Goal: Task Accomplishment & Management: Manage account settings

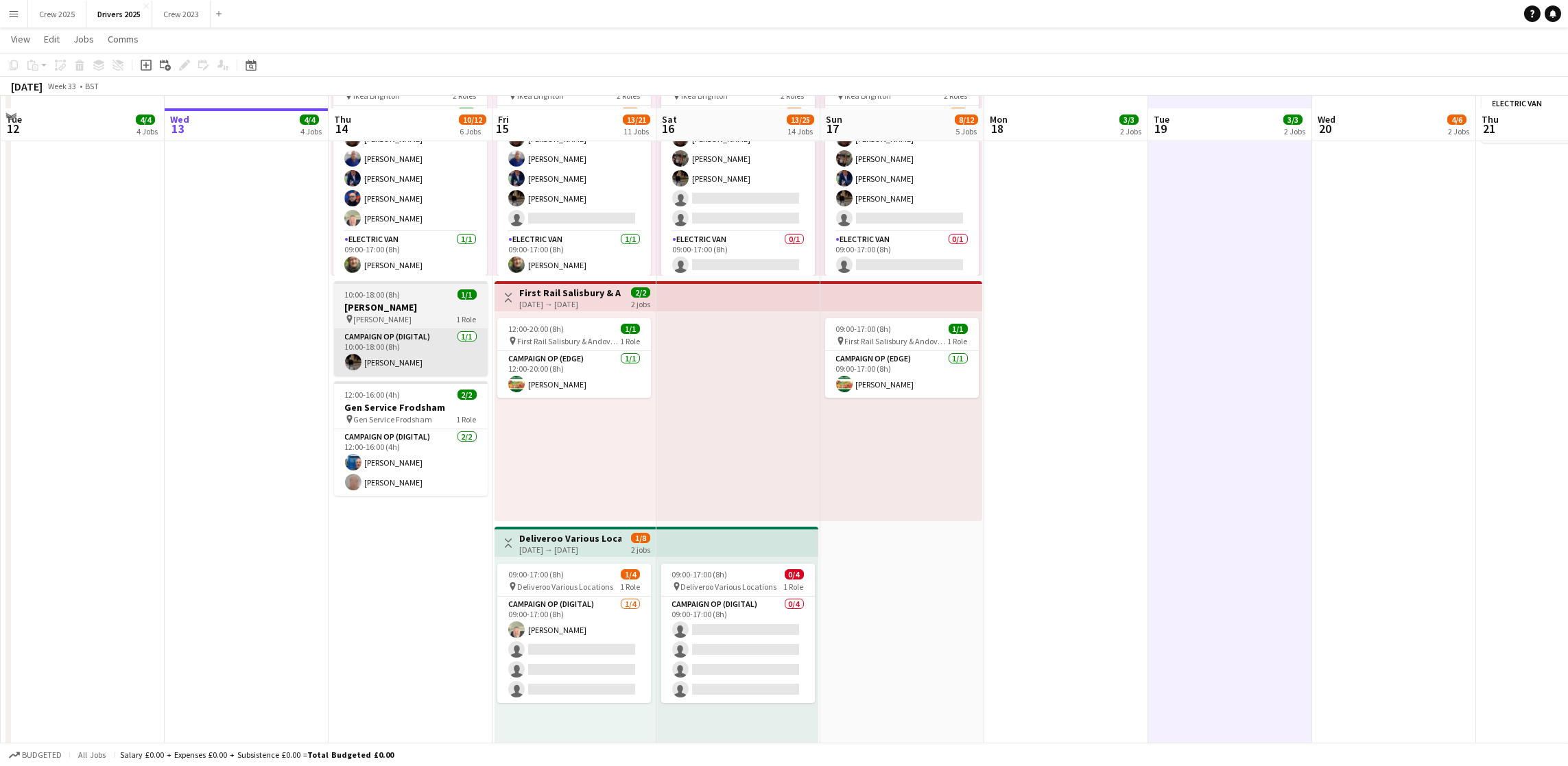
scroll to position [1132, 0]
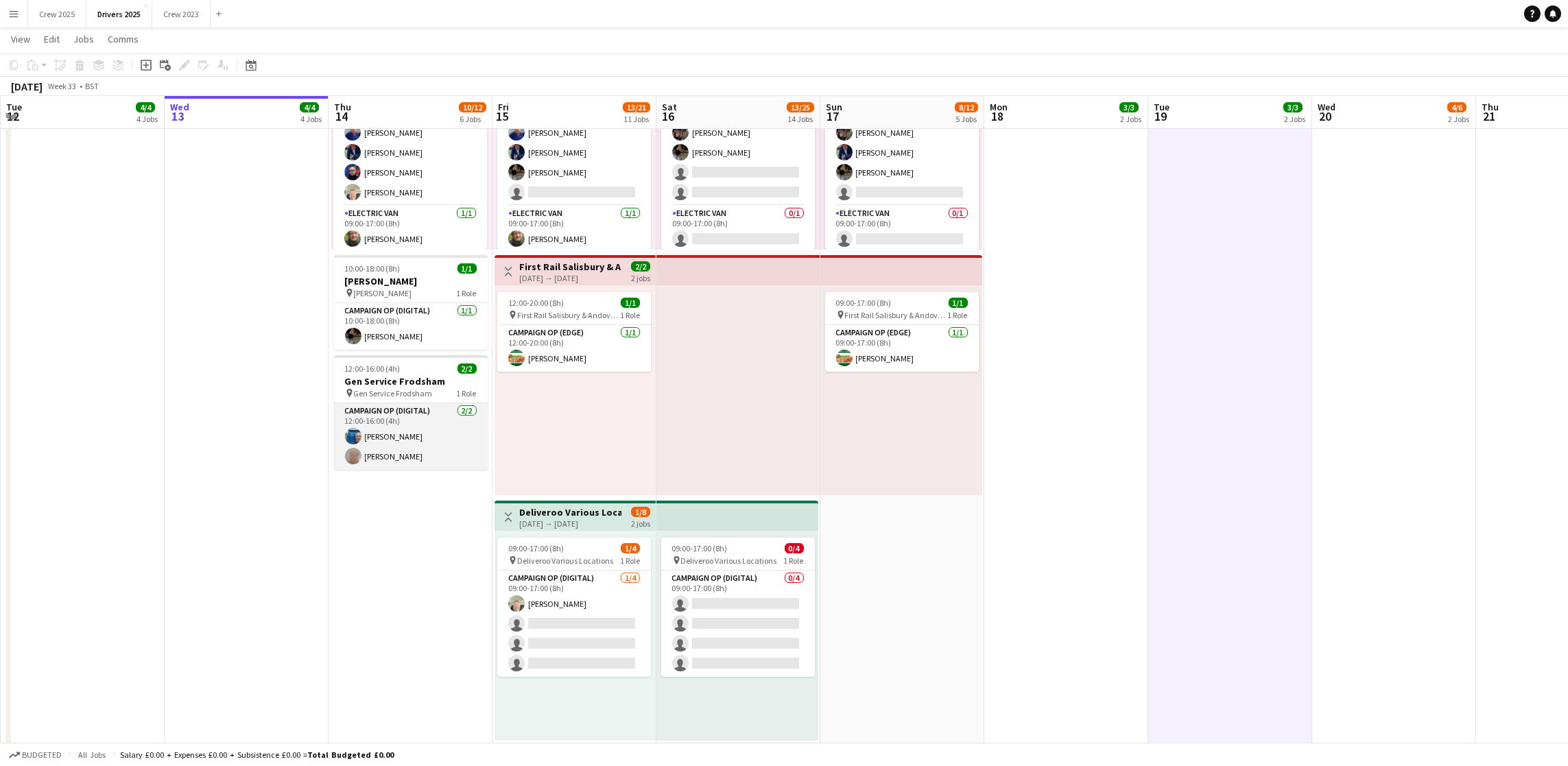
click at [404, 455] on app-card-role "Campaign Op (Digital) [DATE] 12:00-16:00 (4h) [PERSON_NAME] [PERSON_NAME]" at bounding box center [411, 437] width 153 height 67
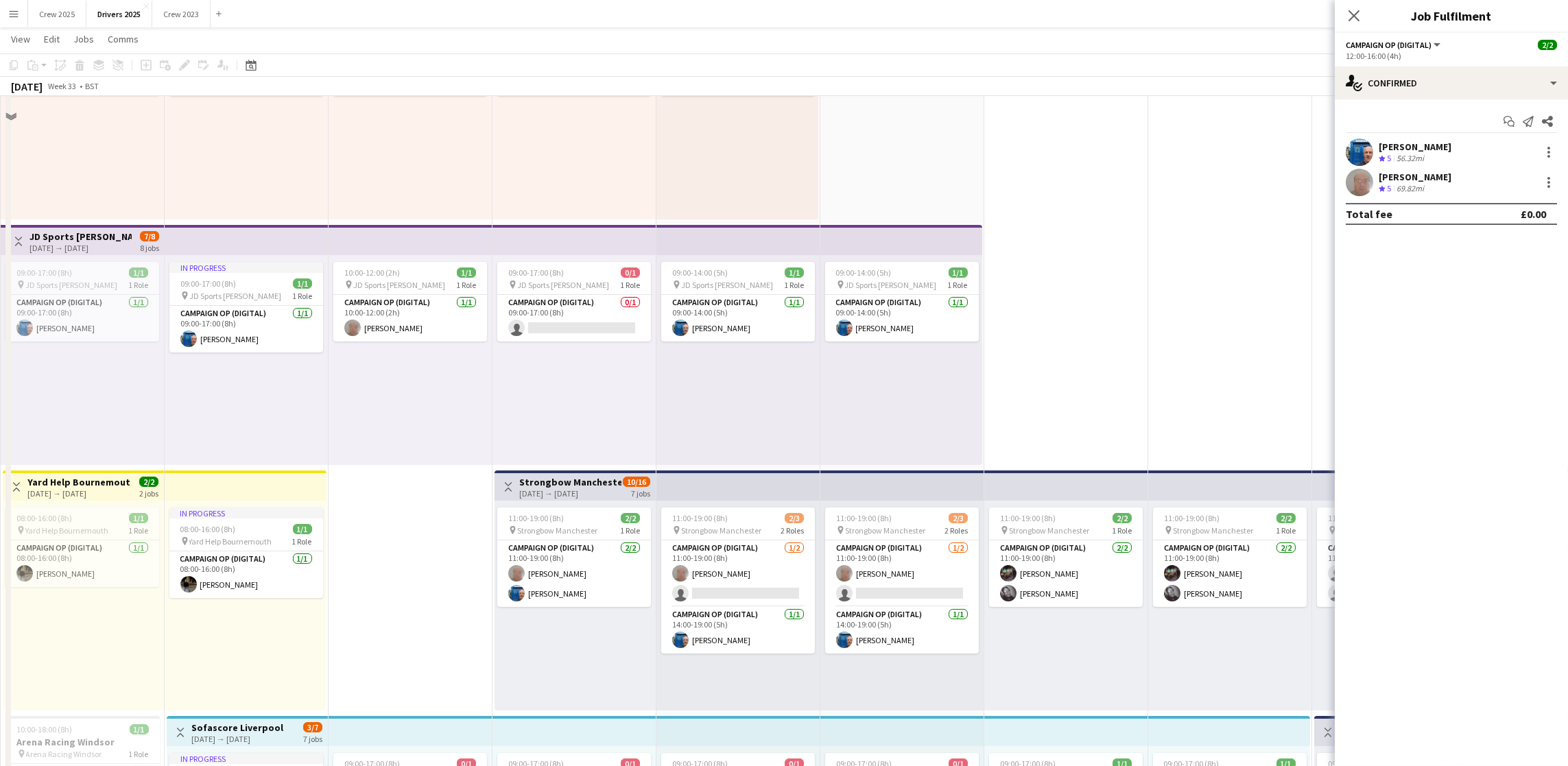
scroll to position [0, 0]
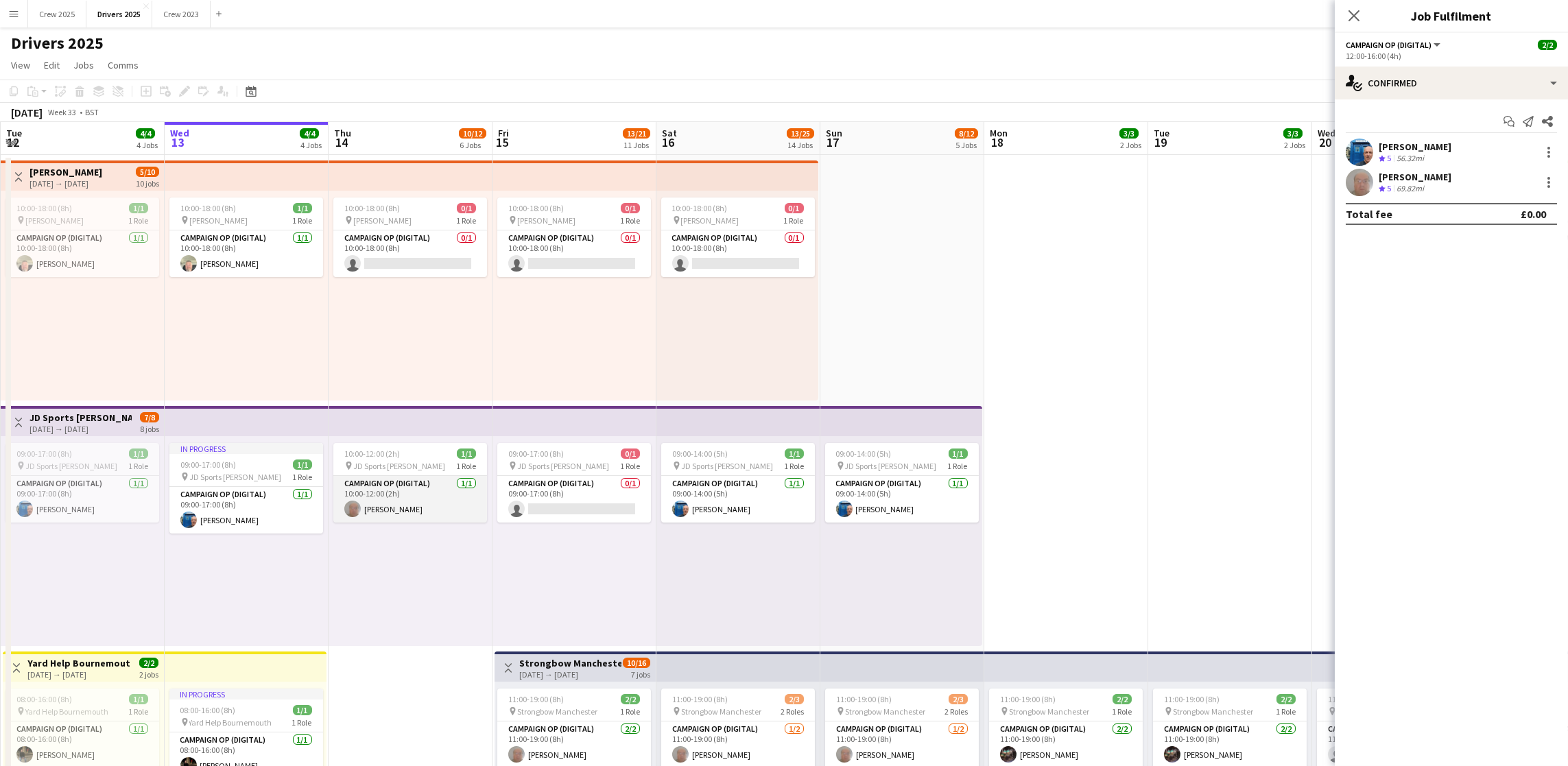
click at [403, 501] on app-card-role "Campaign Op (Digital) [DATE] 10:00-12:00 (2h) [PERSON_NAME]" at bounding box center [410, 499] width 153 height 47
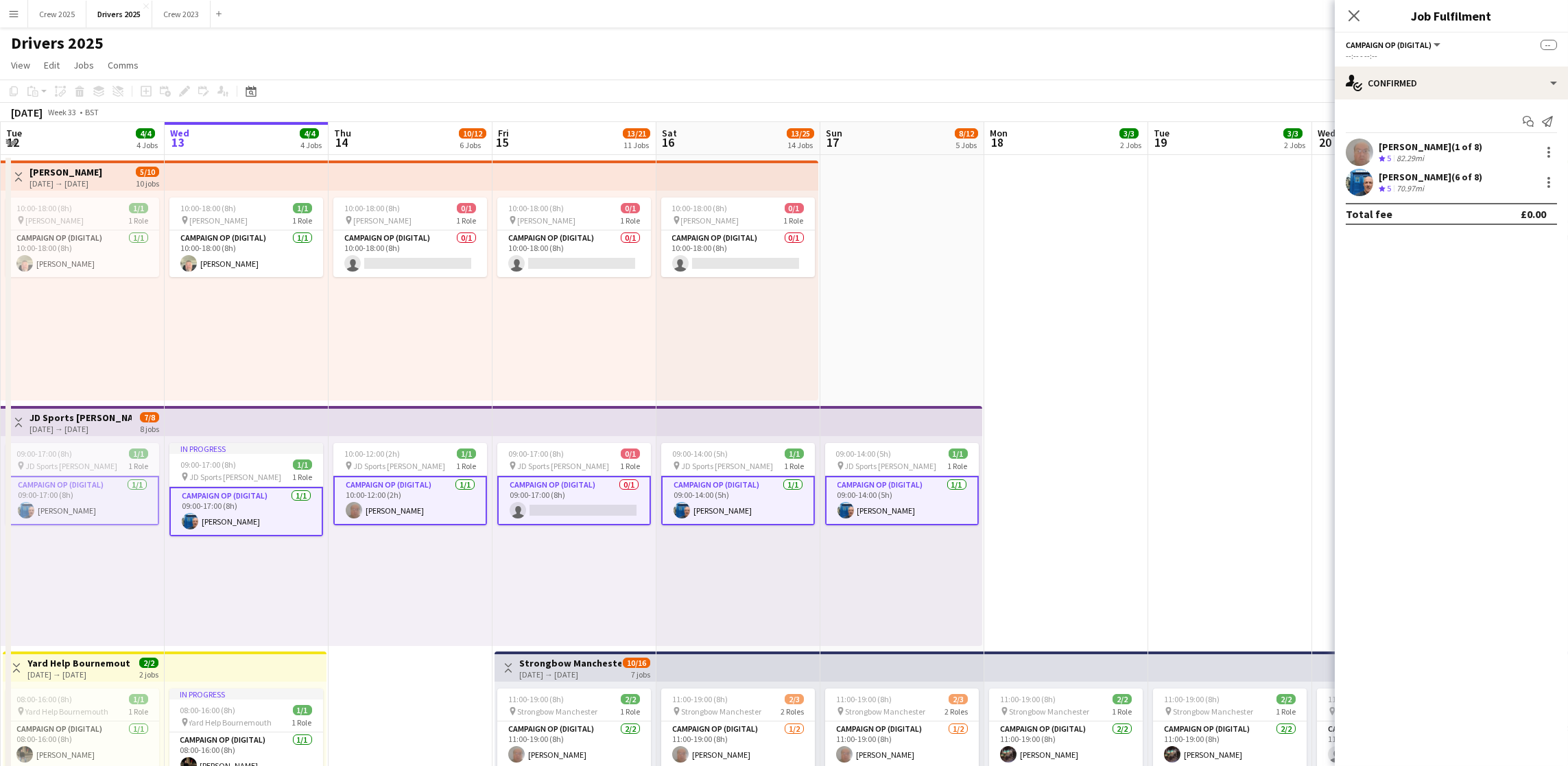
click at [401, 504] on app-card-role "Campaign Op (Digital) [DATE] 10:00-12:00 (2h) [PERSON_NAME]" at bounding box center [410, 501] width 153 height 50
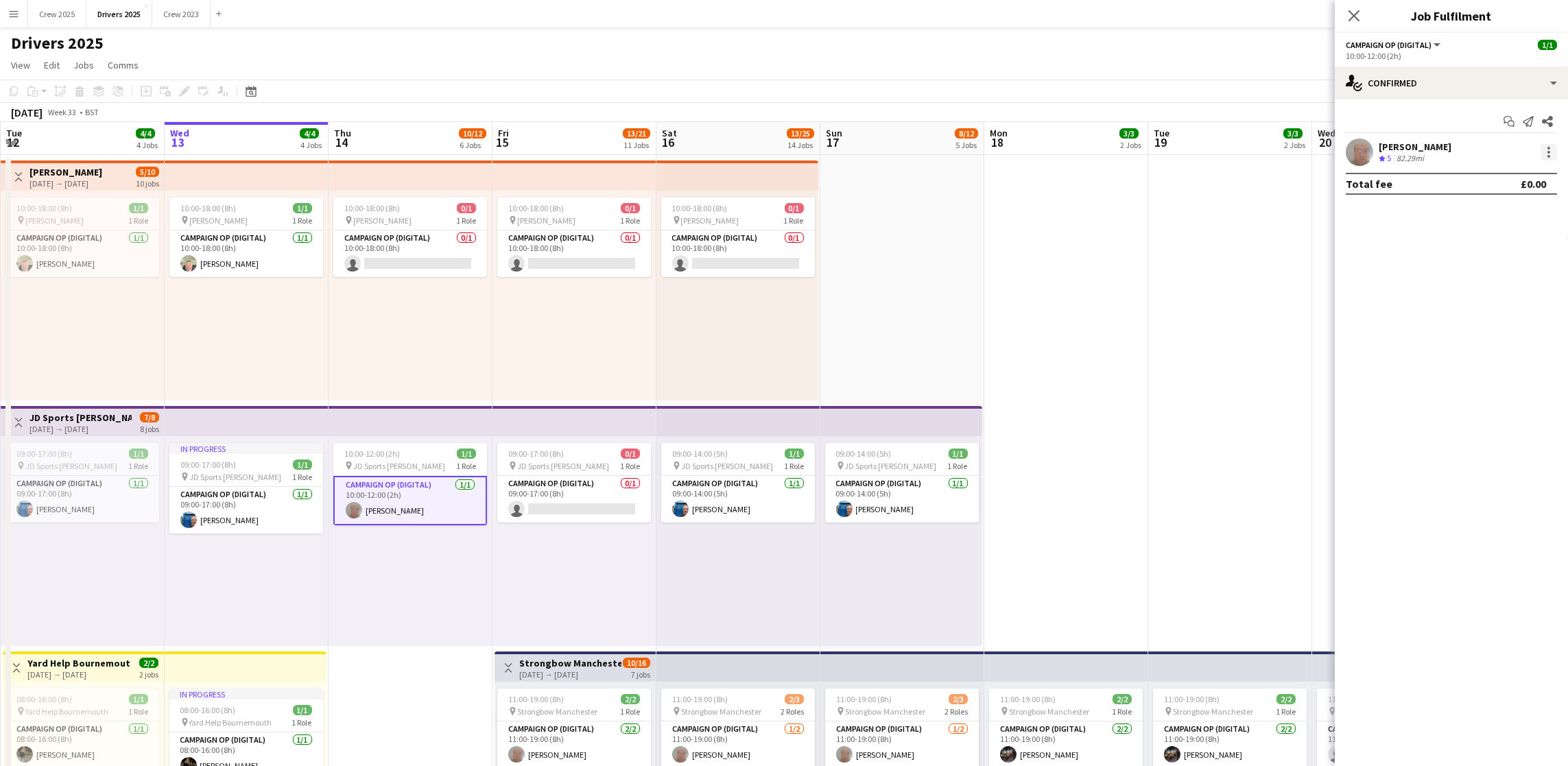
click at [1544, 151] on div at bounding box center [1549, 152] width 17 height 17
click at [1492, 273] on span "Remove" at bounding box center [1482, 276] width 41 height 12
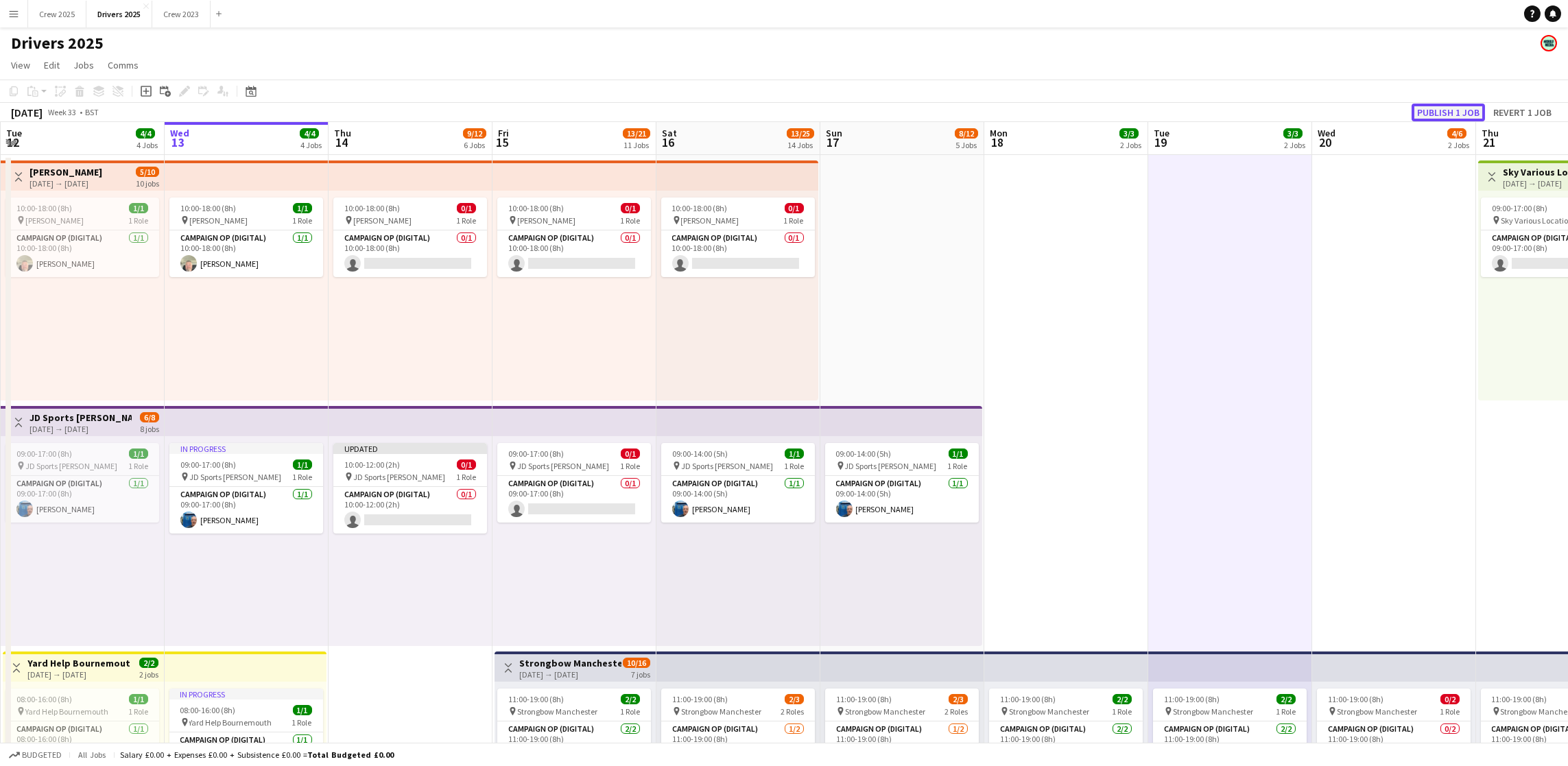
click at [1448, 118] on button "Publish 1 job" at bounding box center [1448, 113] width 74 height 18
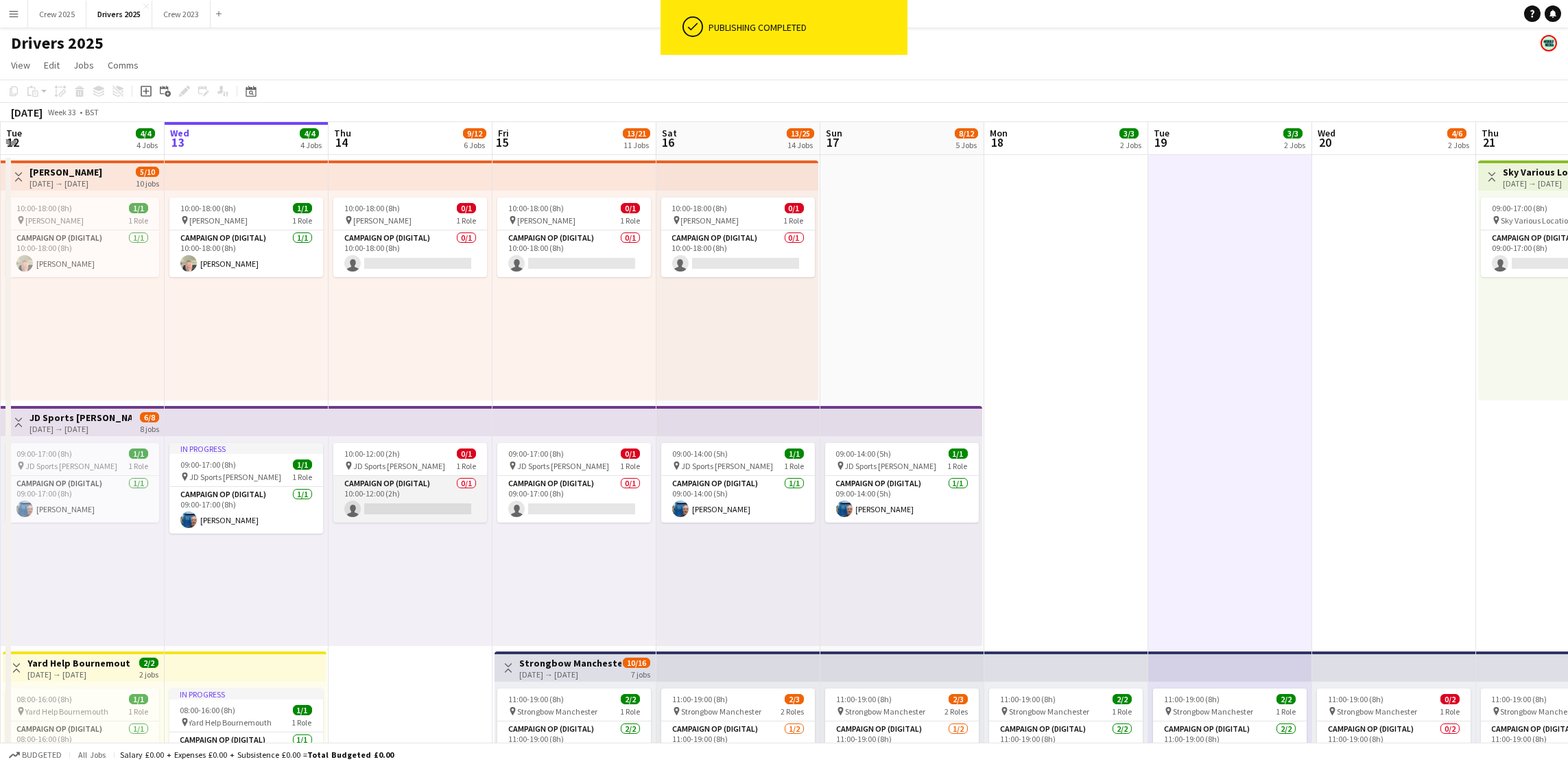
click at [404, 511] on app-card-role "Campaign Op (Digital) 0/1 10:00-12:00 (2h) single-neutral-actions" at bounding box center [410, 499] width 153 height 47
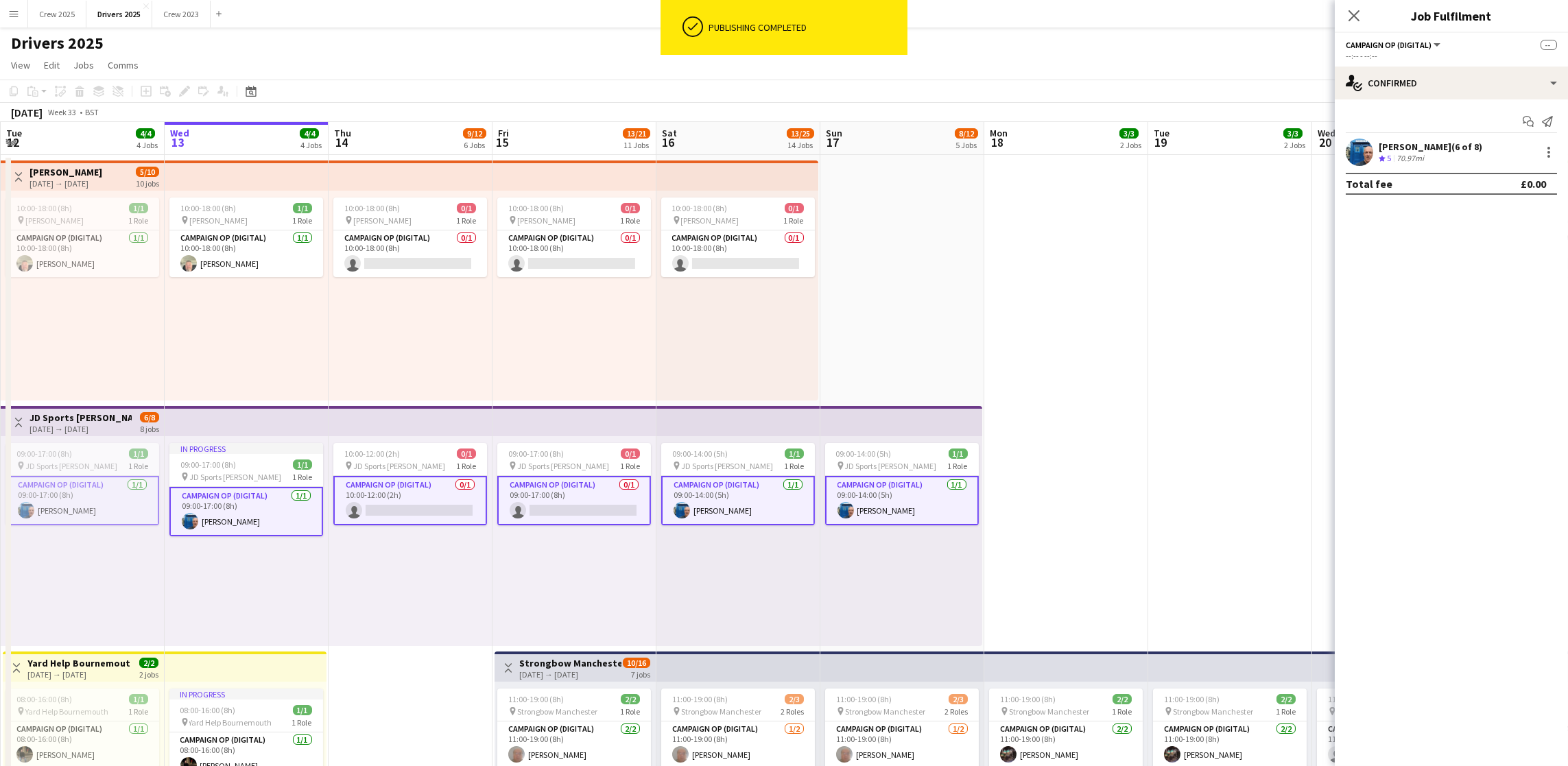
click at [406, 510] on app-card-role "Campaign Op (Digital) 0/1 10:00-12:00 (2h) single-neutral-actions" at bounding box center [410, 501] width 153 height 50
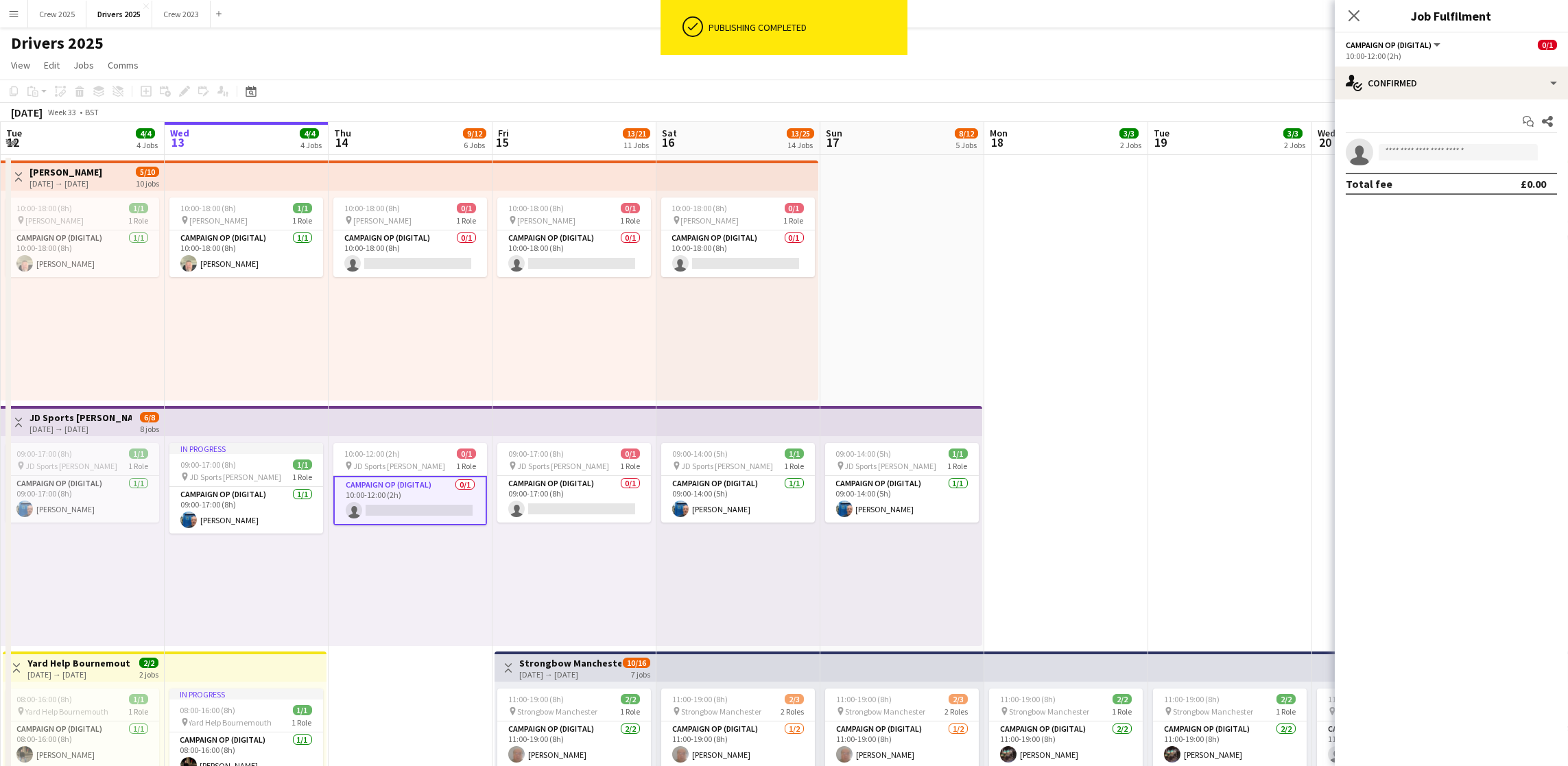
click at [1419, 161] on app-invite-slot "single-neutral-actions" at bounding box center [1451, 152] width 233 height 28
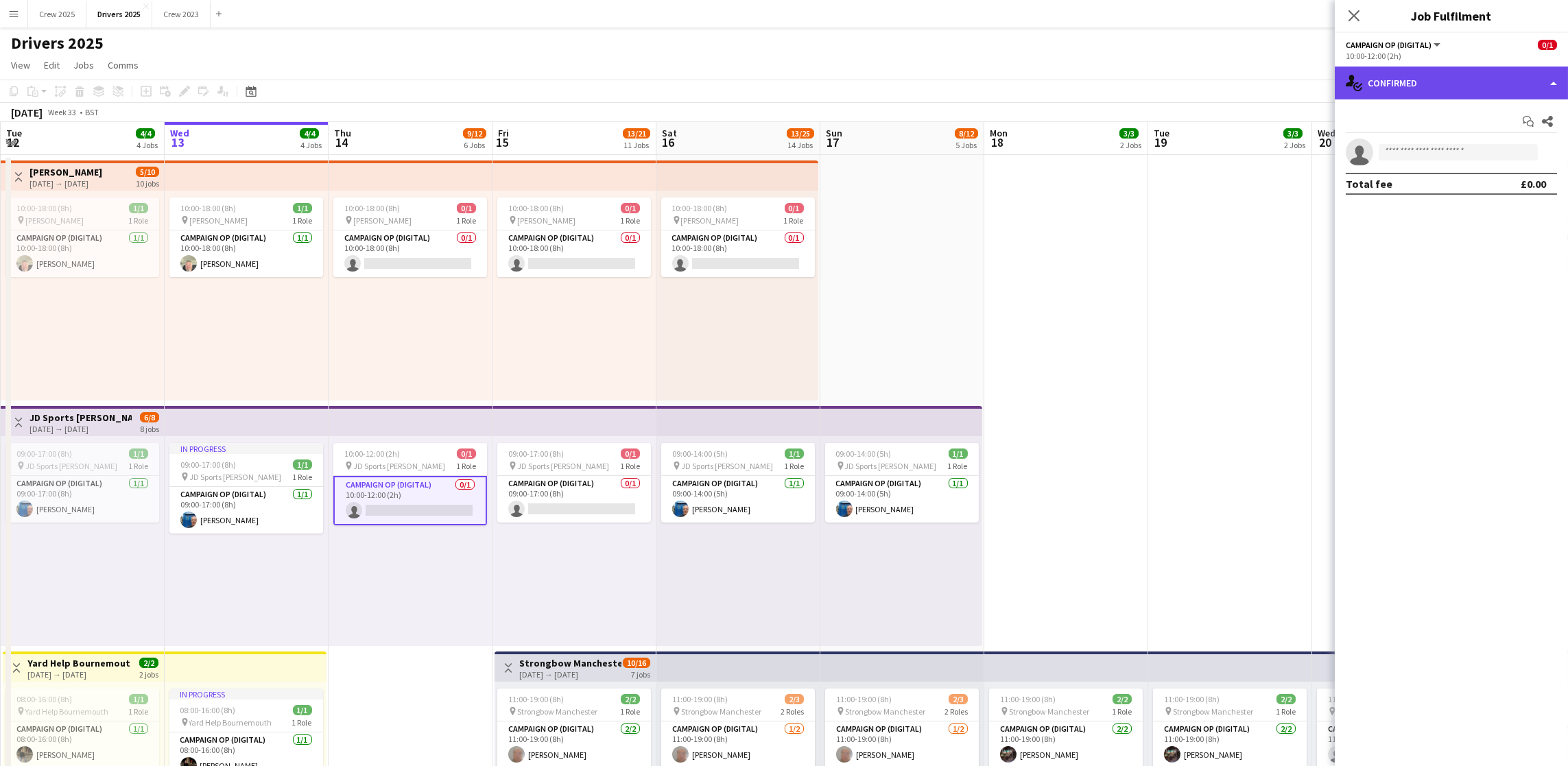
click at [1468, 96] on div "single-neutral-actions-check-2 Confirmed" at bounding box center [1451, 83] width 233 height 33
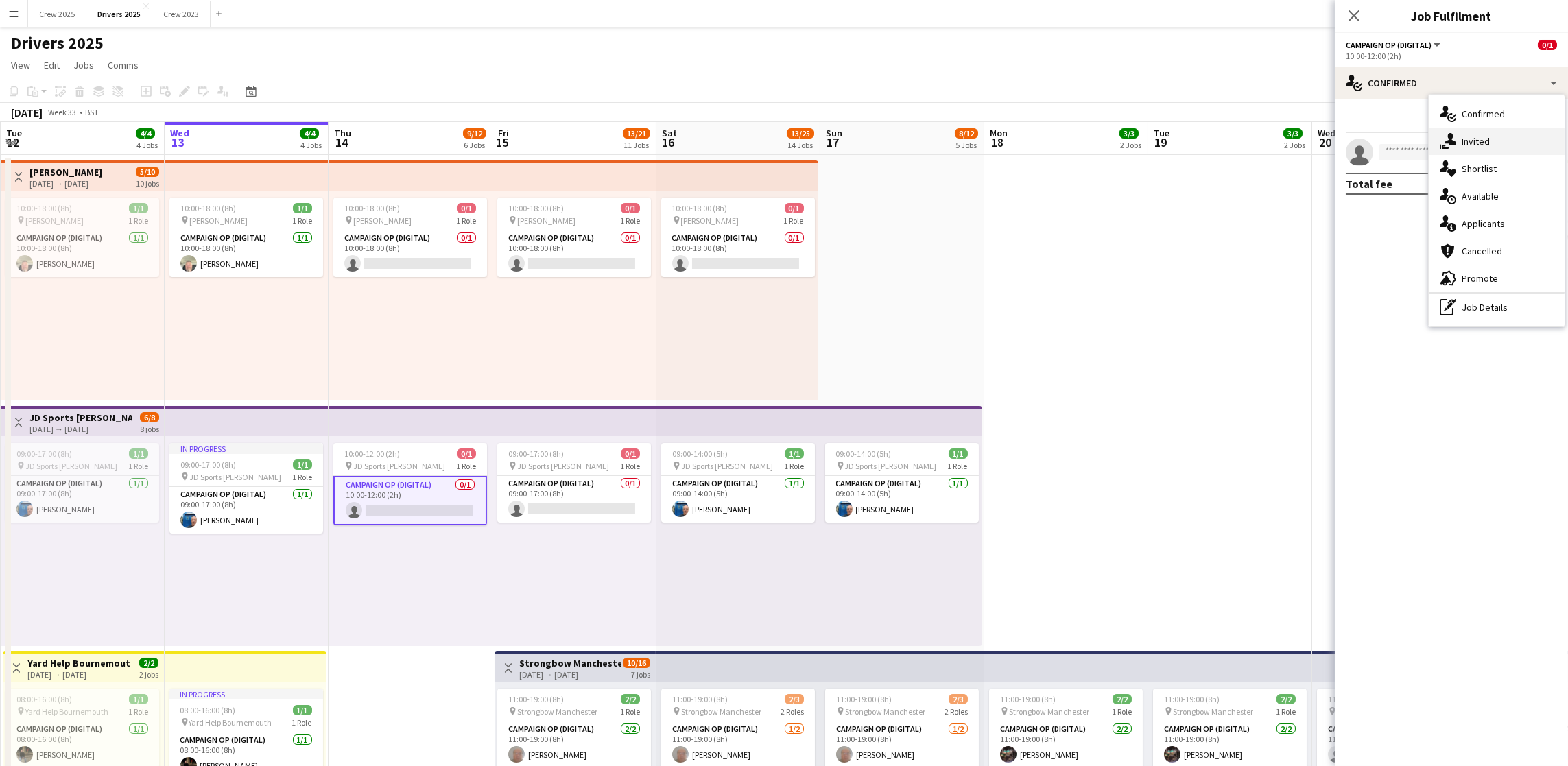
click at [1478, 138] on div "single-neutral-actions-share-1 Invited" at bounding box center [1497, 142] width 136 height 28
click at [1437, 153] on input "text" at bounding box center [1451, 155] width 211 height 34
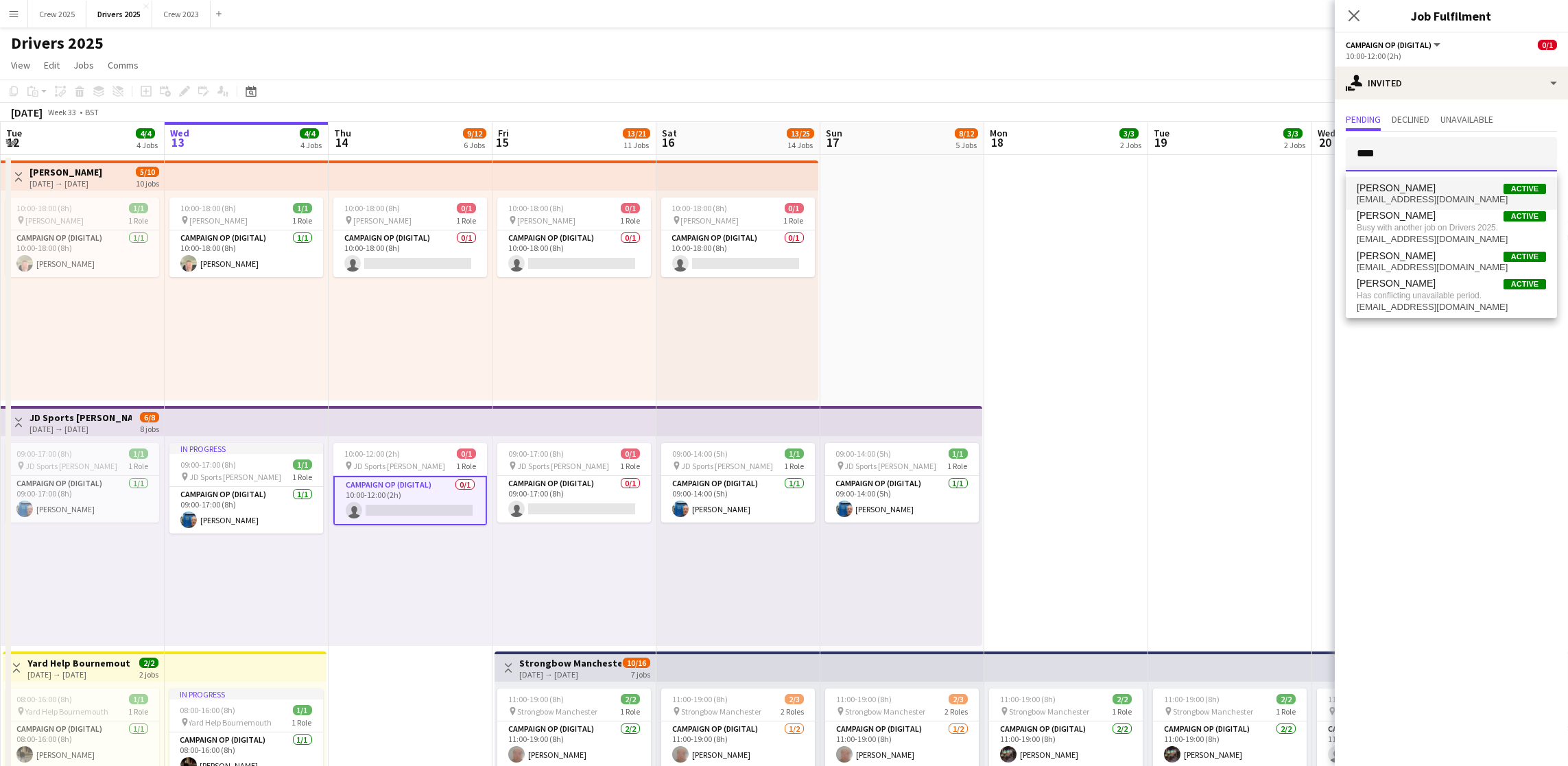
type input "****"
click at [1423, 186] on span "[PERSON_NAME] Active" at bounding box center [1451, 188] width 189 height 12
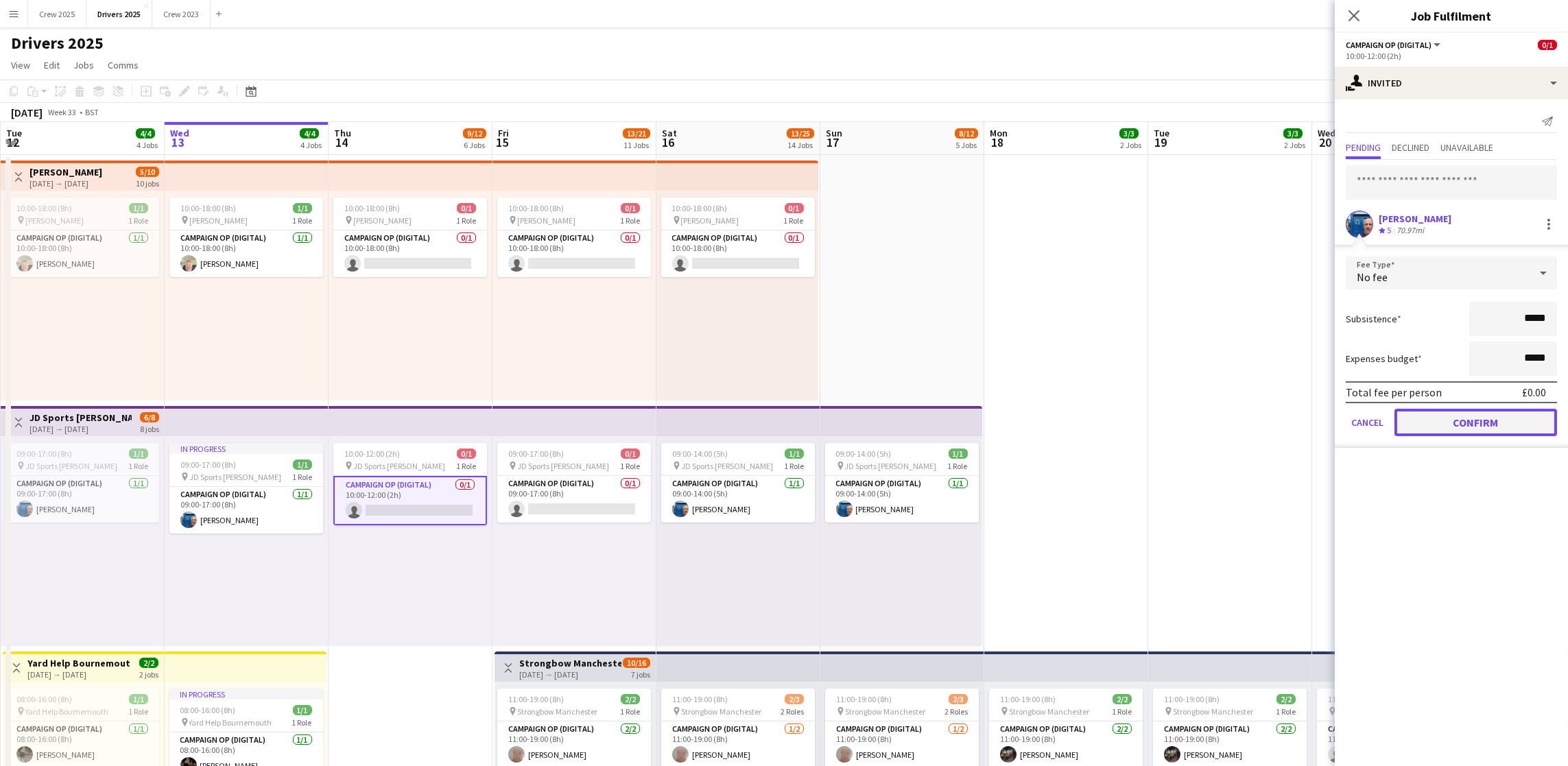
click at [1483, 428] on button "Confirm" at bounding box center [1476, 423] width 162 height 28
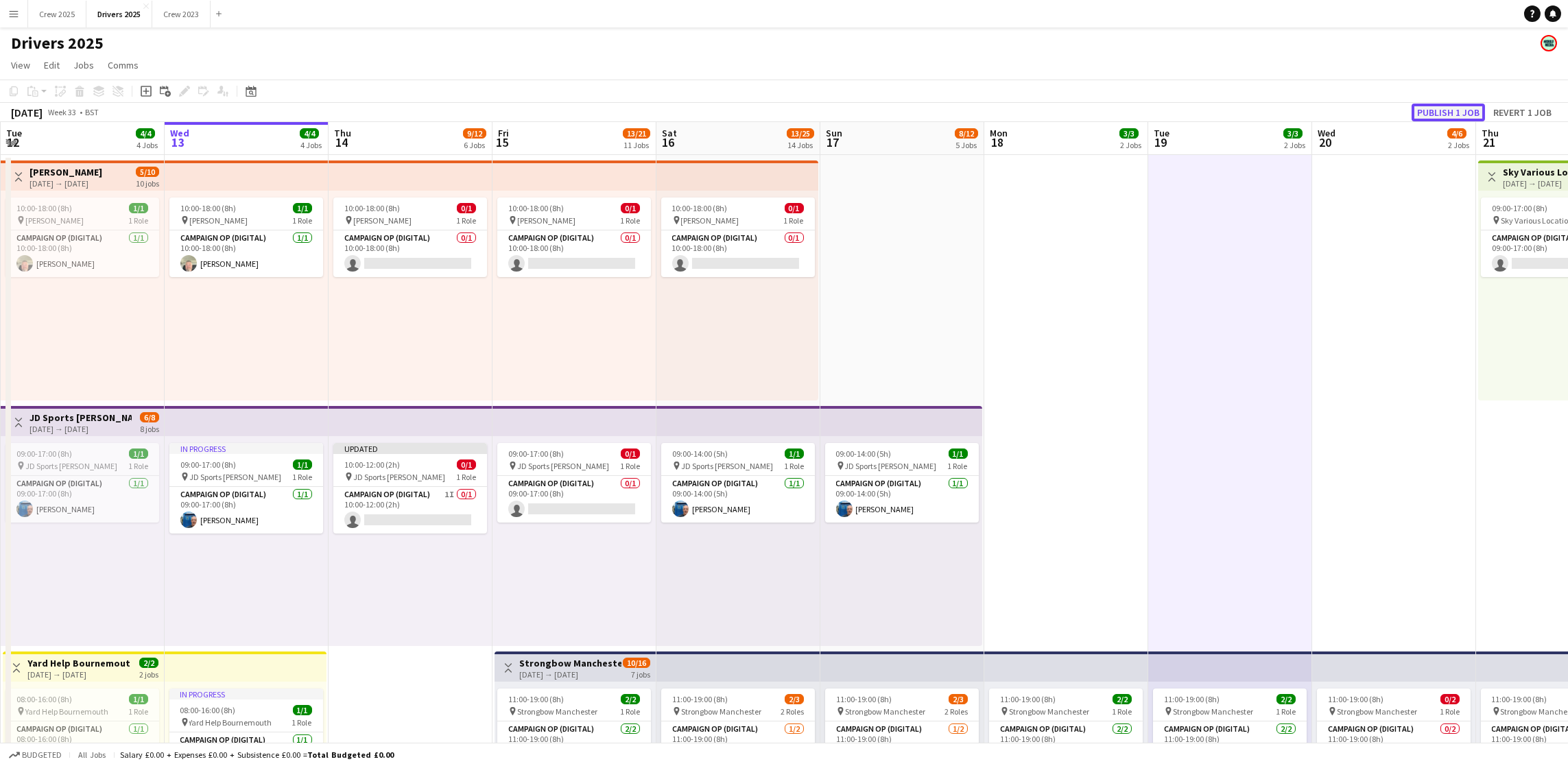
drag, startPoint x: 1453, startPoint y: 106, endPoint x: 1198, endPoint y: 183, distance: 266.4
click at [1452, 106] on button "Publish 1 job" at bounding box center [1448, 113] width 74 height 18
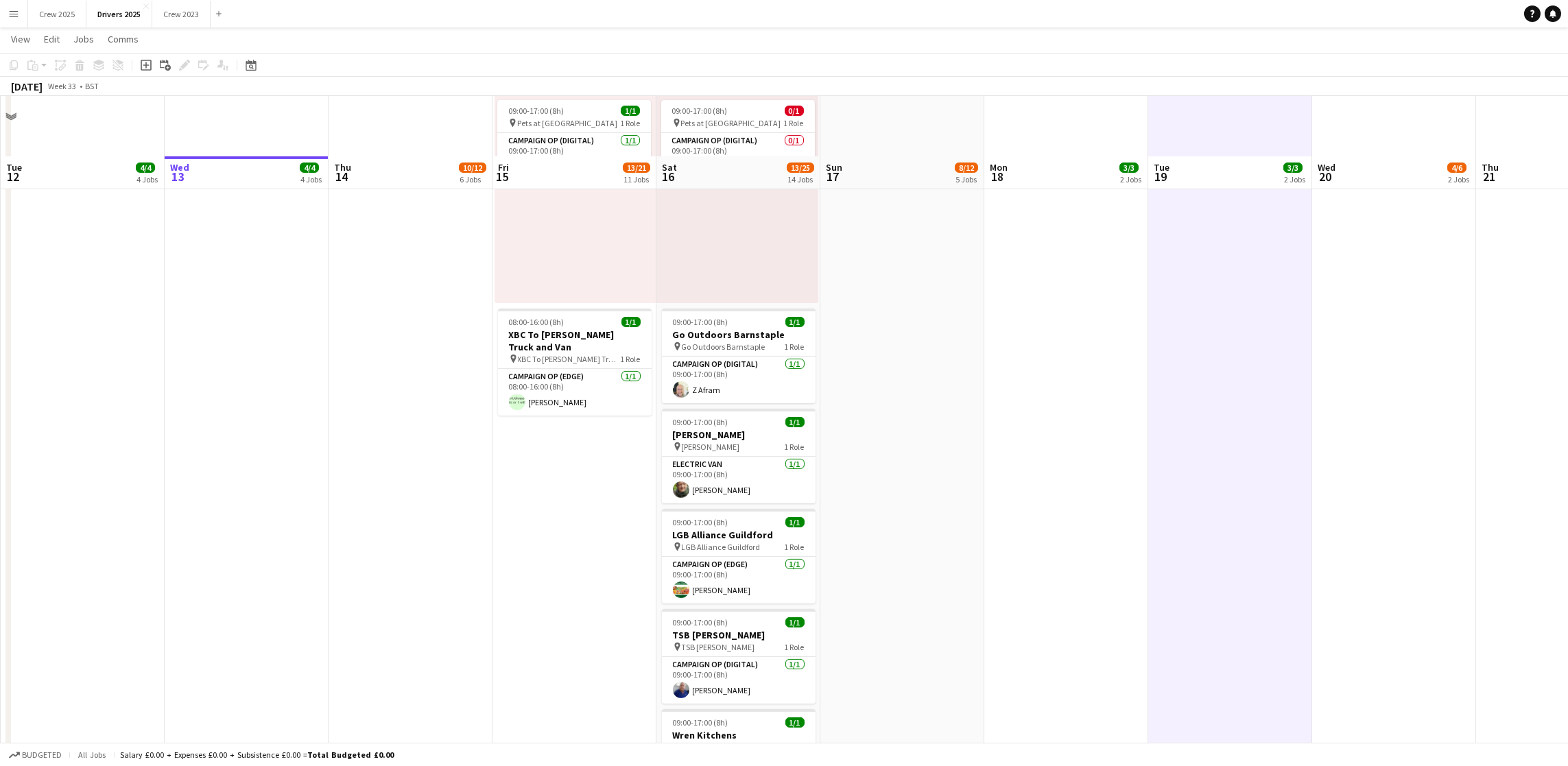
scroll to position [2366, 0]
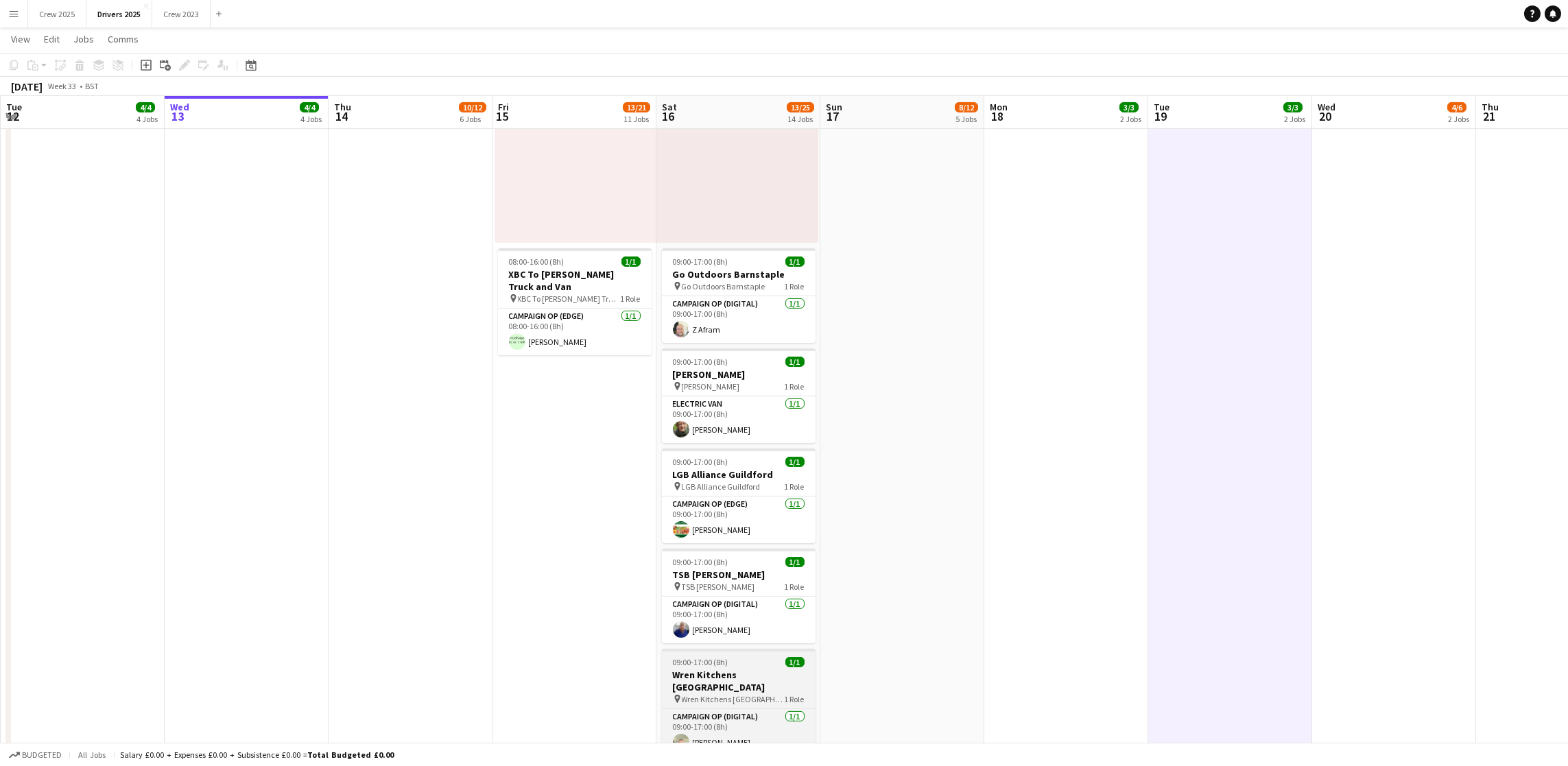
click at [748, 666] on div "09:00-17:00 (8h) 1/1" at bounding box center [739, 662] width 153 height 10
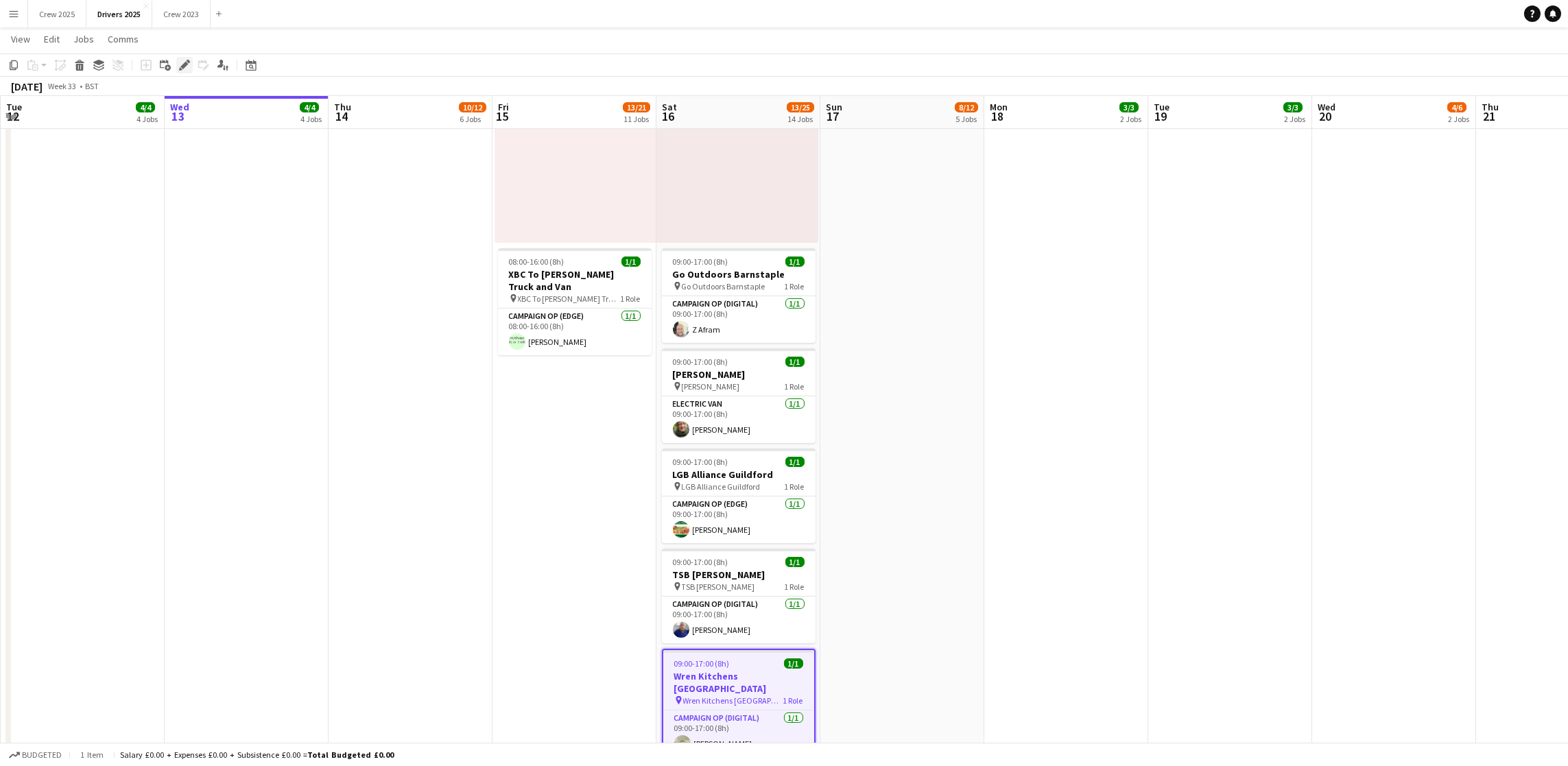
click at [184, 66] on icon at bounding box center [184, 65] width 8 height 8
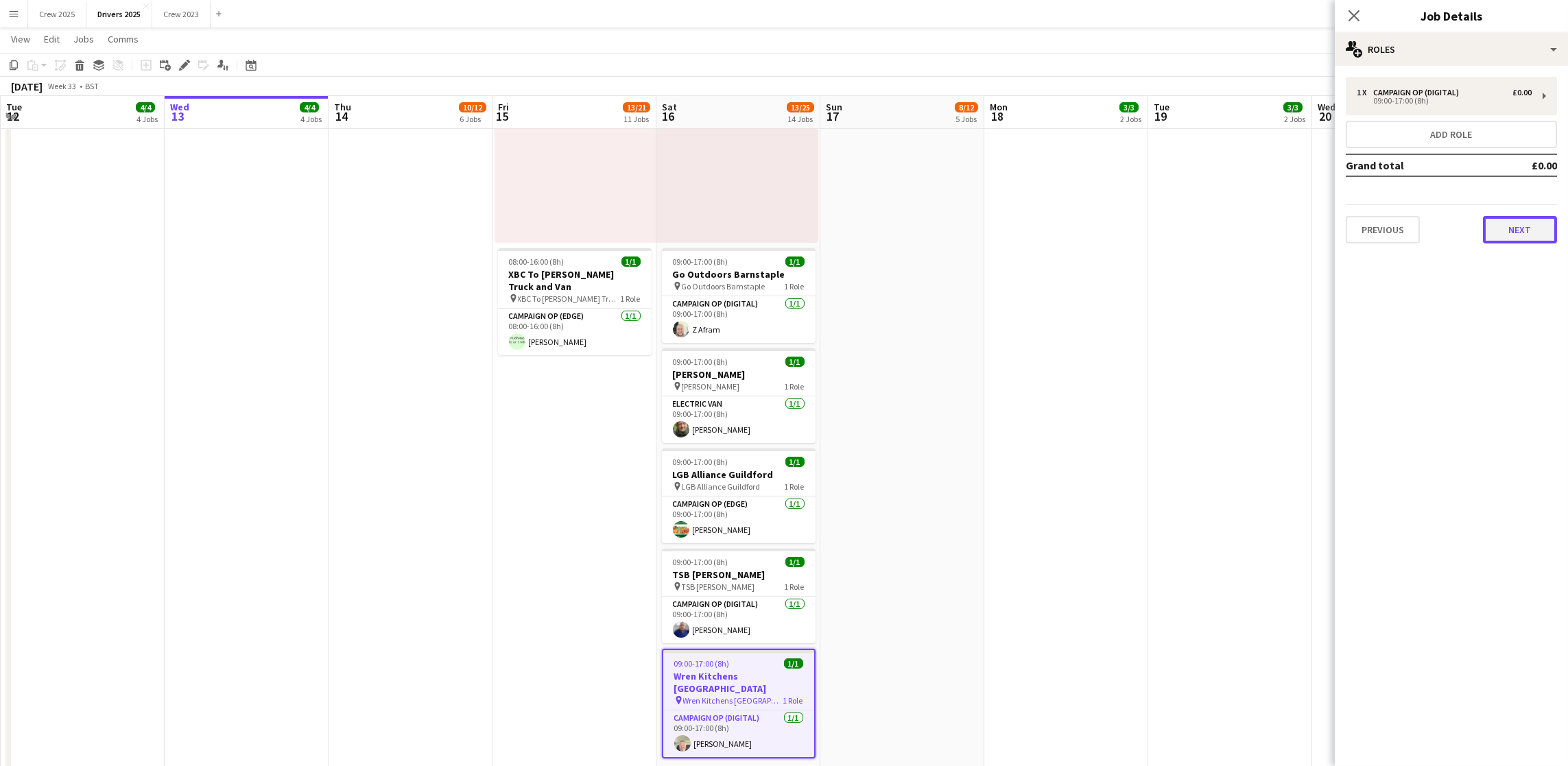
click at [1538, 235] on button "Next" at bounding box center [1521, 230] width 74 height 28
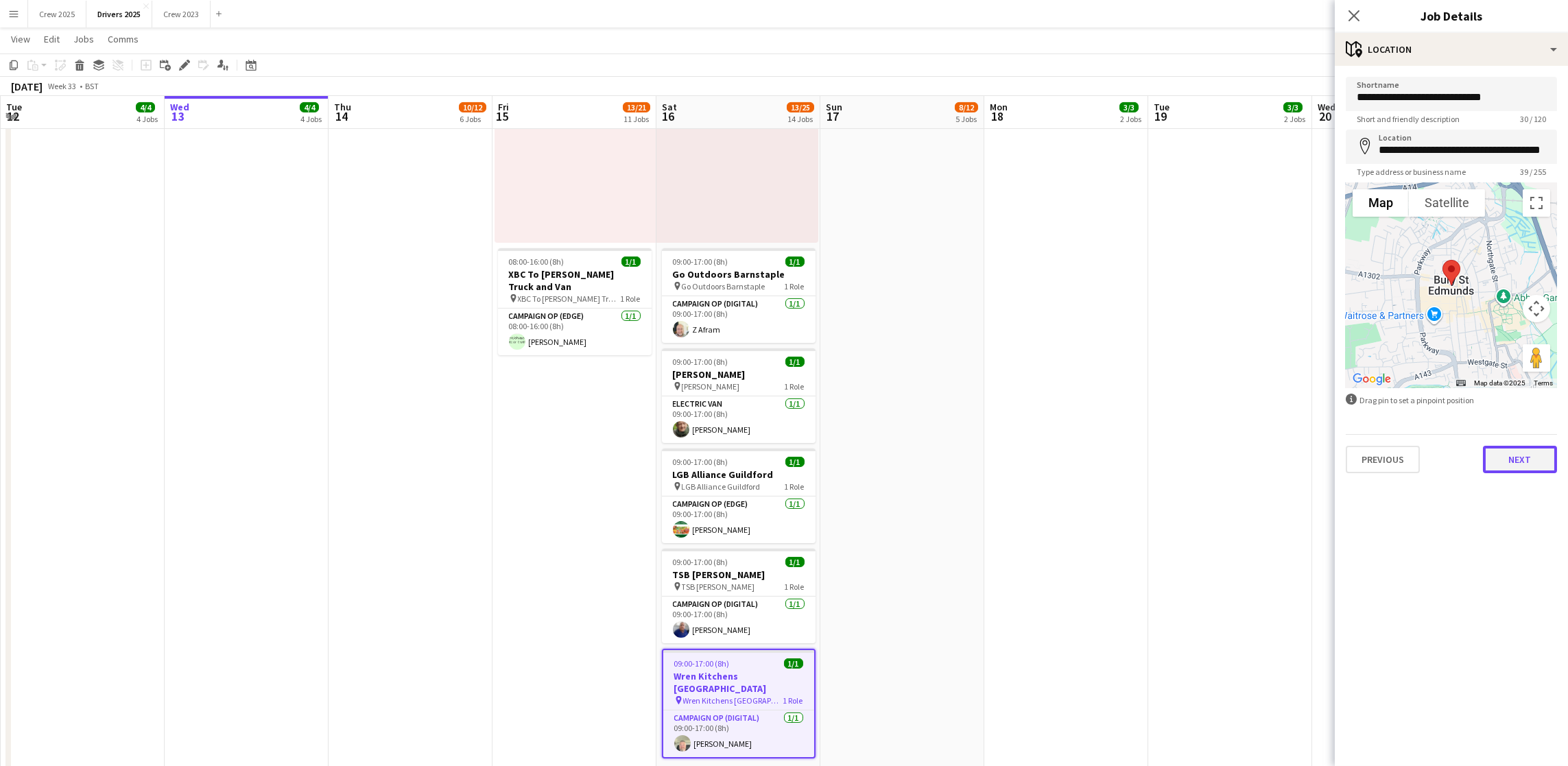
click at [1518, 467] on button "Next" at bounding box center [1521, 459] width 74 height 28
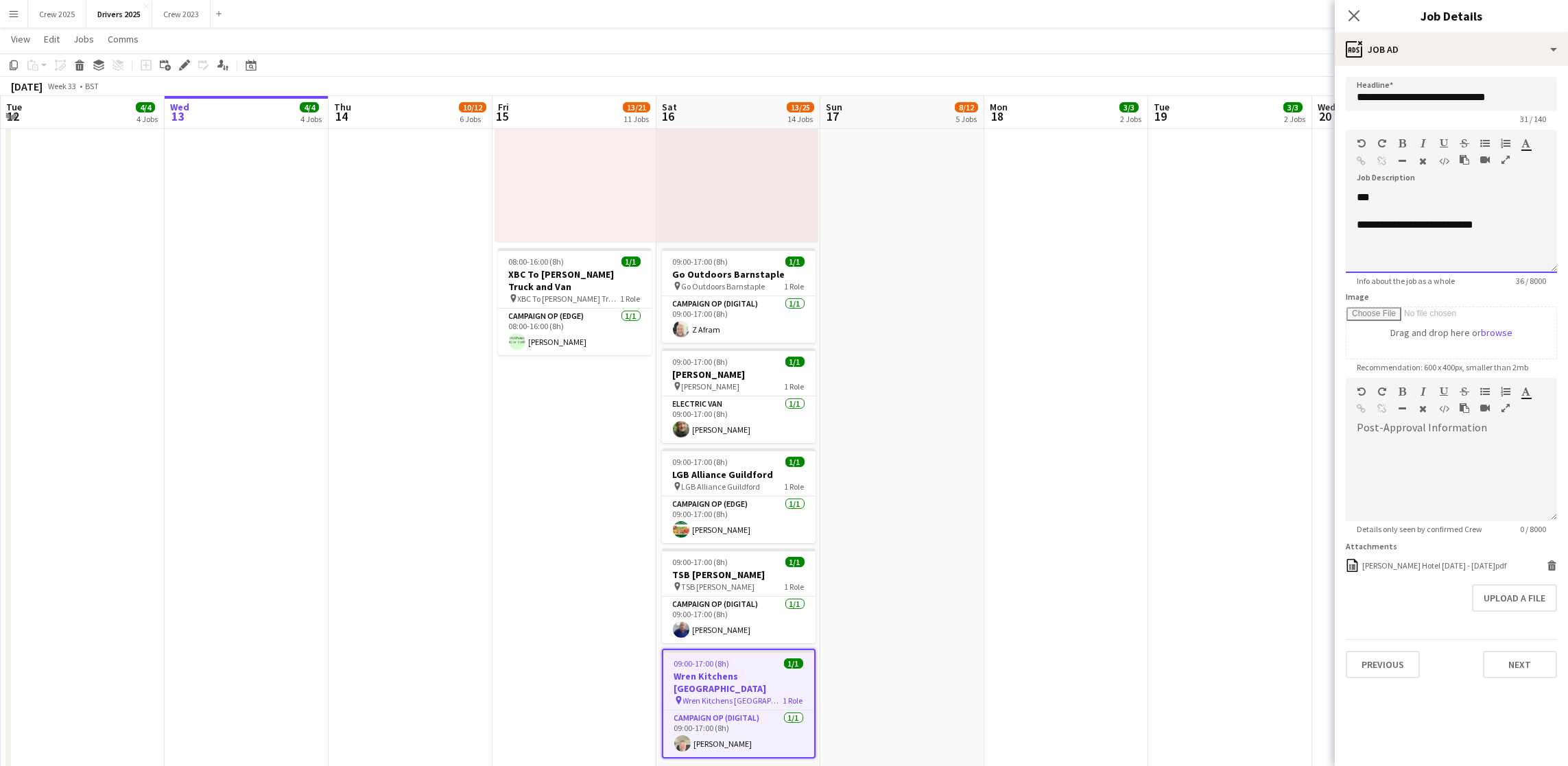
click at [1509, 246] on div "**********" at bounding box center [1451, 232] width 211 height 83
drag, startPoint x: 1466, startPoint y: 222, endPoint x: 1332, endPoint y: 217, distance: 134.1
click at [1432, 223] on div "**********" at bounding box center [1451, 225] width 189 height 14
drag, startPoint x: 1507, startPoint y: 223, endPoint x: 1449, endPoint y: 222, distance: 58.0
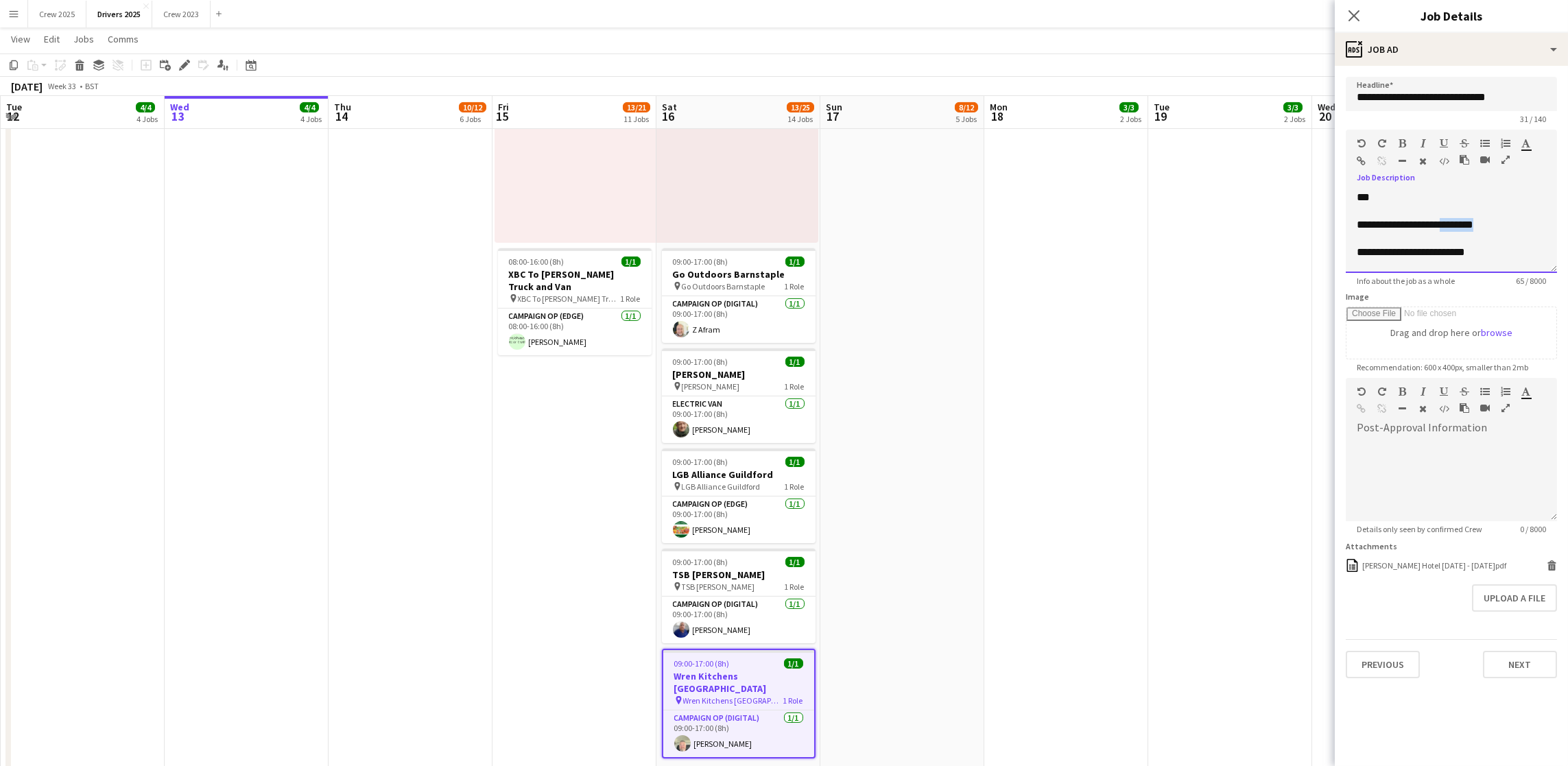
click at [1449, 222] on div "**********" at bounding box center [1451, 225] width 189 height 14
drag, startPoint x: 1406, startPoint y: 226, endPoint x: 1346, endPoint y: 220, distance: 60.3
click at [1346, 220] on div "**********" at bounding box center [1451, 232] width 211 height 83
copy div "**********"
click at [1486, 251] on div "**********" at bounding box center [1451, 252] width 189 height 14
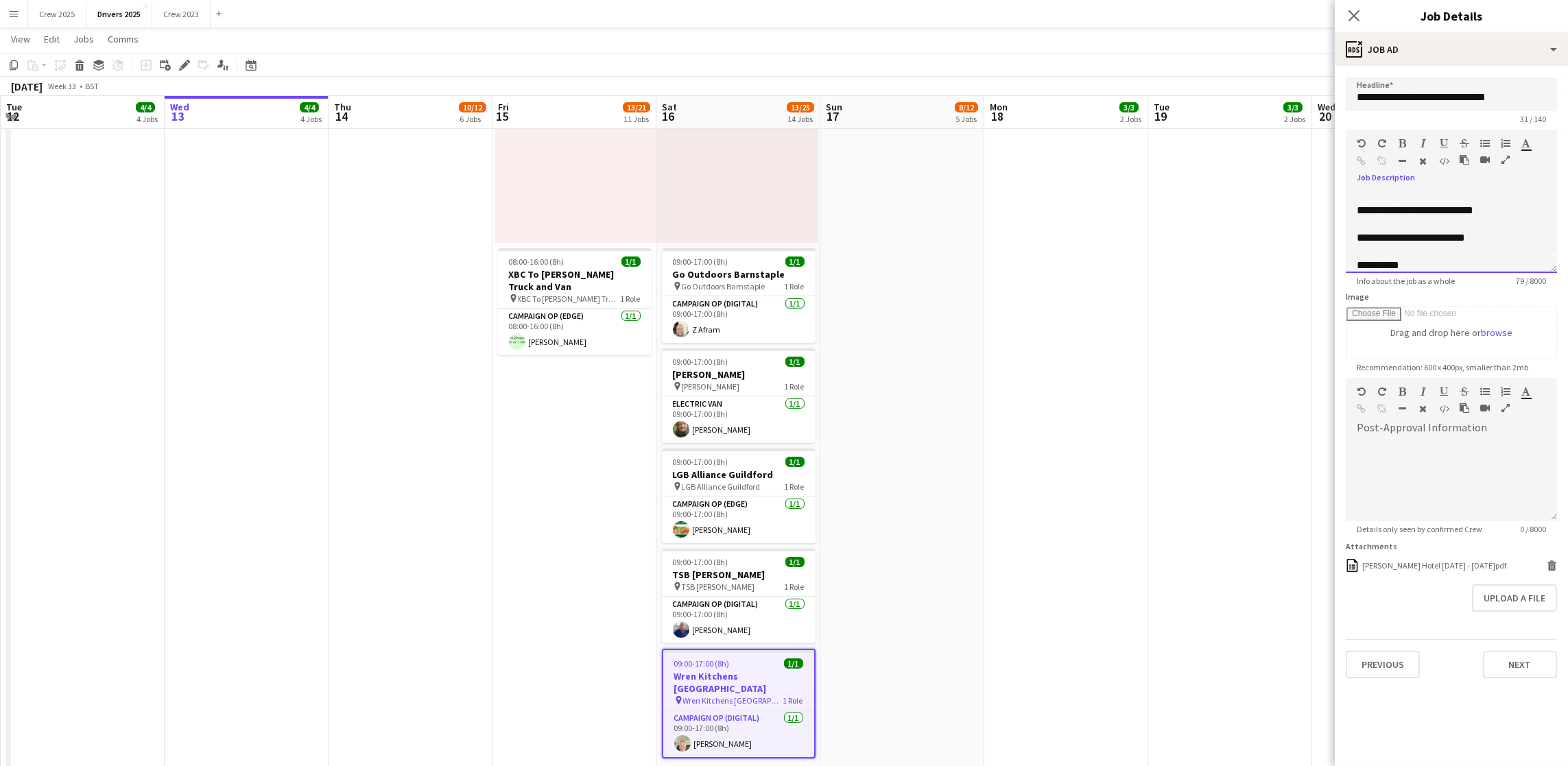
scroll to position [0, 0]
drag, startPoint x: 1500, startPoint y: 201, endPoint x: 1446, endPoint y: 201, distance: 54.0
click at [1446, 201] on div "**********" at bounding box center [1451, 232] width 211 height 83
drag, startPoint x: 1497, startPoint y: 222, endPoint x: 1466, endPoint y: 222, distance: 31.0
click at [1466, 222] on div "**********" at bounding box center [1444, 225] width 173 height 14
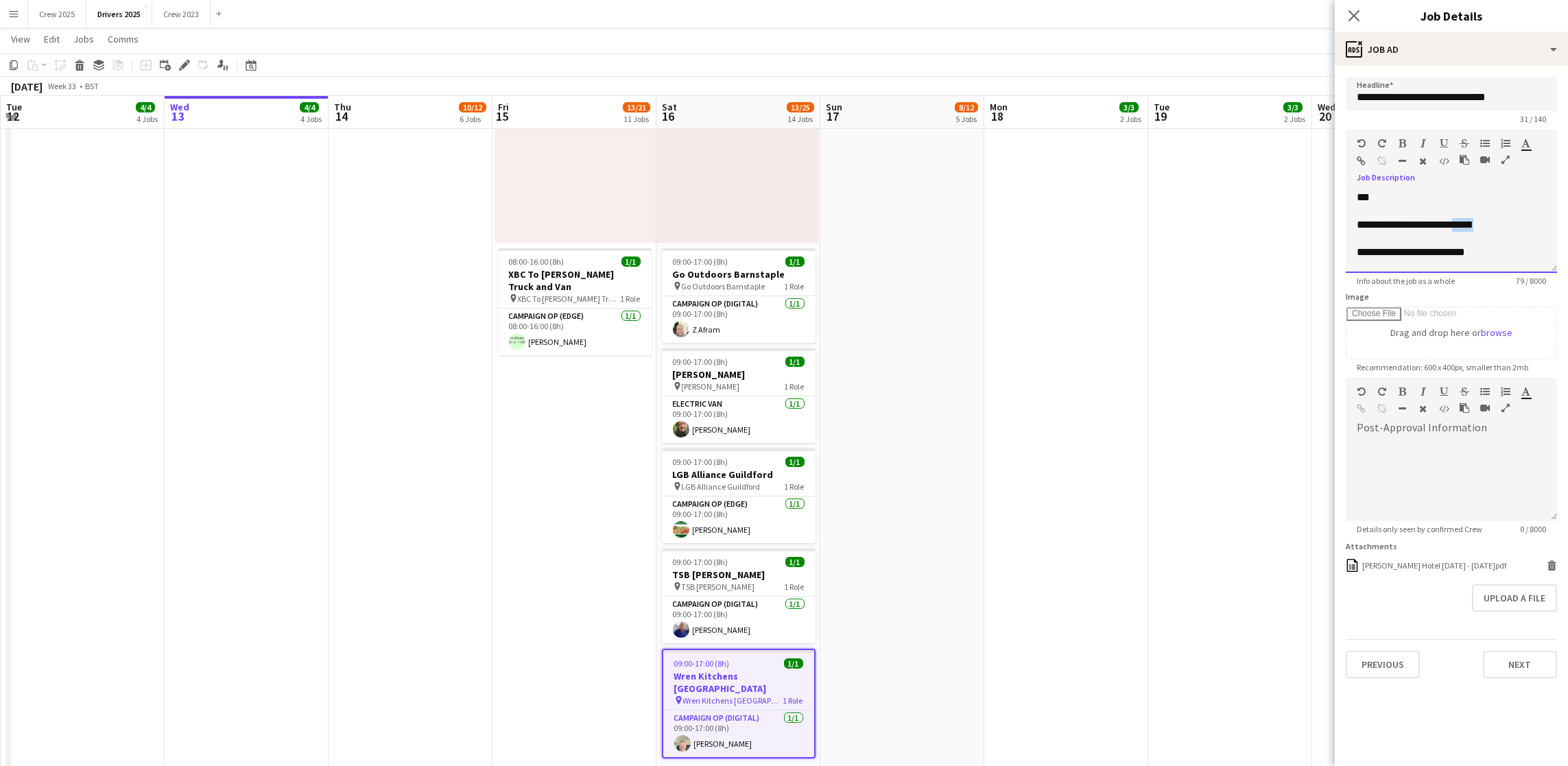
scroll to position [25, 0]
click at [1455, 257] on div "**********" at bounding box center [1451, 255] width 189 height 14
click at [1502, 201] on div "**********" at bounding box center [1444, 200] width 173 height 14
drag, startPoint x: 1406, startPoint y: 201, endPoint x: 1329, endPoint y: 217, distance: 78.6
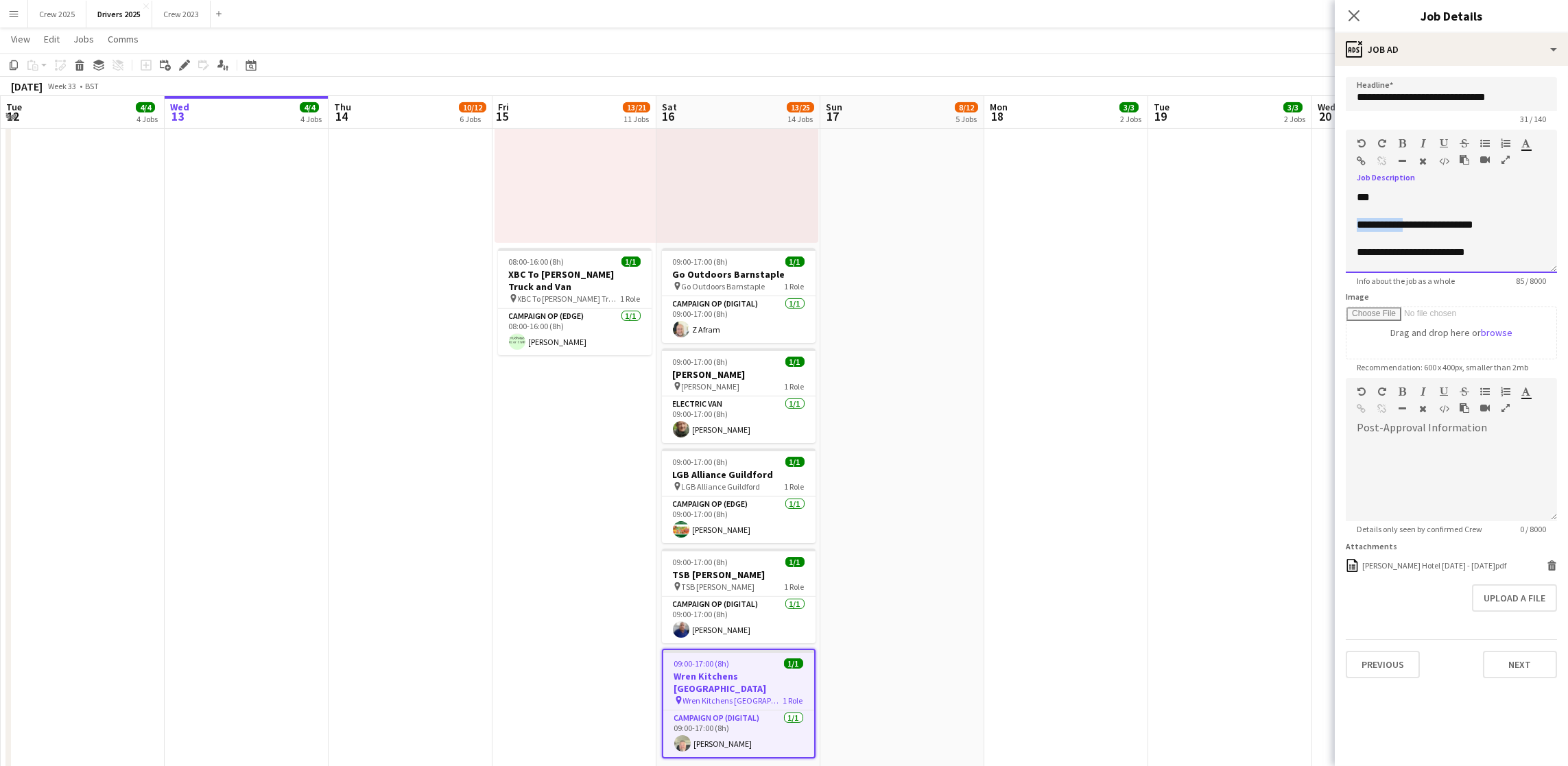
drag, startPoint x: 1452, startPoint y: 226, endPoint x: 1395, endPoint y: 222, distance: 57.1
click at [1395, 222] on div "**********" at bounding box center [1444, 225] width 173 height 14
drag, startPoint x: 1524, startPoint y: 224, endPoint x: 1403, endPoint y: 224, distance: 121.0
click at [1403, 224] on div "**********" at bounding box center [1451, 225] width 189 height 14
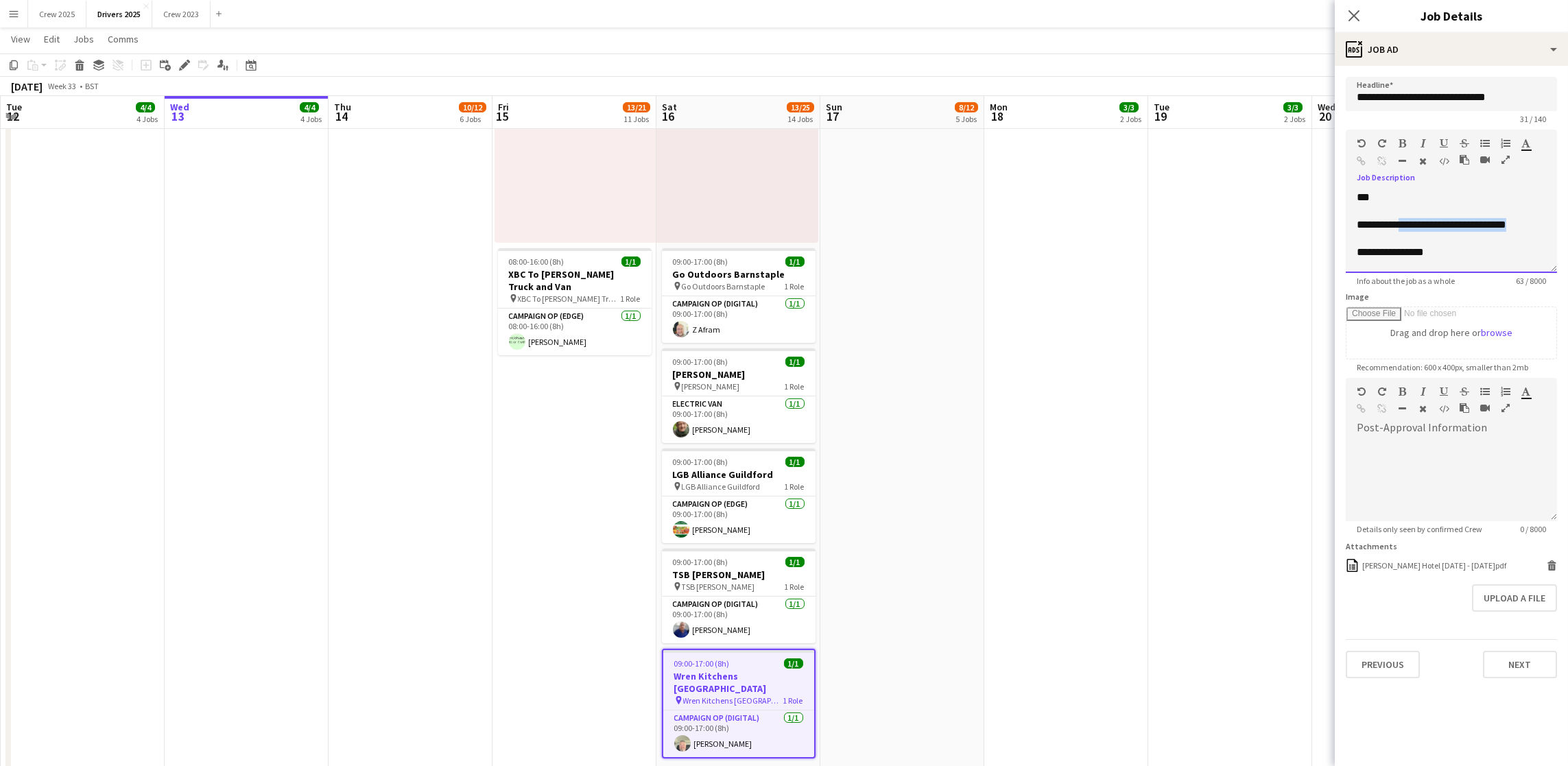
copy span "**********"
click at [1364, 163] on icon "button" at bounding box center [1362, 161] width 9 height 10
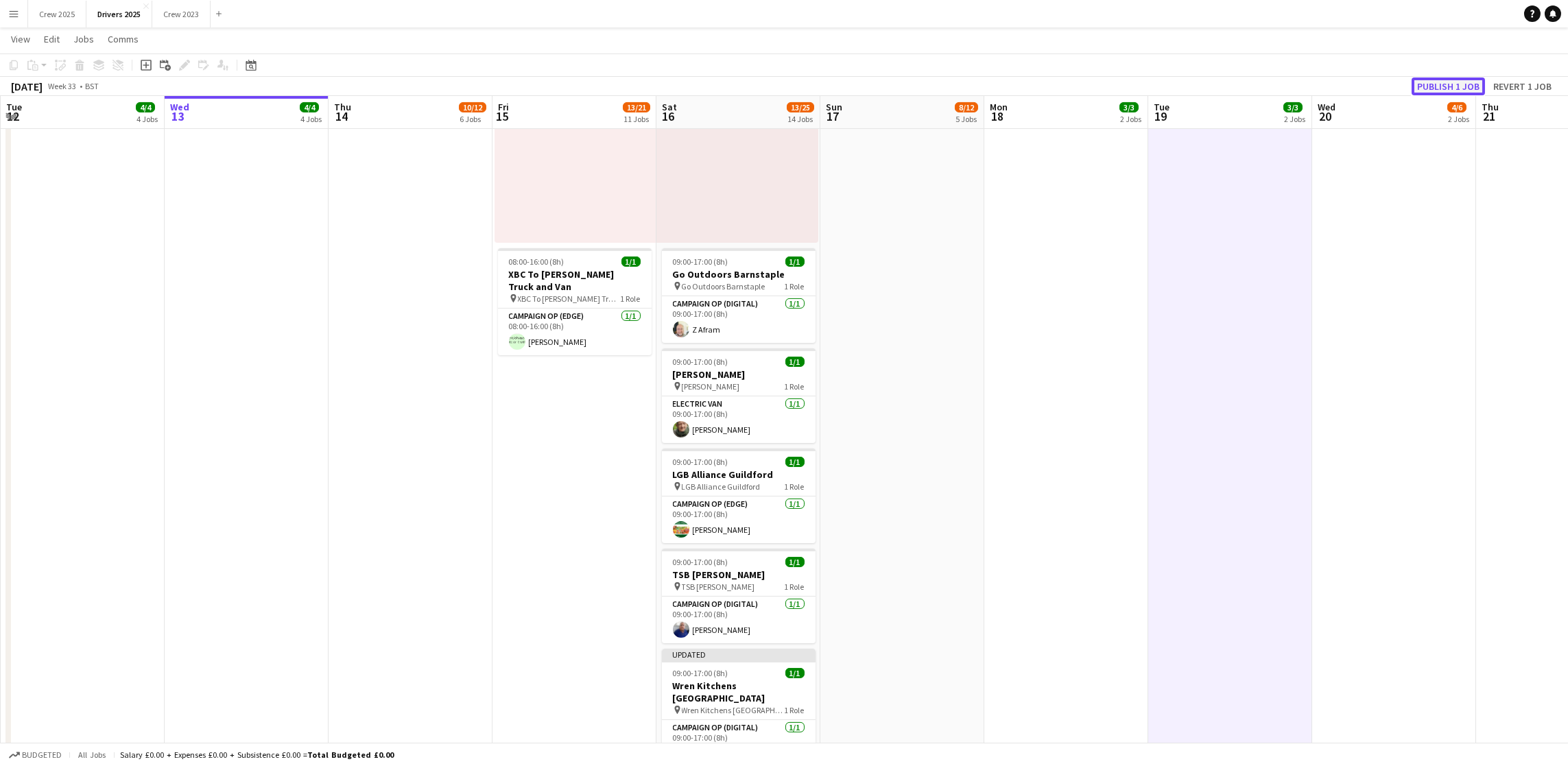
click at [1432, 84] on button "Publish 1 job" at bounding box center [1448, 87] width 74 height 18
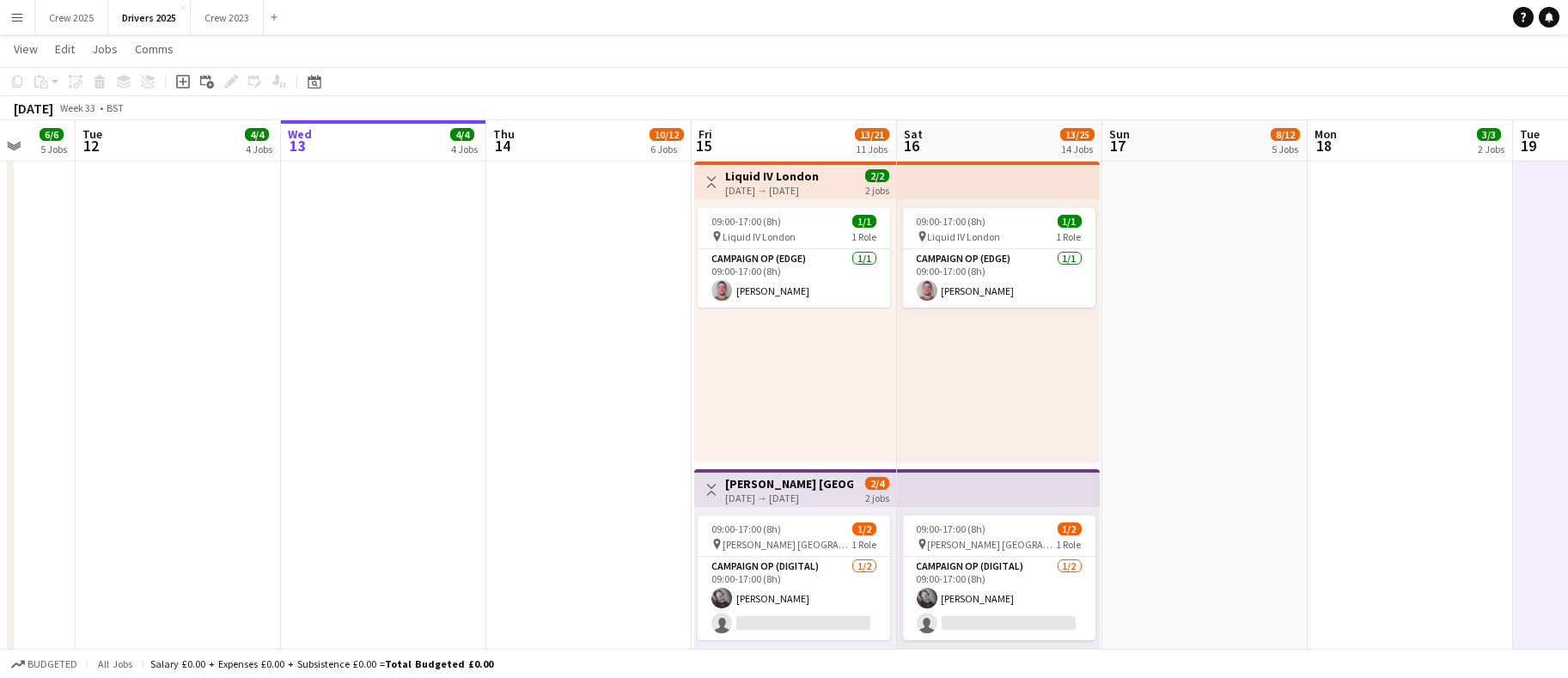
scroll to position [0, 541]
drag, startPoint x: 1069, startPoint y: 469, endPoint x: 526, endPoint y: 468, distance: 543.0
click at [526, 468] on app-calendar-viewport "Sat 9 12/19 11 Jobs Sun 10 4/6 6 Jobs Mon 11 6/6 5 Jobs Tue 12 4/4 4 Jobs Wed 1…" at bounding box center [784, 225] width 1568 height 4699
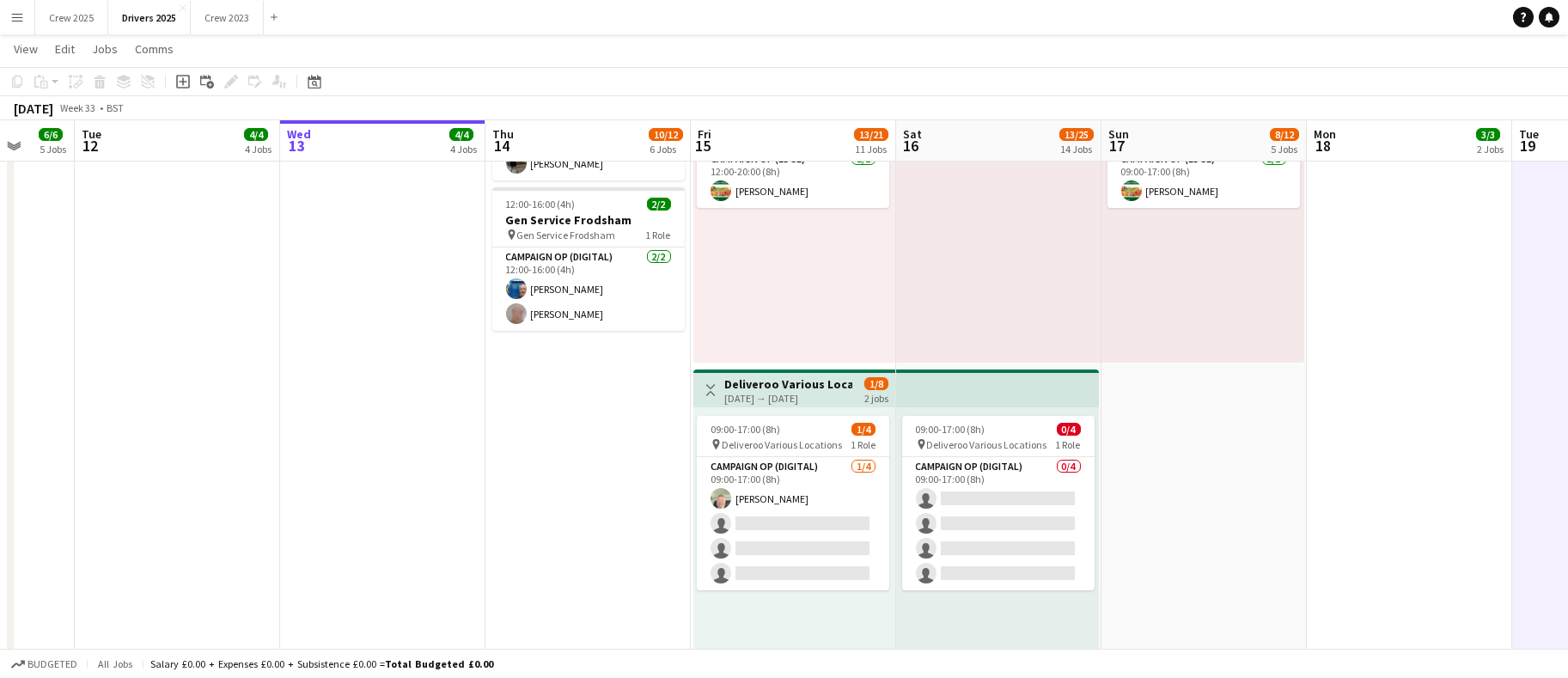
scroll to position [1547, 0]
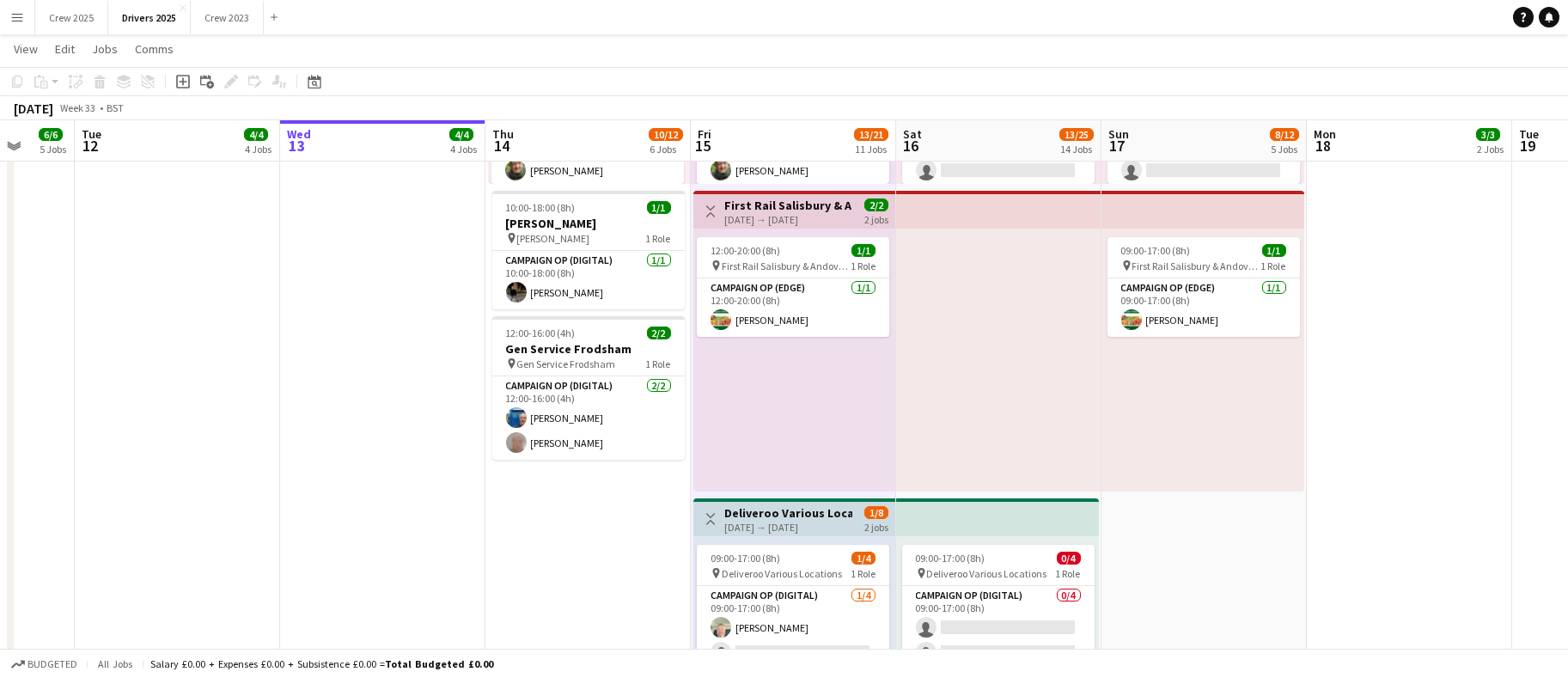
click at [731, 203] on h3 "First Rail Salisbury & Andover and [GEOGRAPHIC_DATA]" at bounding box center [788, 205] width 128 height 16
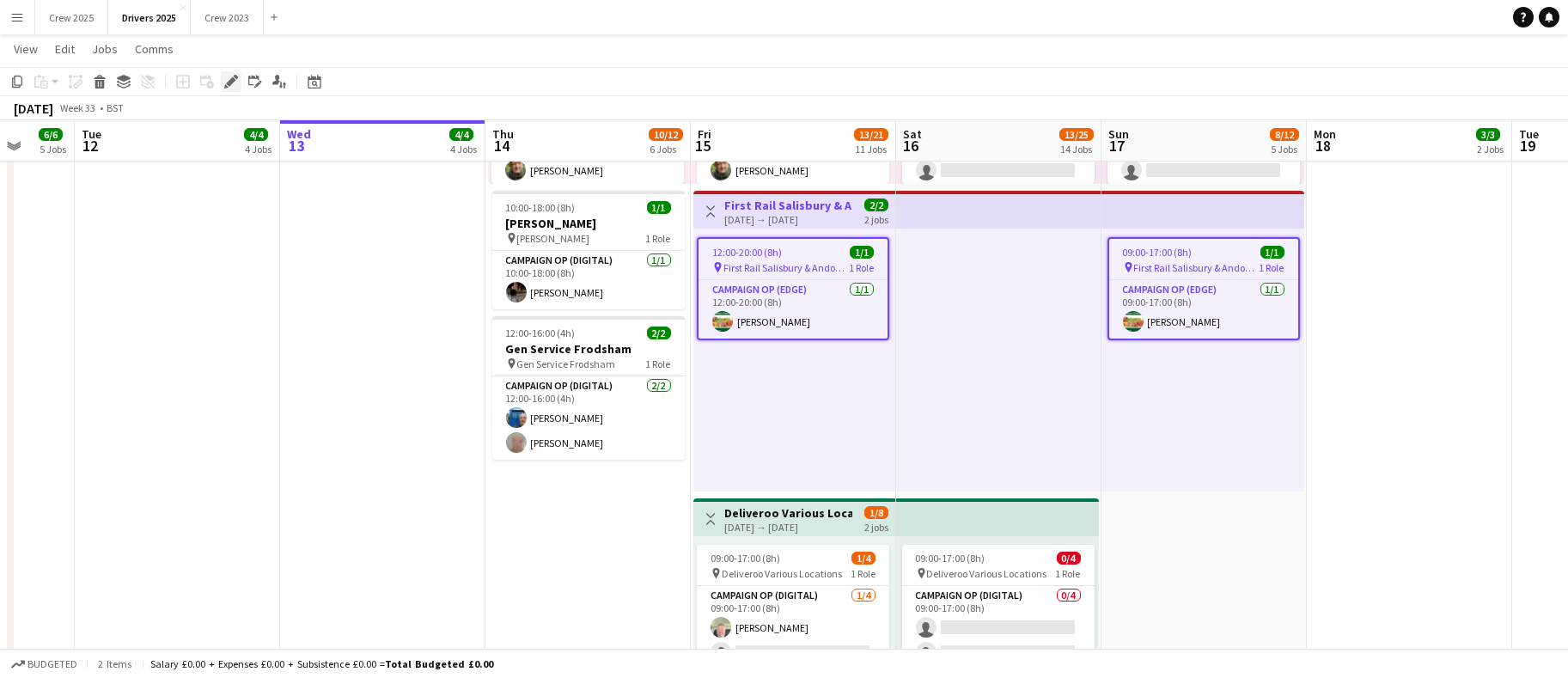
click at [233, 77] on icon at bounding box center [235, 77] width 4 height 4
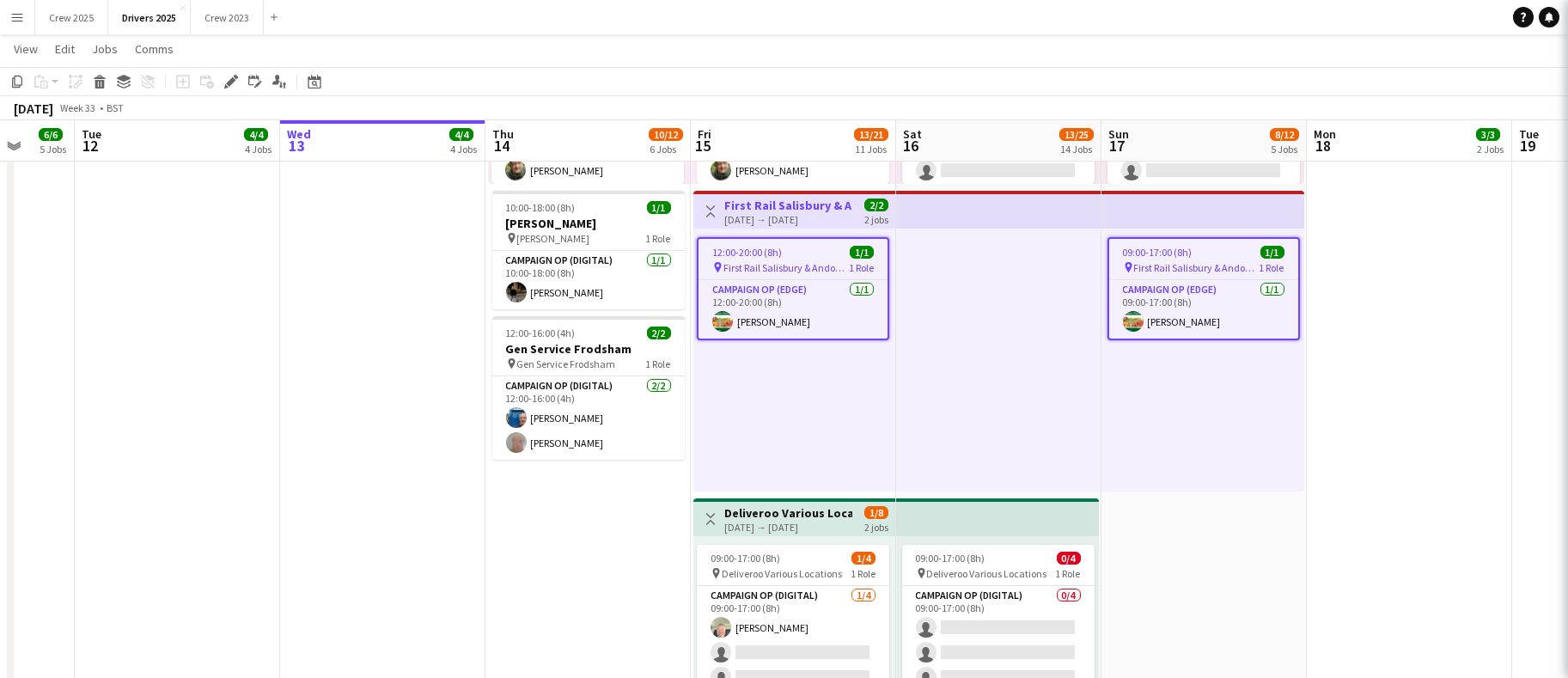
type input "**********"
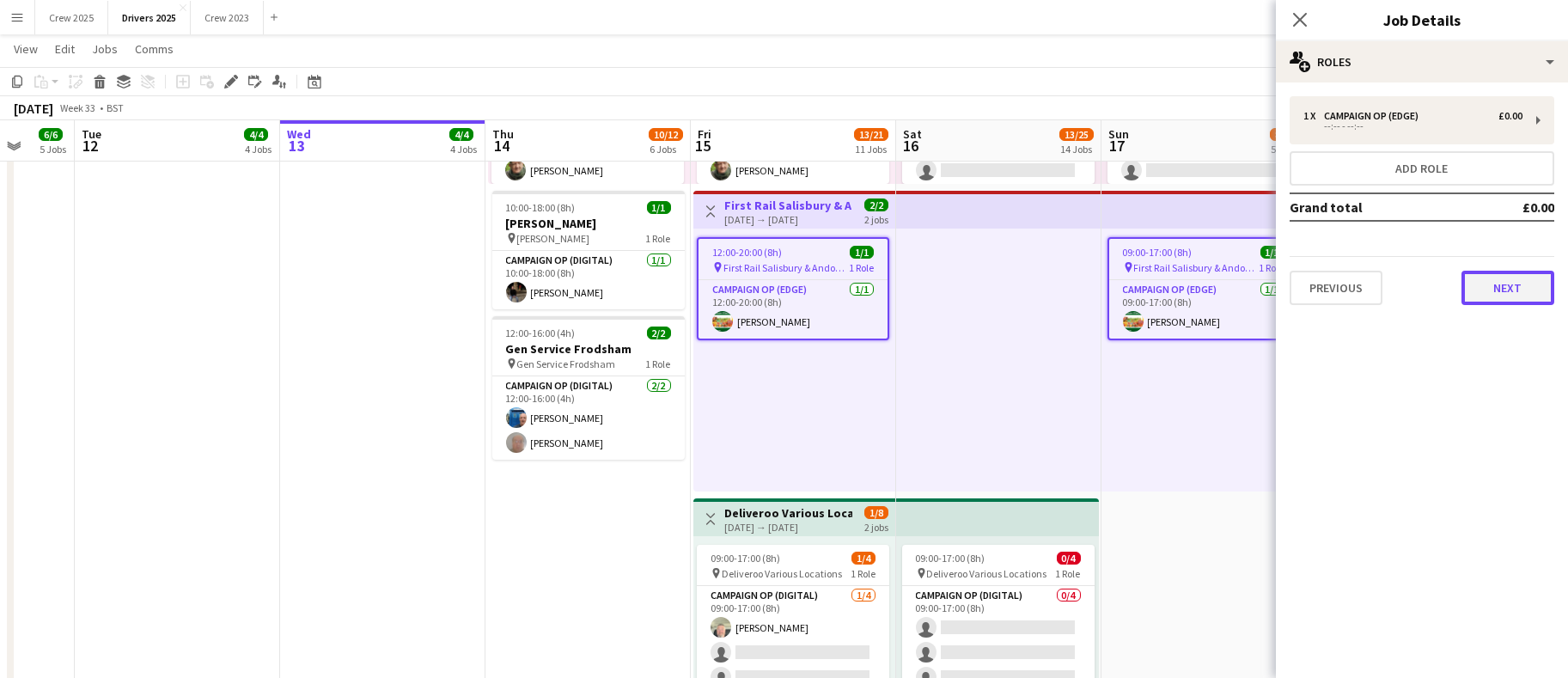
click at [1518, 288] on button "Next" at bounding box center [1509, 288] width 93 height 34
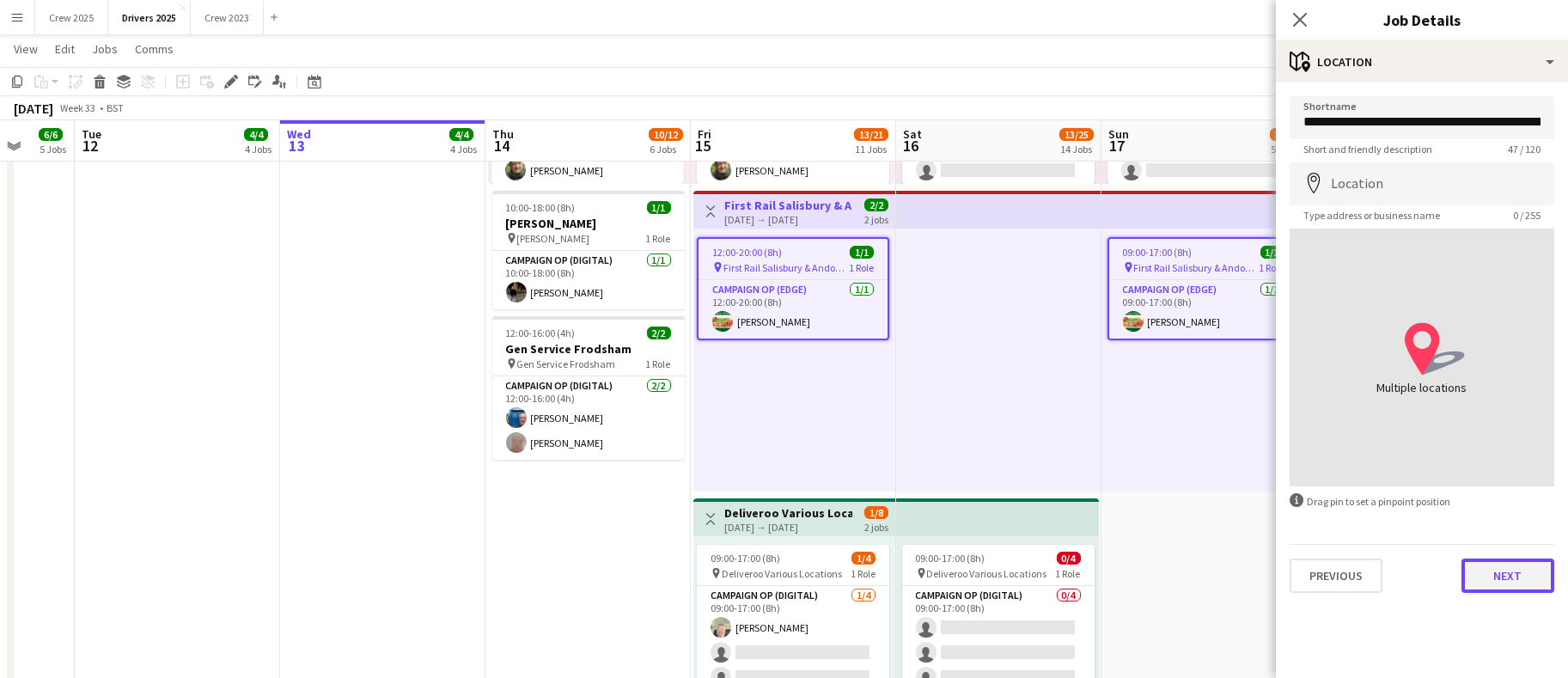
click at [1510, 569] on button "Next" at bounding box center [1509, 575] width 93 height 34
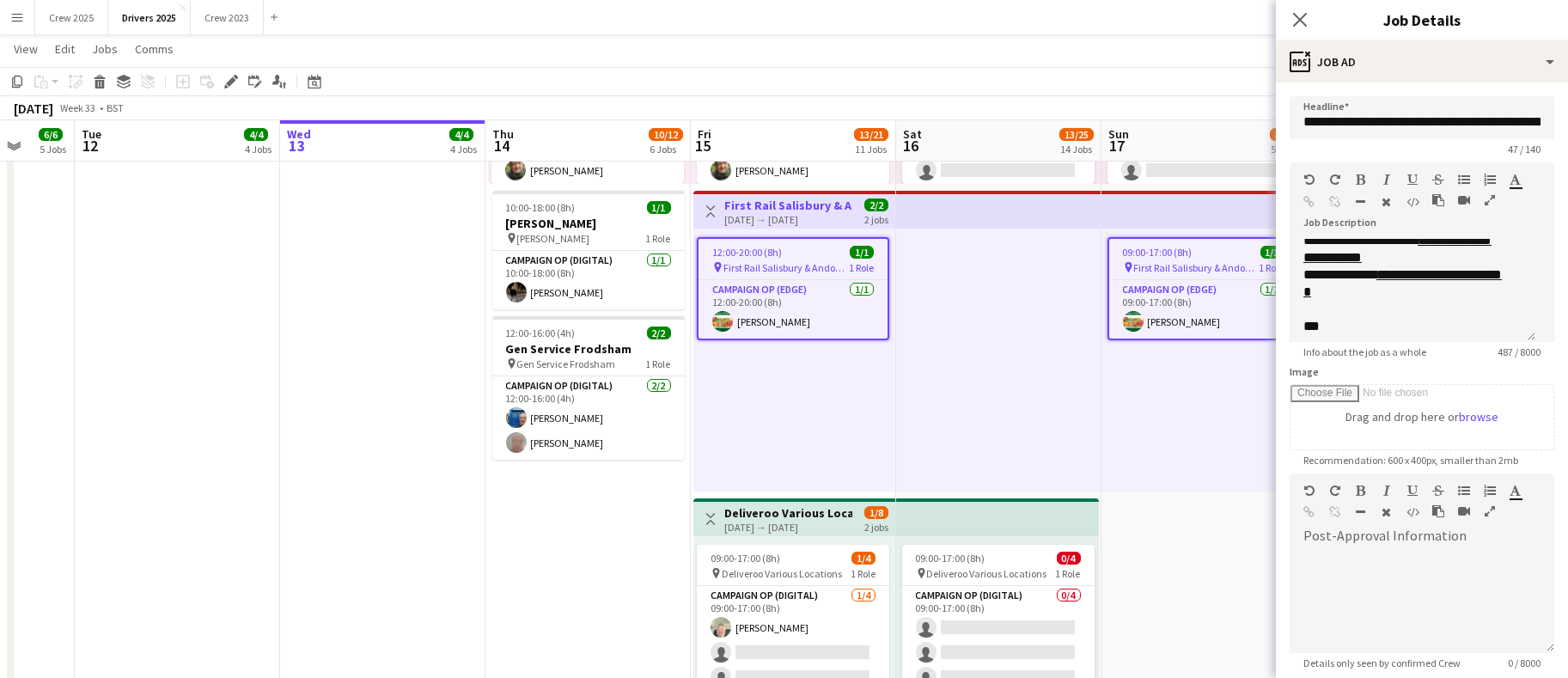
scroll to position [305, 0]
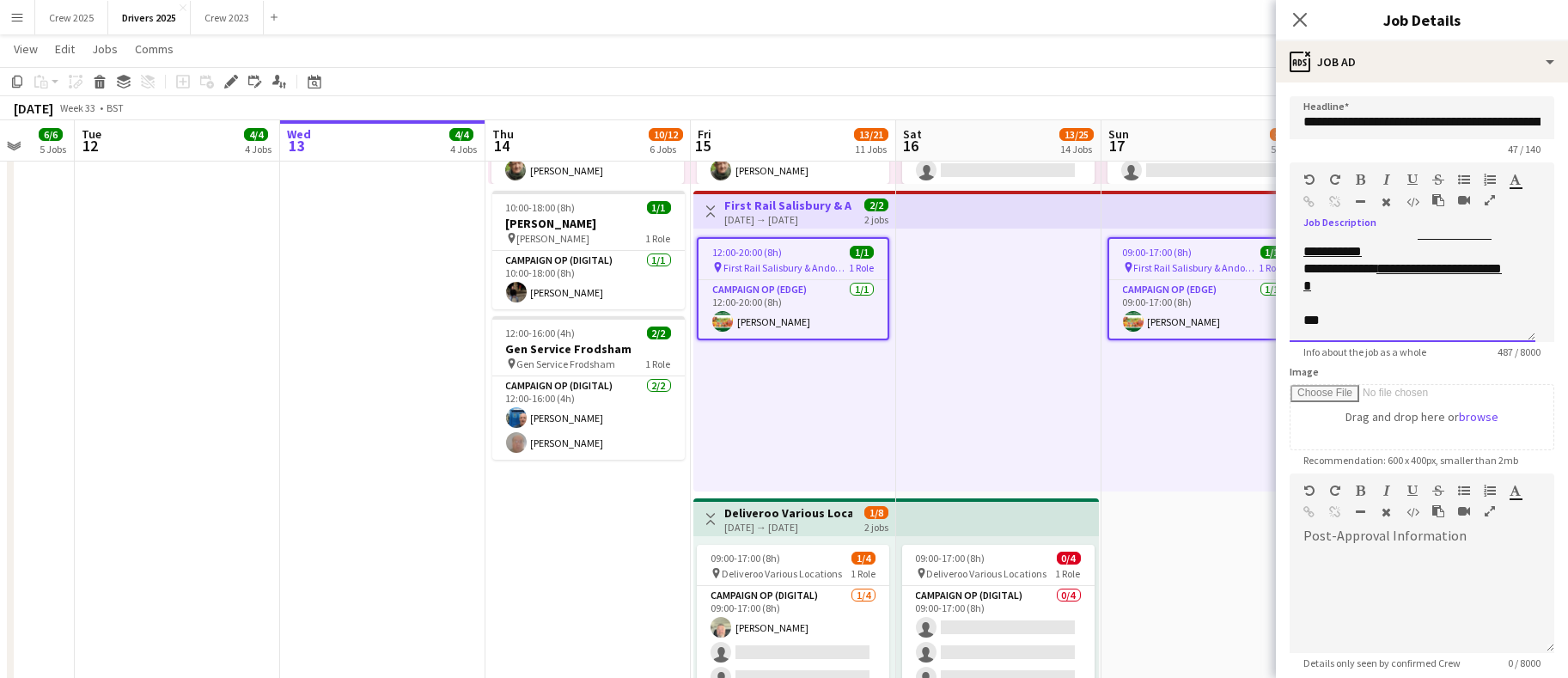
click at [1436, 314] on div "***" at bounding box center [1403, 320] width 199 height 17
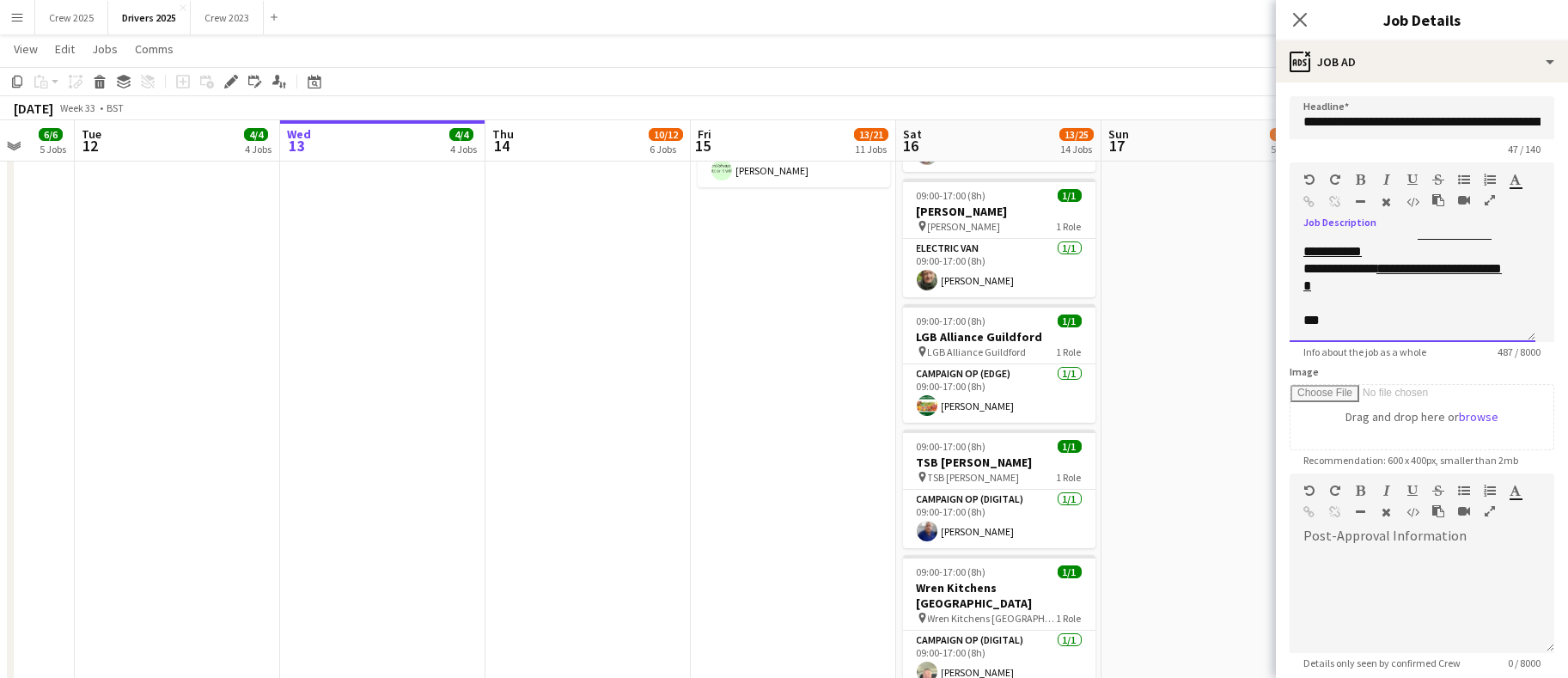
scroll to position [3223, 0]
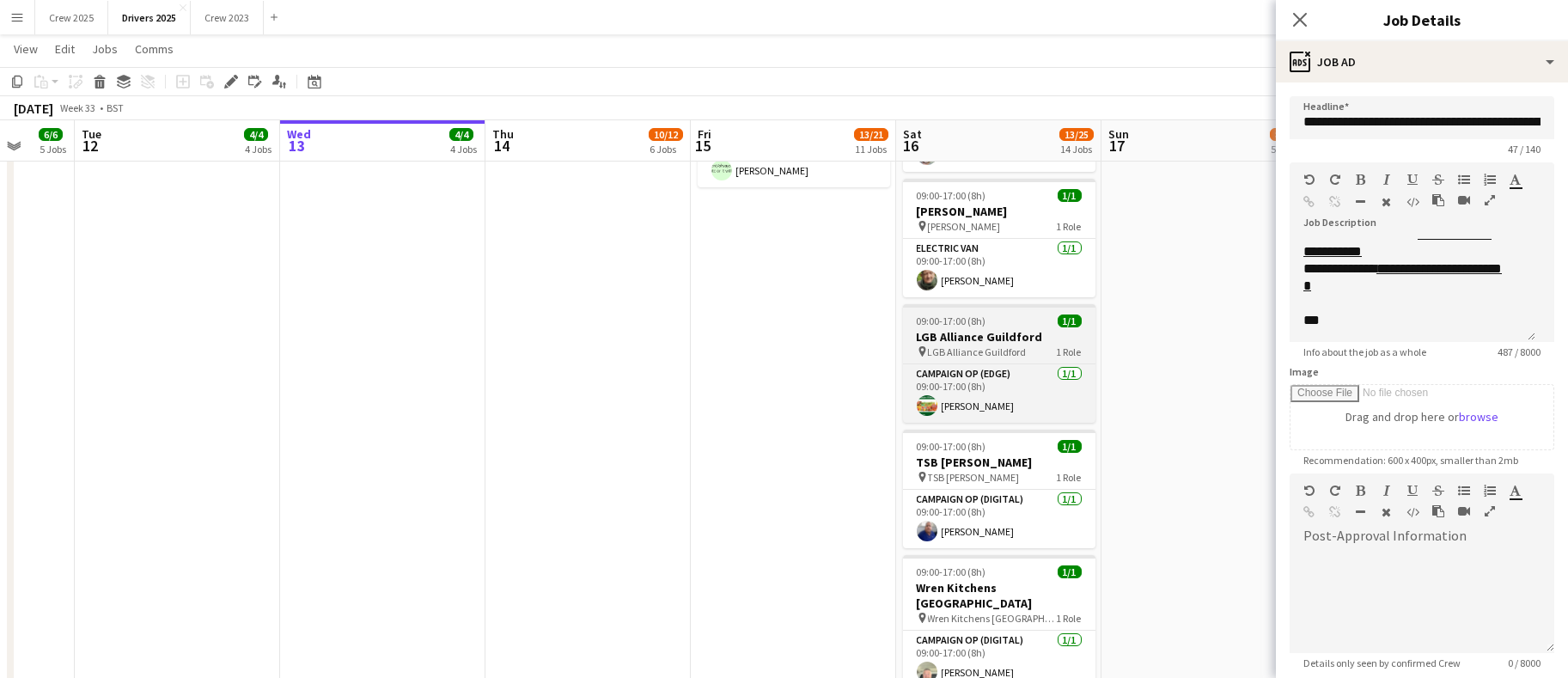
click at [978, 320] on span "09:00-17:00 (8h)" at bounding box center [951, 320] width 70 height 13
type input "**********"
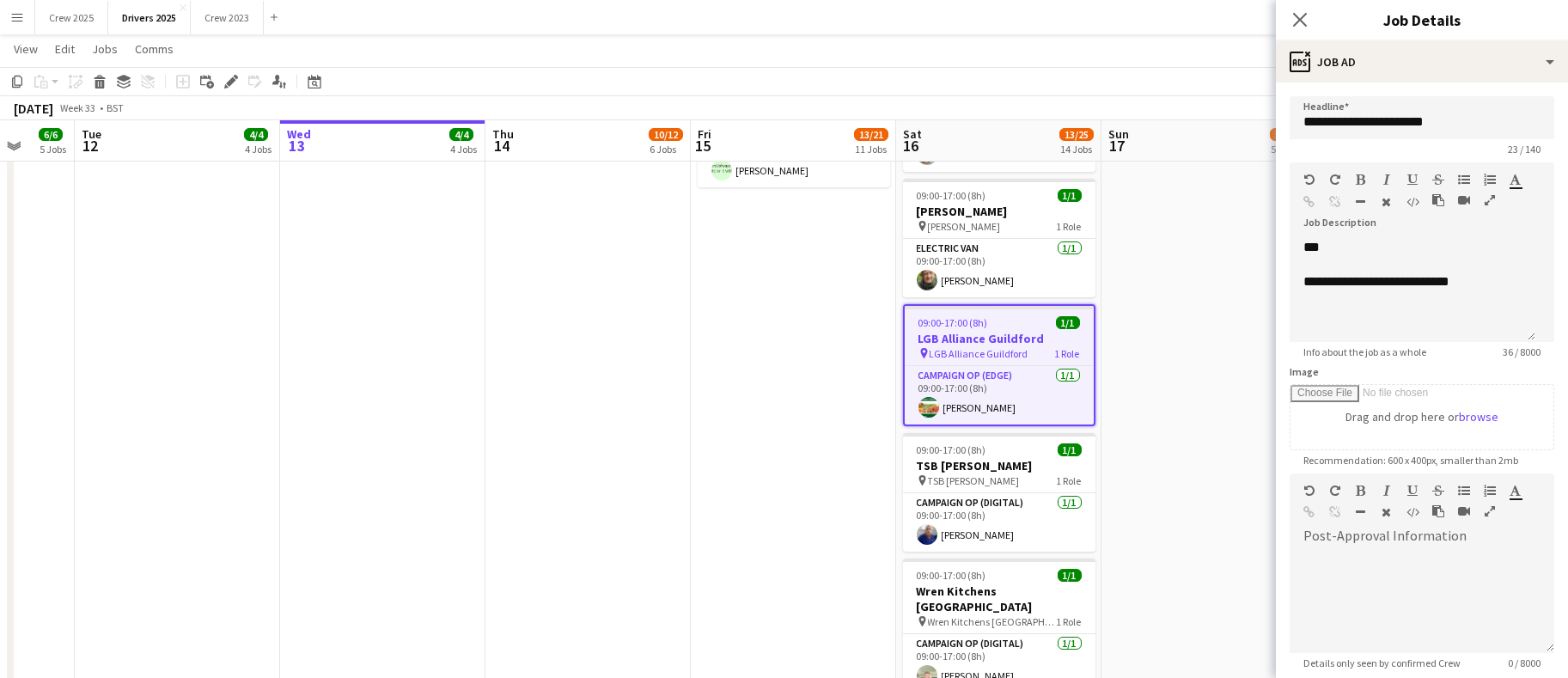
scroll to position [0, 0]
drag, startPoint x: 1386, startPoint y: 252, endPoint x: 1156, endPoint y: 231, distance: 231.0
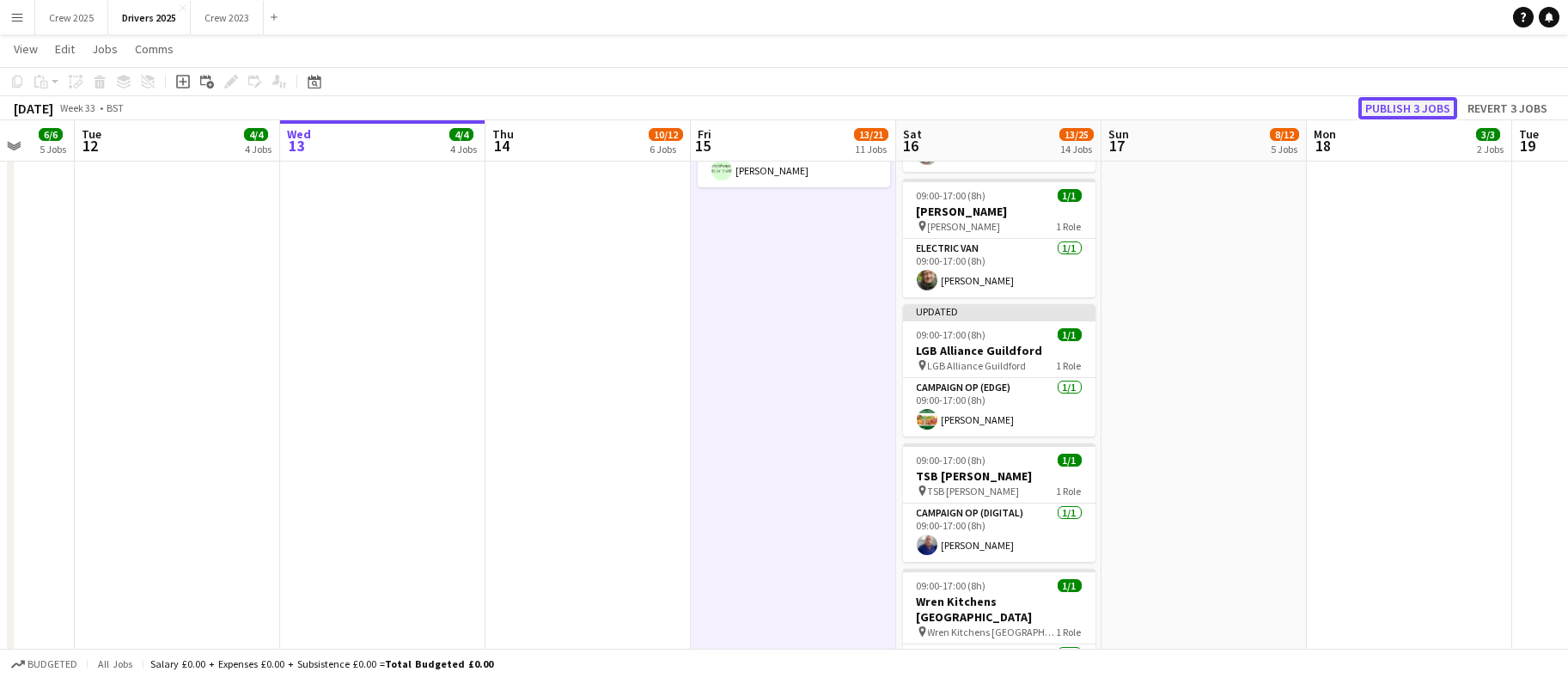
click at [1381, 104] on button "Publish 3 jobs" at bounding box center [1408, 109] width 99 height 22
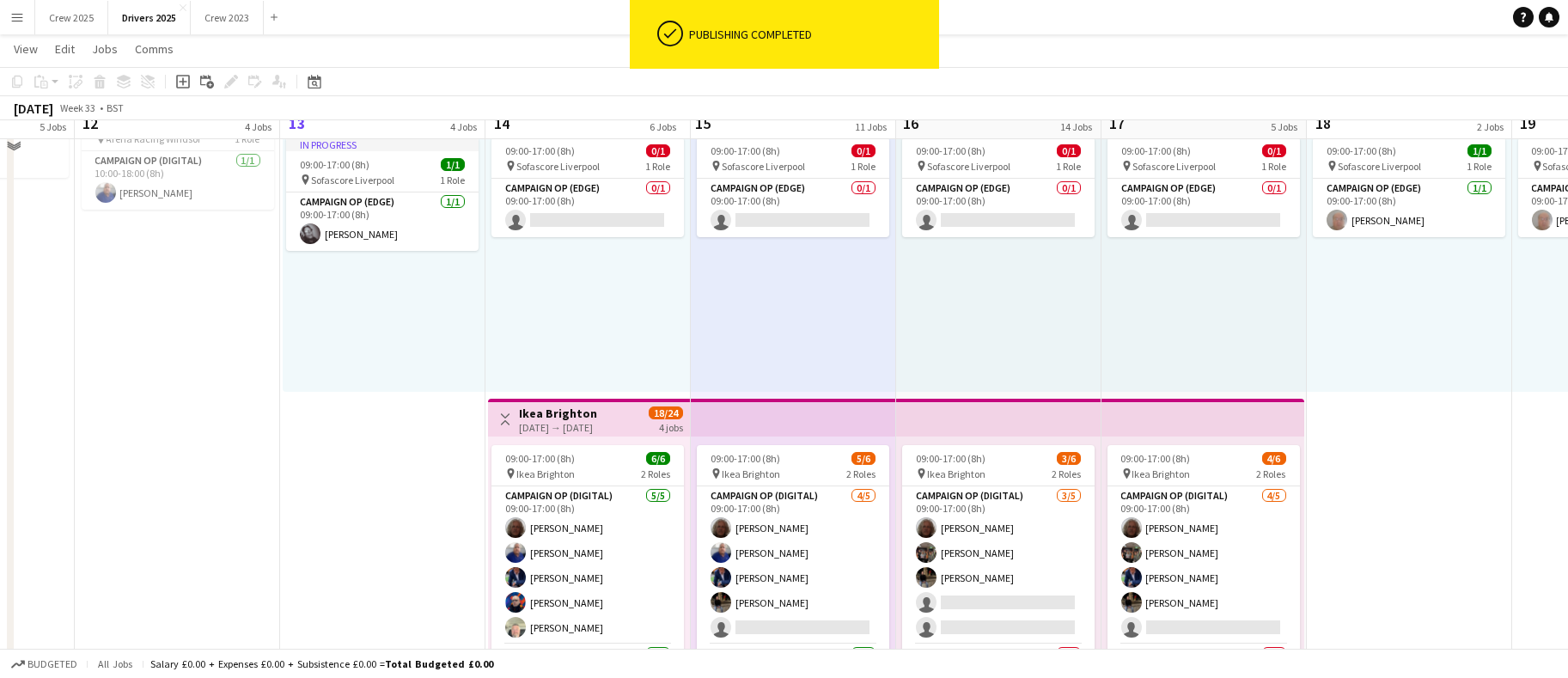
scroll to position [644, 0]
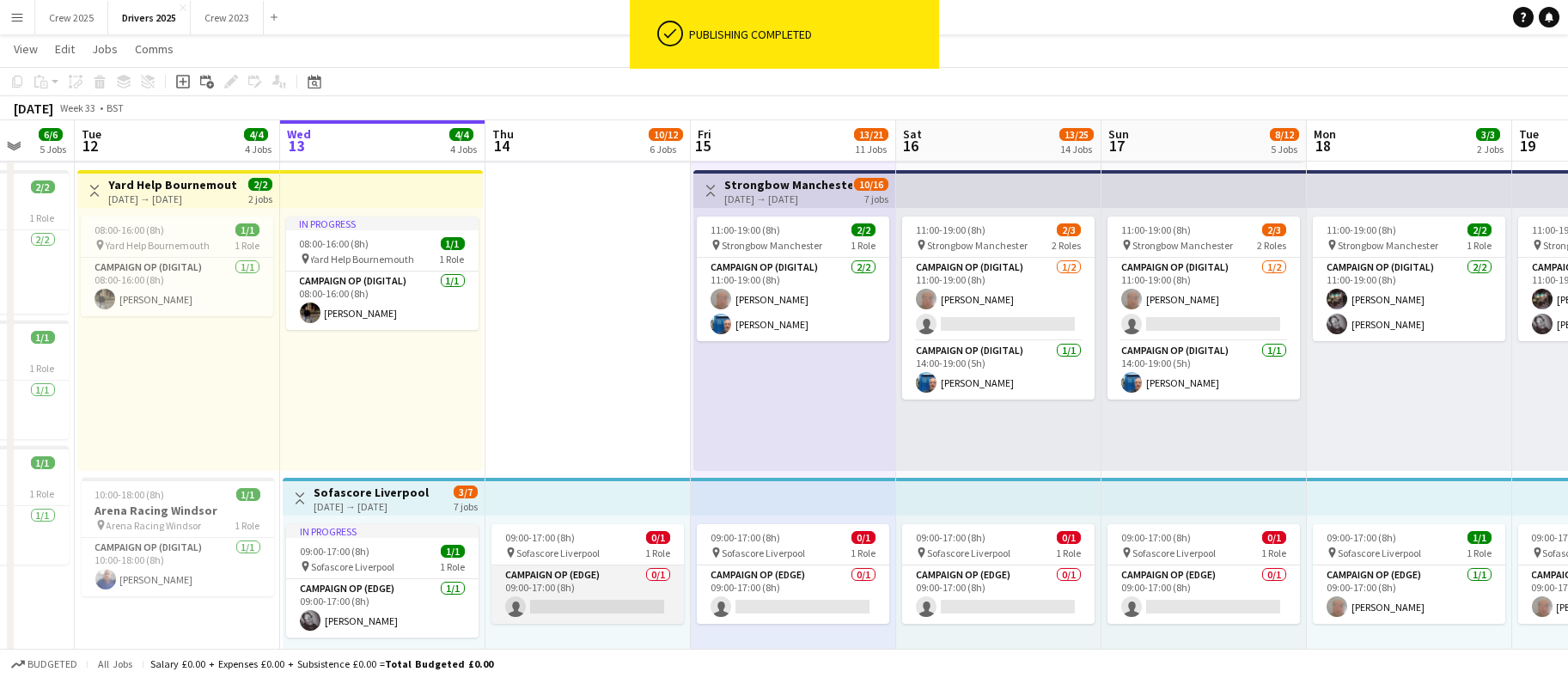
click at [587, 598] on app-card-role "Campaign Op (Edge) 0/1 09:00-17:00 (8h) single-neutral-actions" at bounding box center [588, 594] width 192 height 59
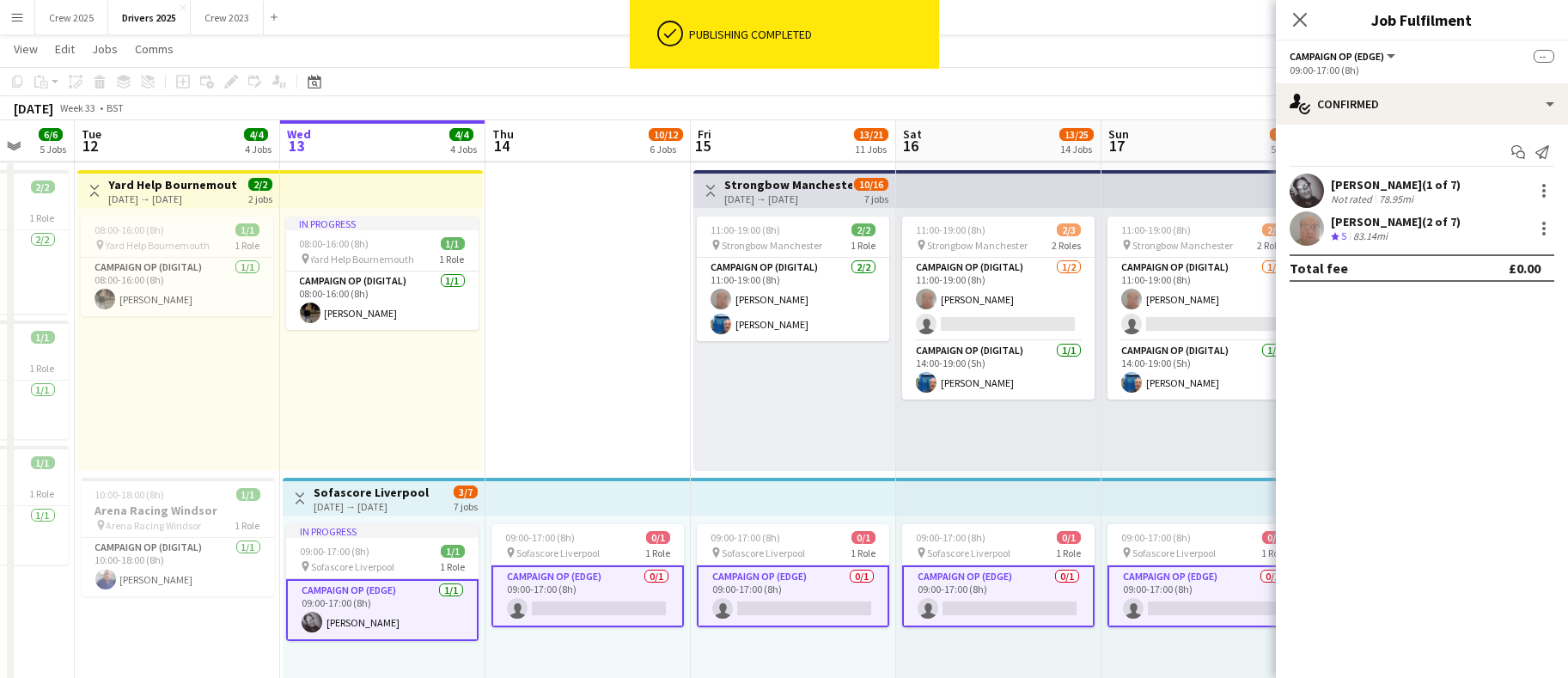
click at [587, 598] on app-card-role "Campaign Op (Edge) 0/1 09:00-17:00 (8h) single-neutral-actions" at bounding box center [588, 596] width 192 height 62
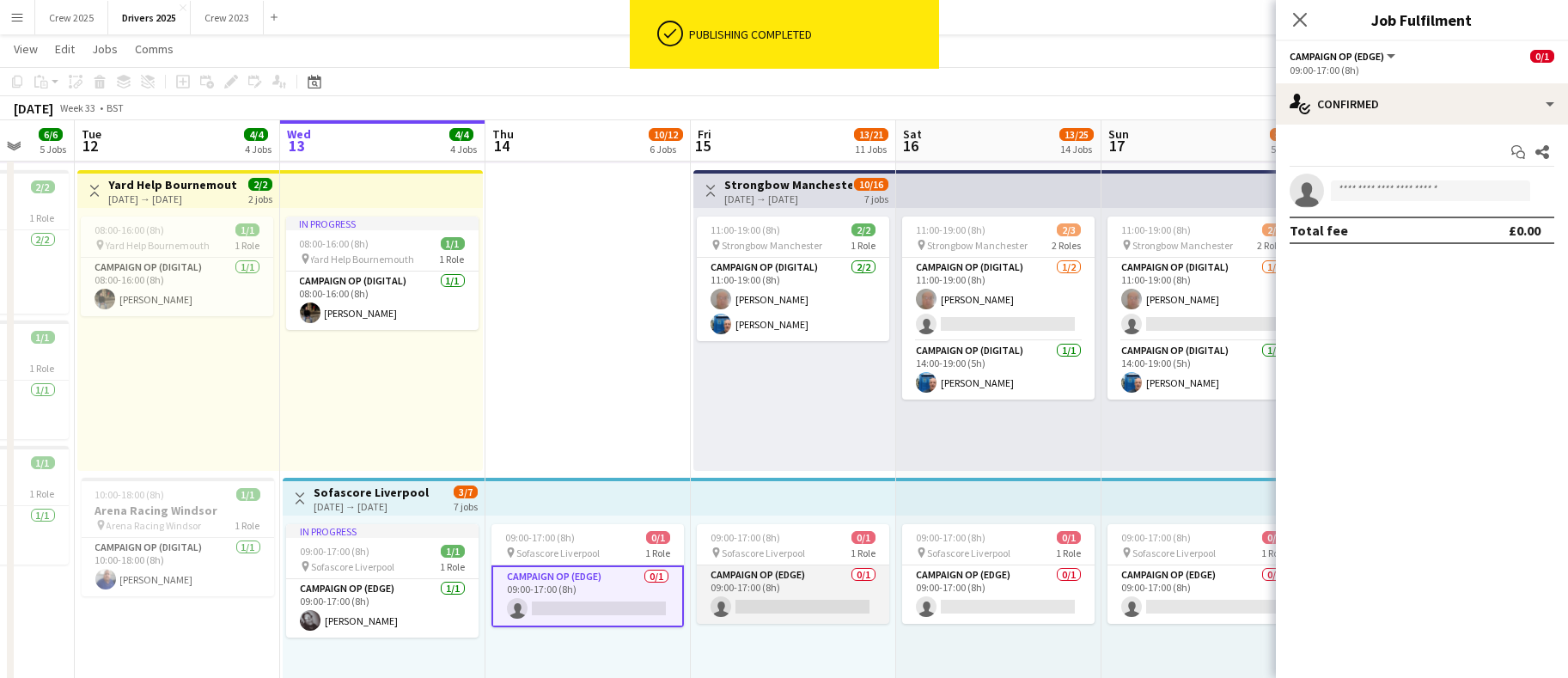
click at [723, 595] on app-card-role "Campaign Op (Edge) 0/1 09:00-17:00 (8h) single-neutral-actions" at bounding box center [793, 594] width 192 height 59
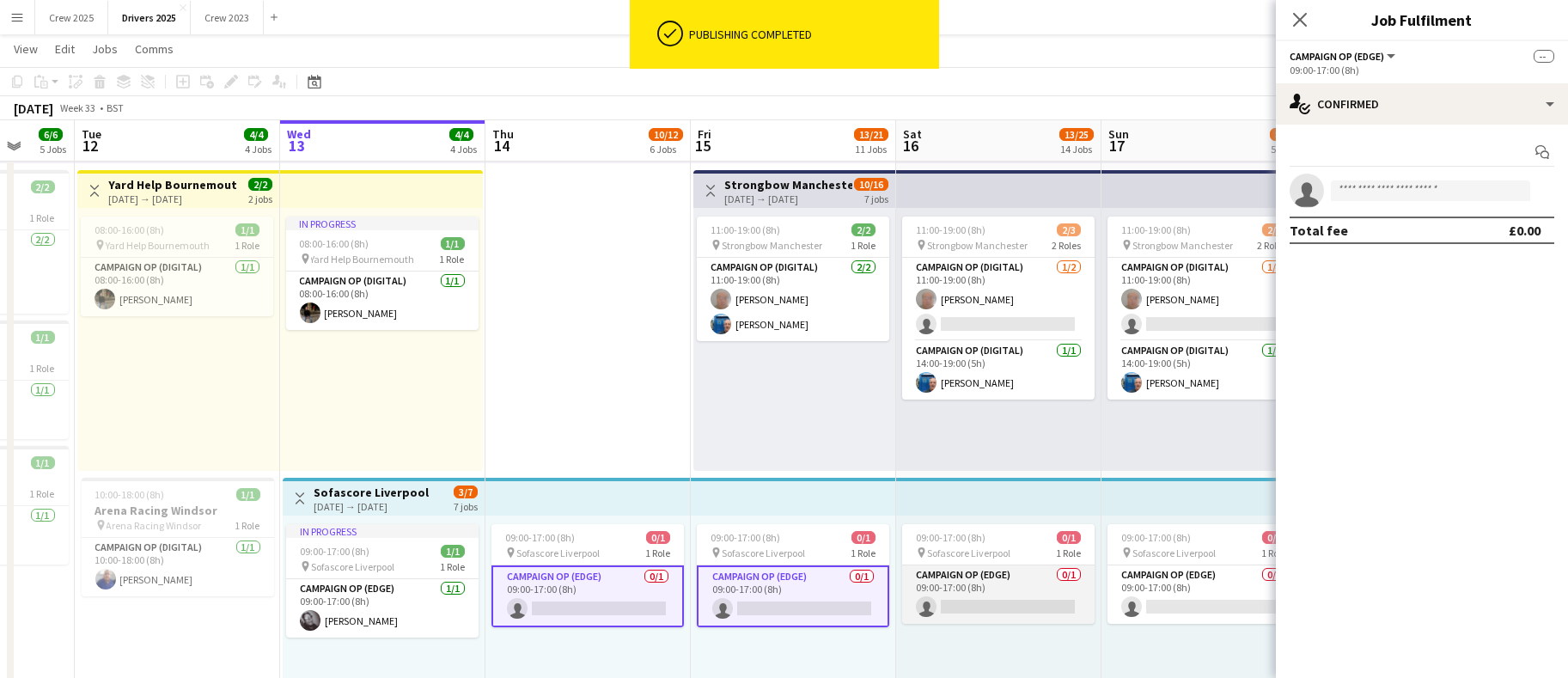
click at [985, 604] on app-card-role "Campaign Op (Edge) 0/1 09:00-17:00 (8h) single-neutral-actions" at bounding box center [998, 594] width 192 height 59
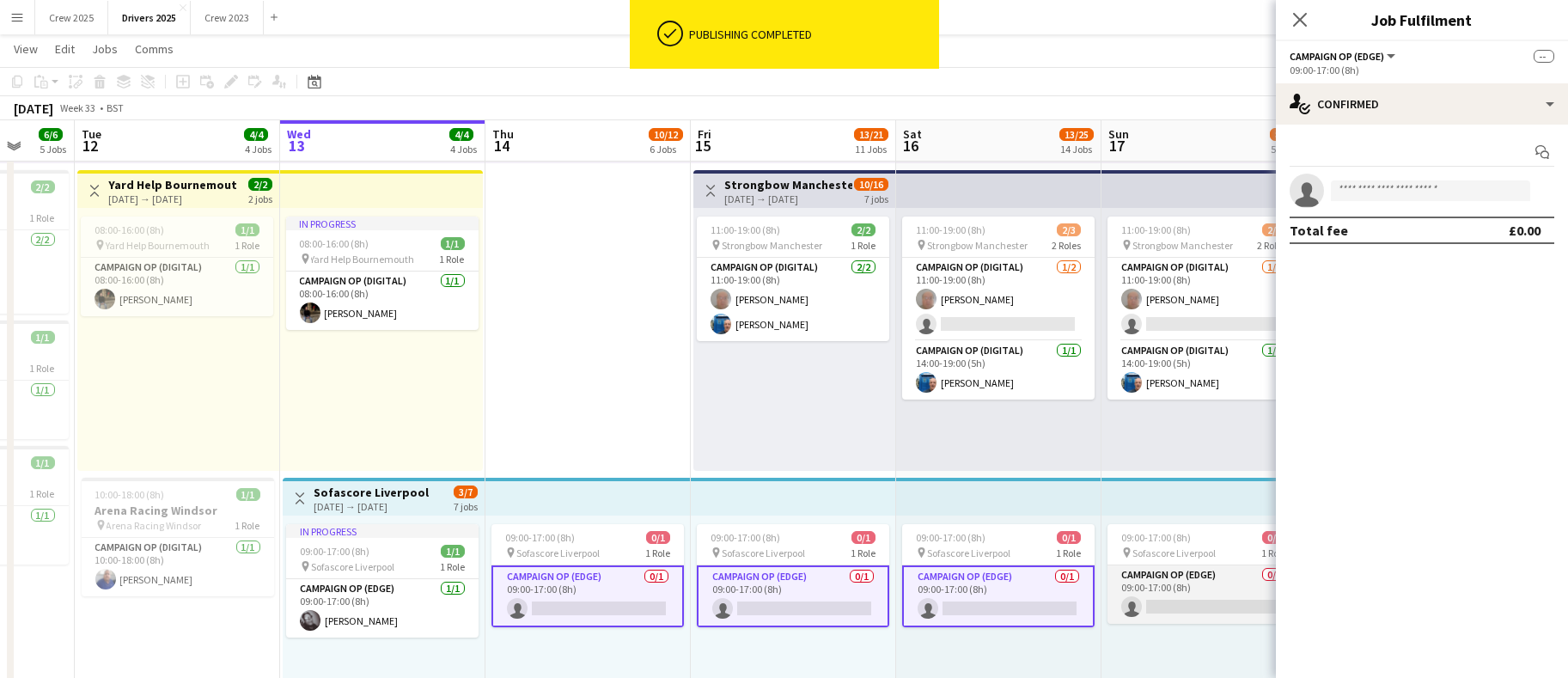
click at [1183, 595] on app-card-role "Campaign Op (Edge) 0/1 09:00-17:00 (8h) single-neutral-actions" at bounding box center [1204, 594] width 192 height 59
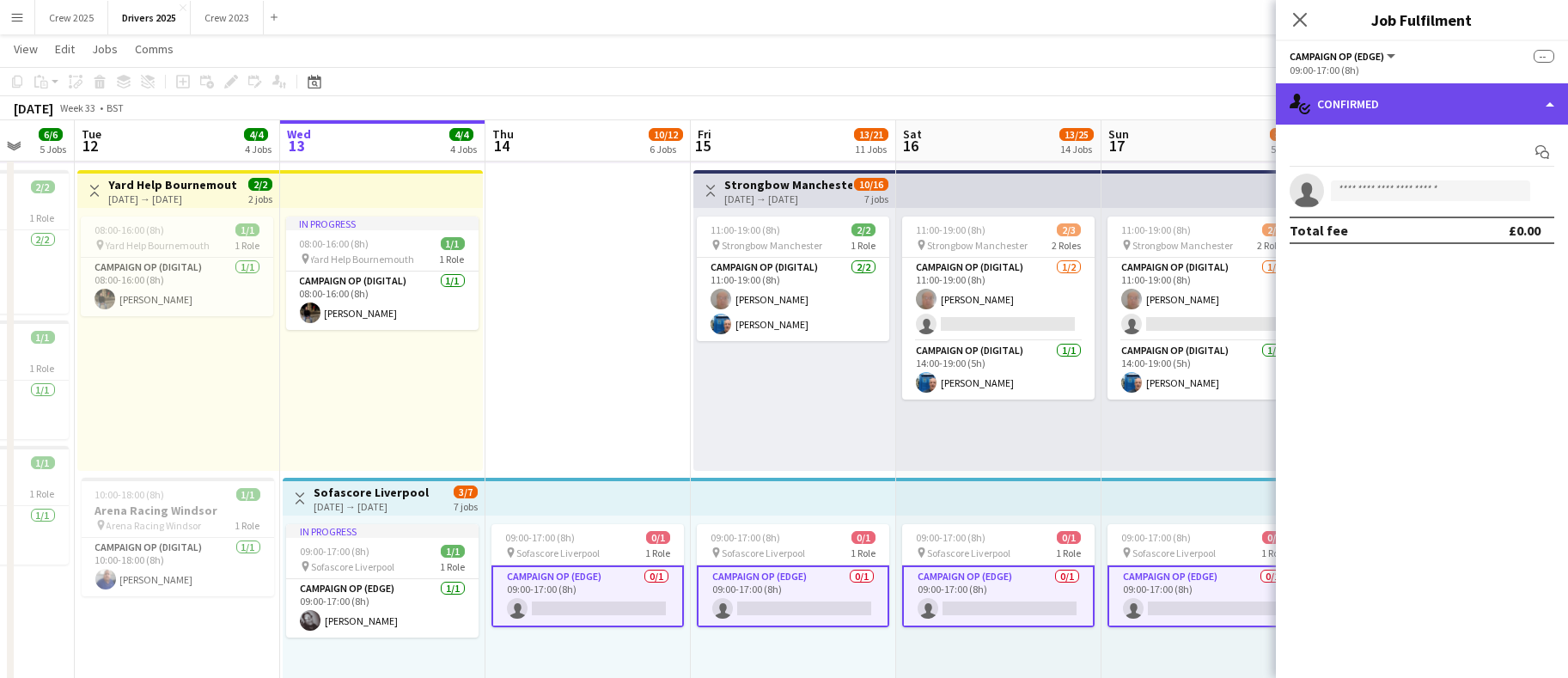
click at [1424, 92] on div "single-neutral-actions-check-2 Confirmed" at bounding box center [1422, 104] width 292 height 41
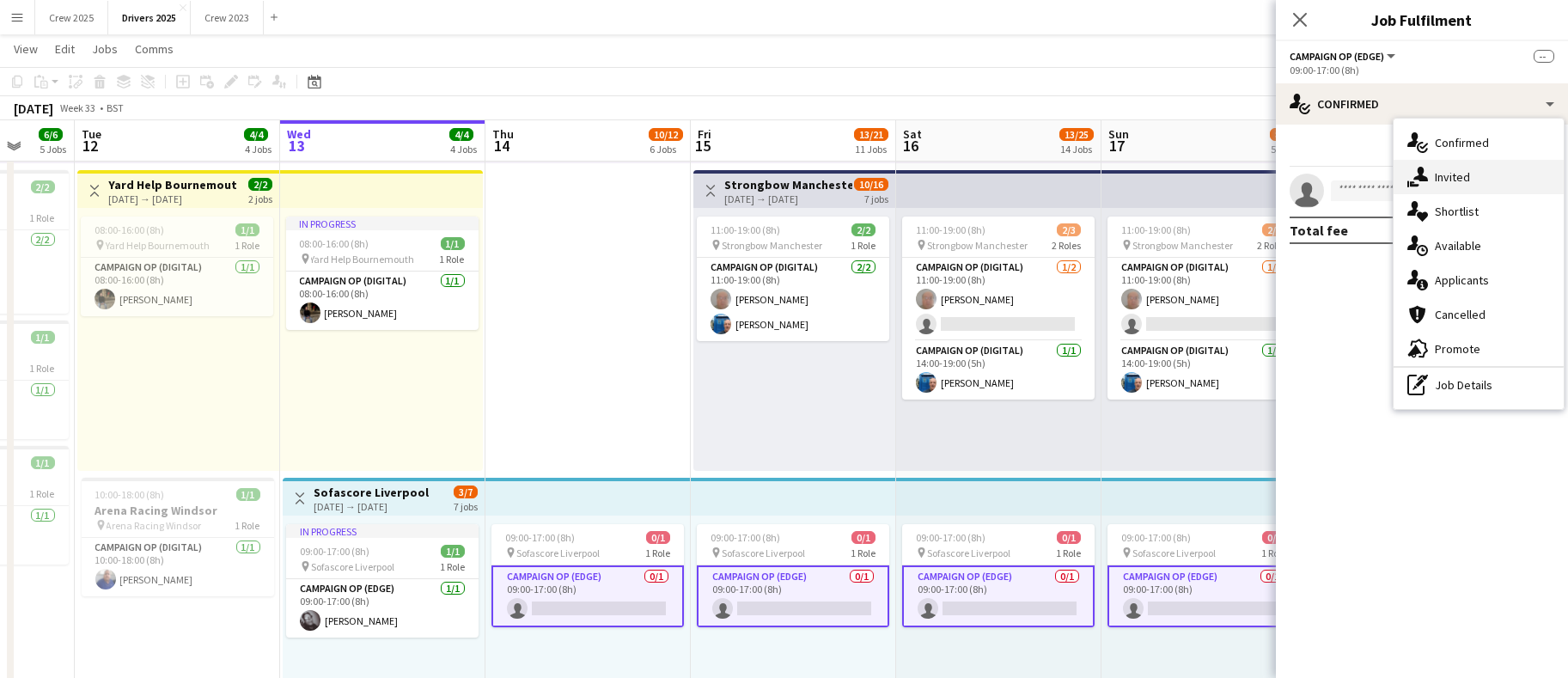
click at [1497, 171] on div "single-neutral-actions-share-1 Invited" at bounding box center [1479, 177] width 171 height 34
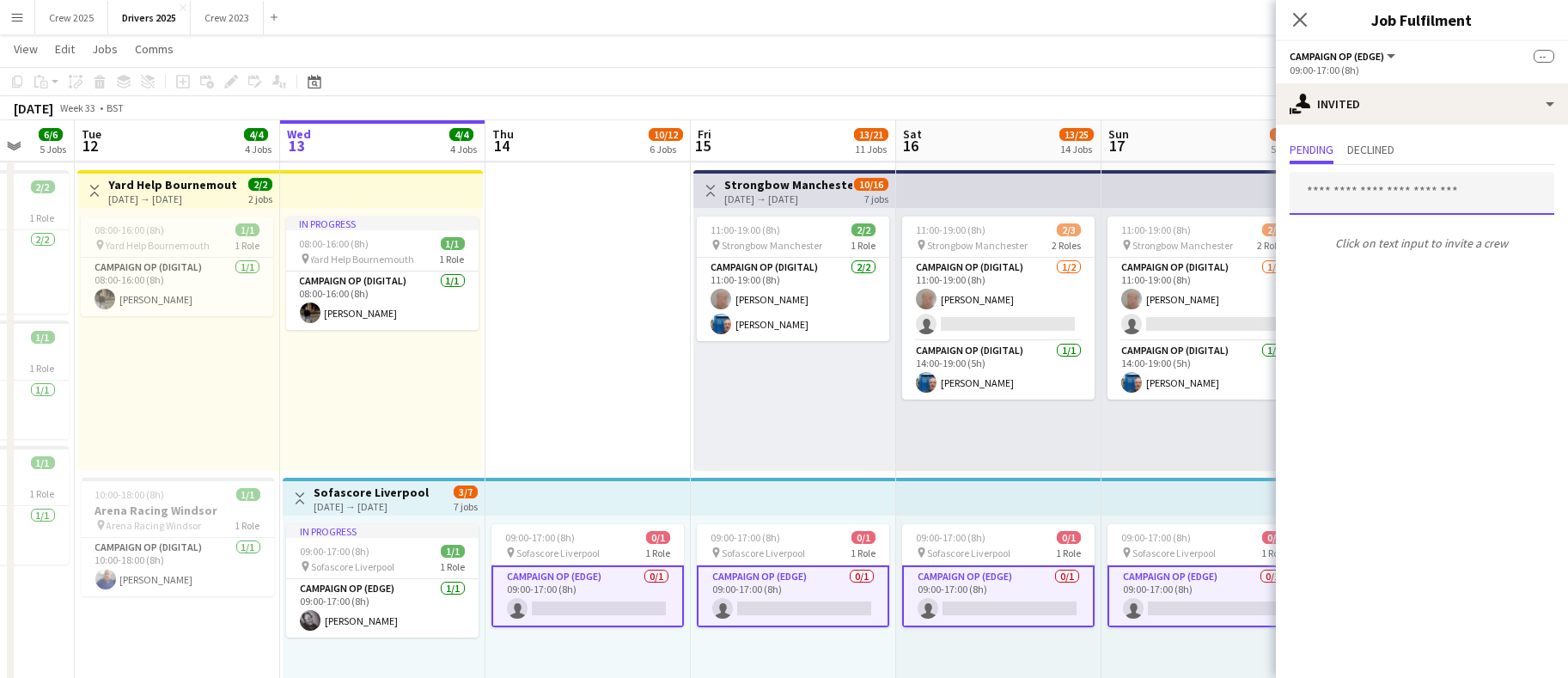
click at [1422, 194] on input "text" at bounding box center [1422, 194] width 264 height 43
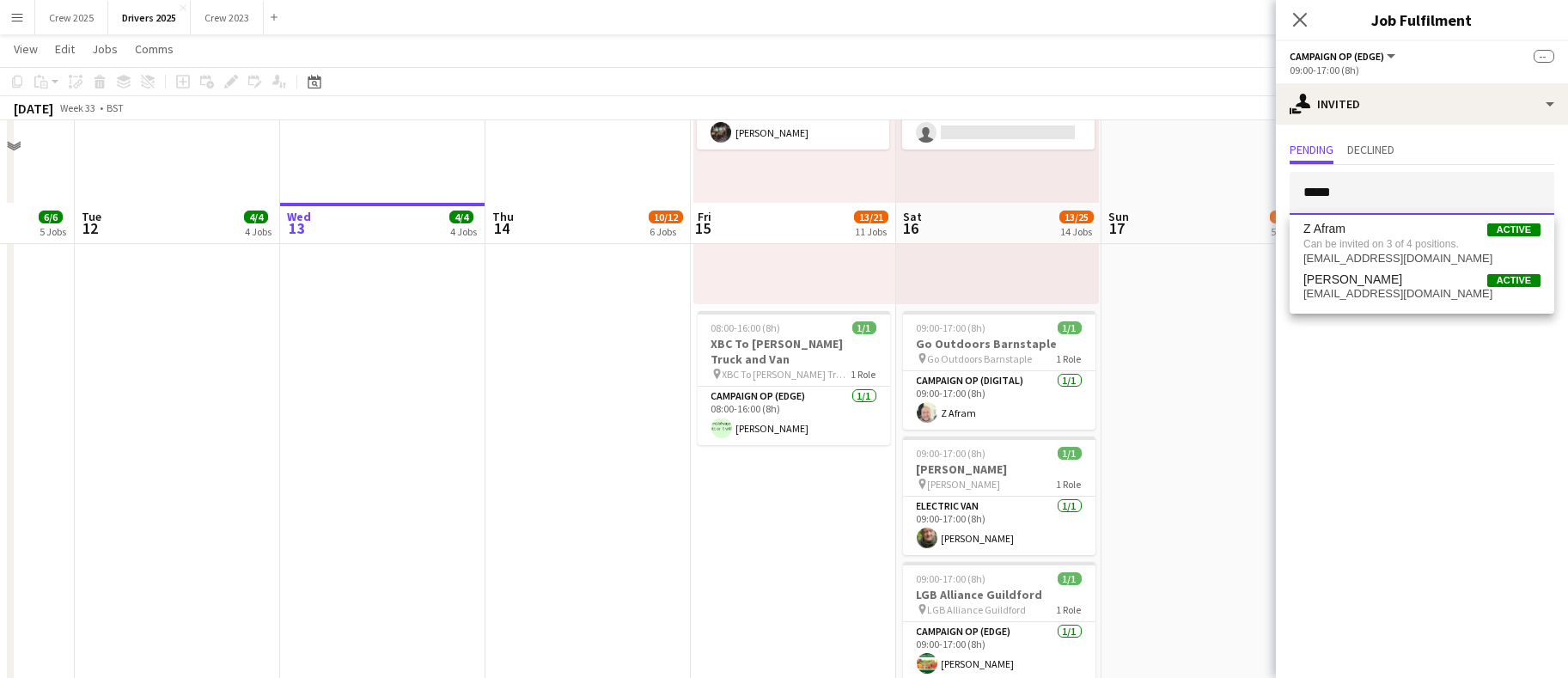
scroll to position [2964, 0]
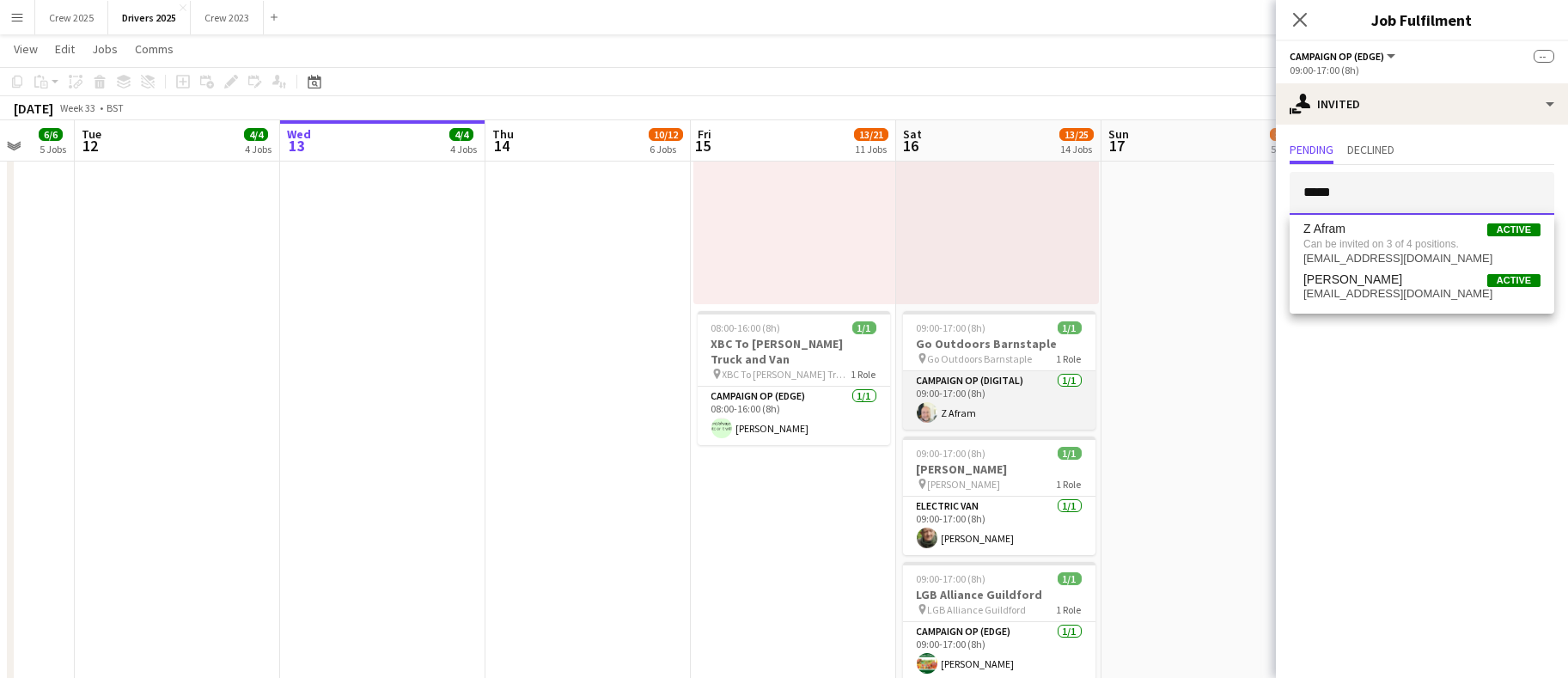
type input "*****"
click at [980, 402] on app-card-role "Campaign Op (Digital) [DATE] 09:00-17:00 (8h) Z Afram" at bounding box center [999, 401] width 192 height 59
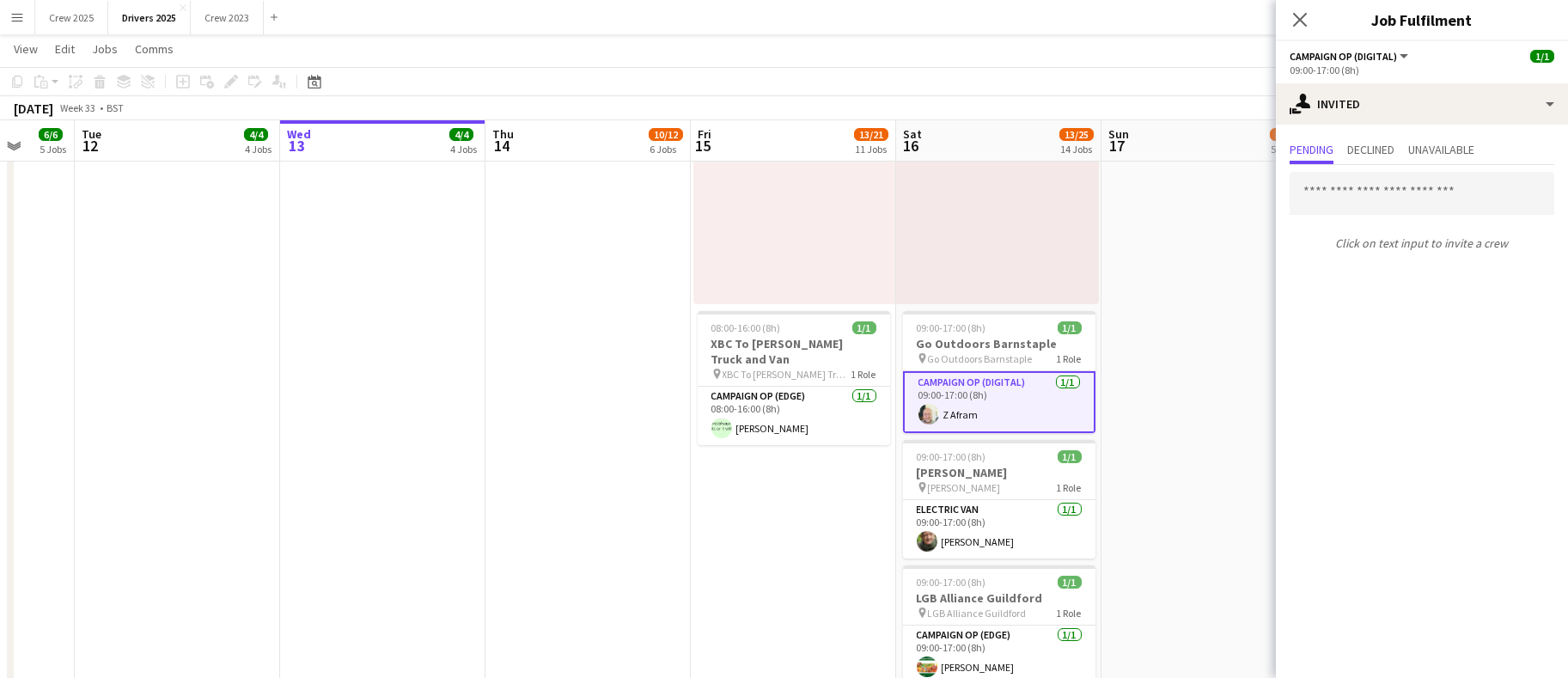
click at [974, 416] on app-card-role "Campaign Op (Digital) [DATE] 09:00-17:00 (8h) Z Afram" at bounding box center [999, 402] width 192 height 62
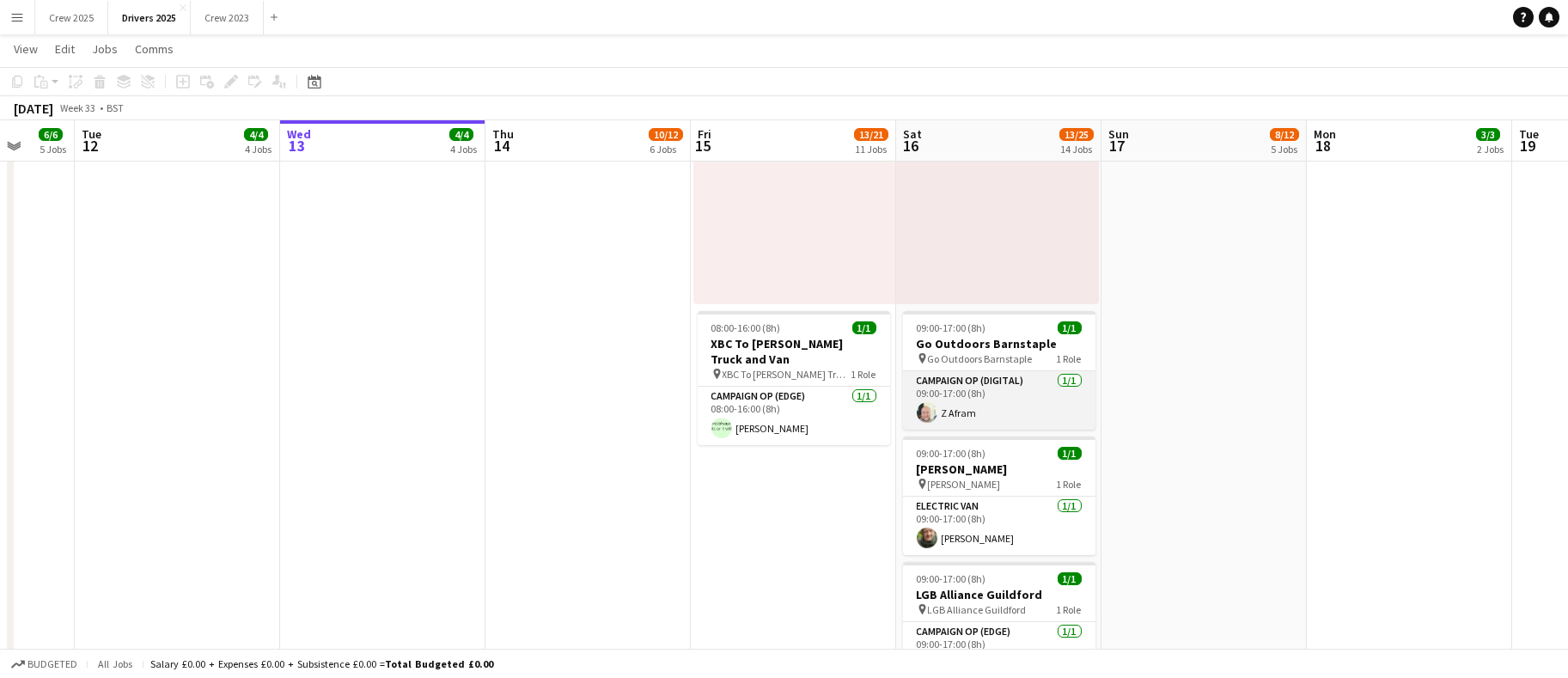
click at [964, 414] on app-card-role "Campaign Op (Digital) [DATE] 09:00-17:00 (8h) Z Afram" at bounding box center [999, 401] width 192 height 59
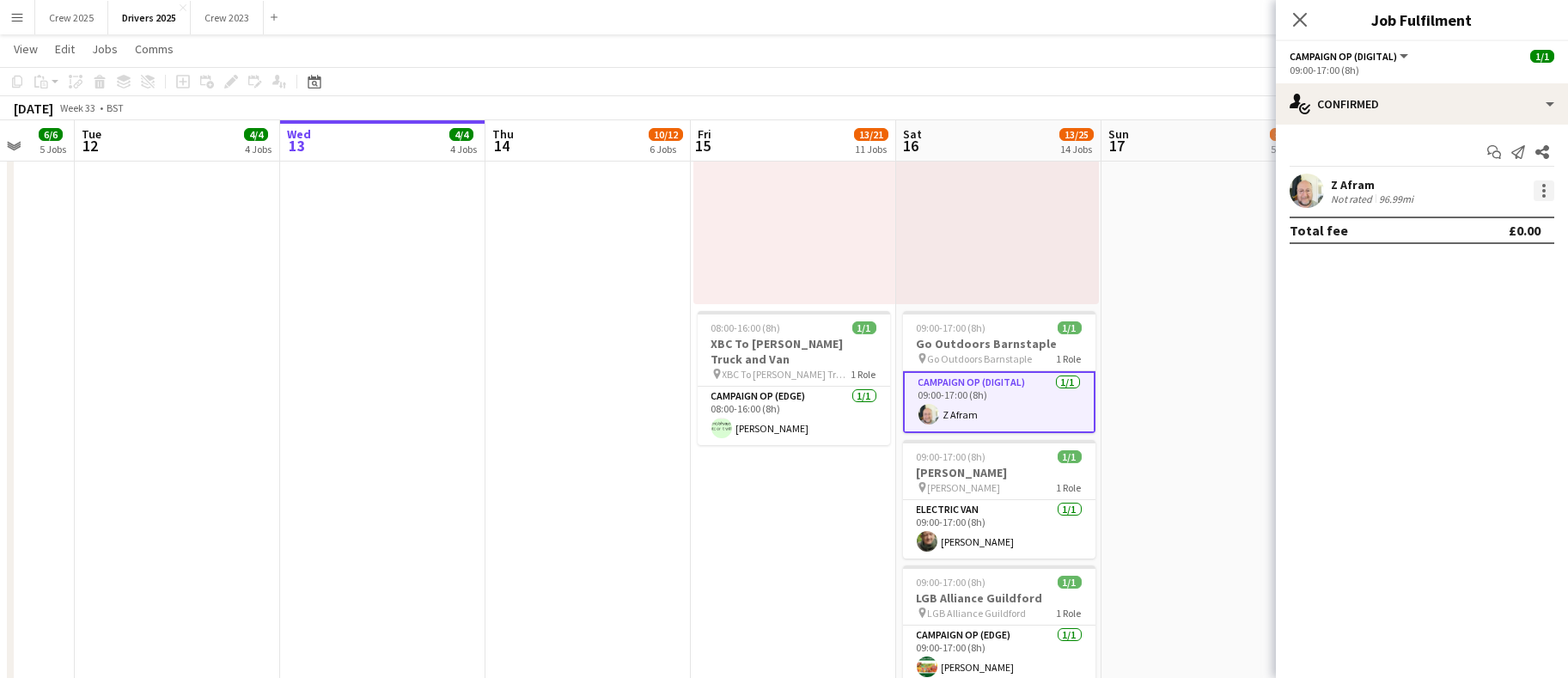
click at [1541, 188] on div at bounding box center [1545, 190] width 21 height 21
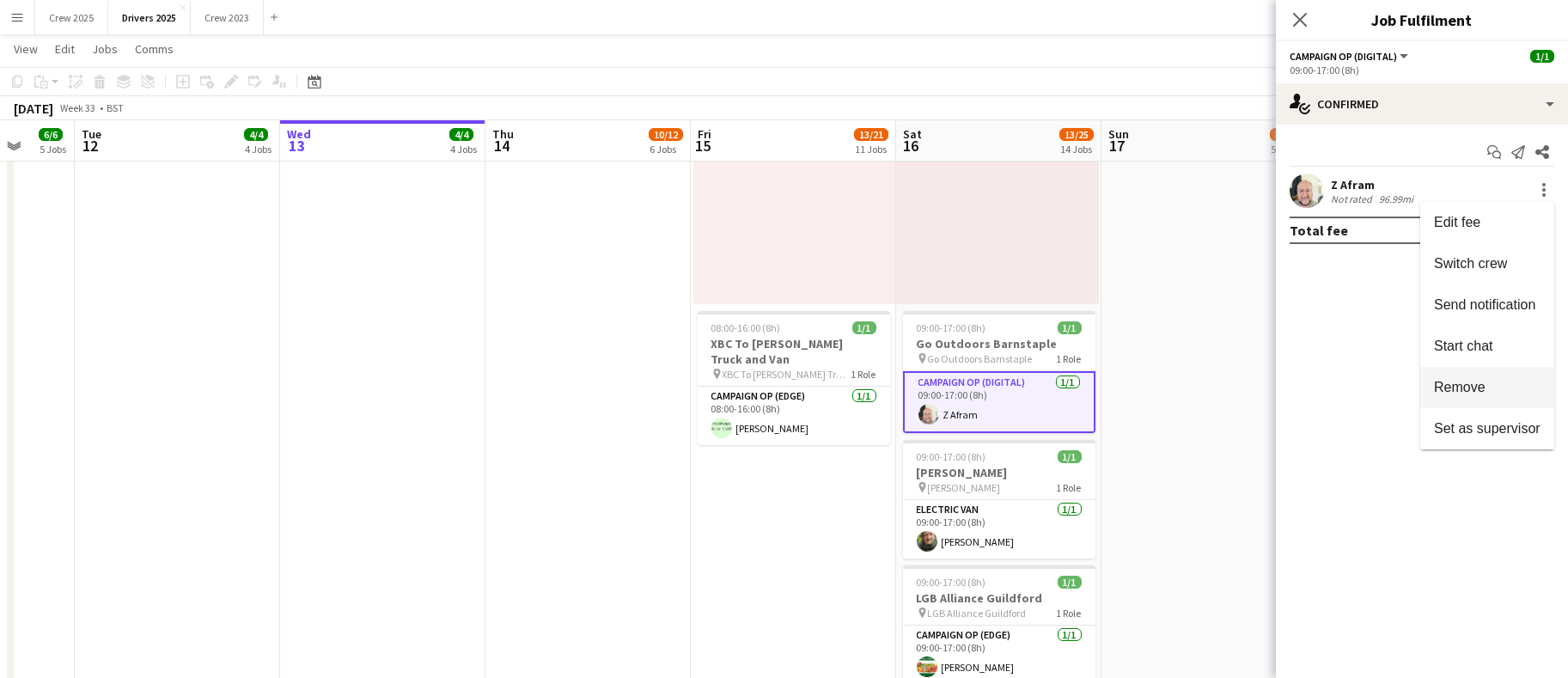
click at [1461, 380] on span "Remove" at bounding box center [1460, 387] width 52 height 15
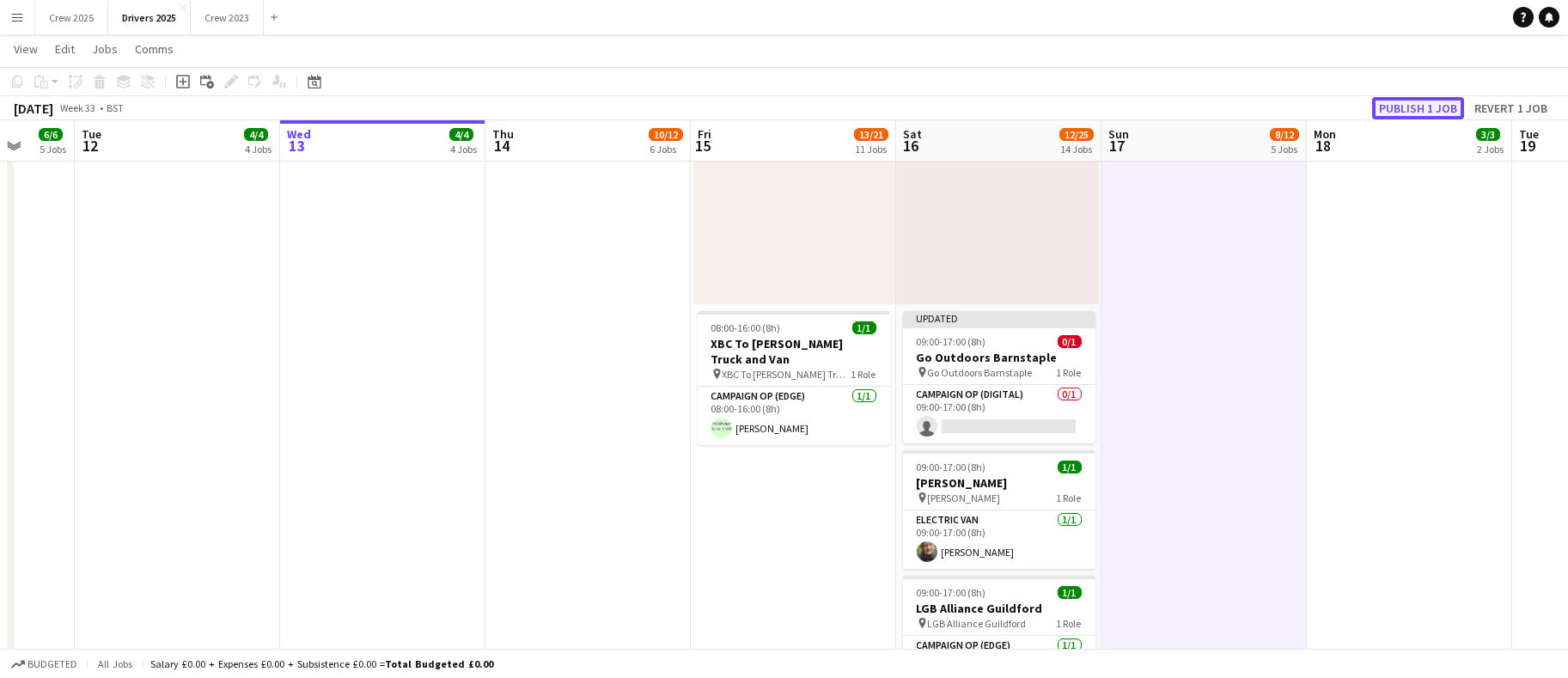
click at [1410, 105] on button "Publish 1 job" at bounding box center [1418, 109] width 92 height 22
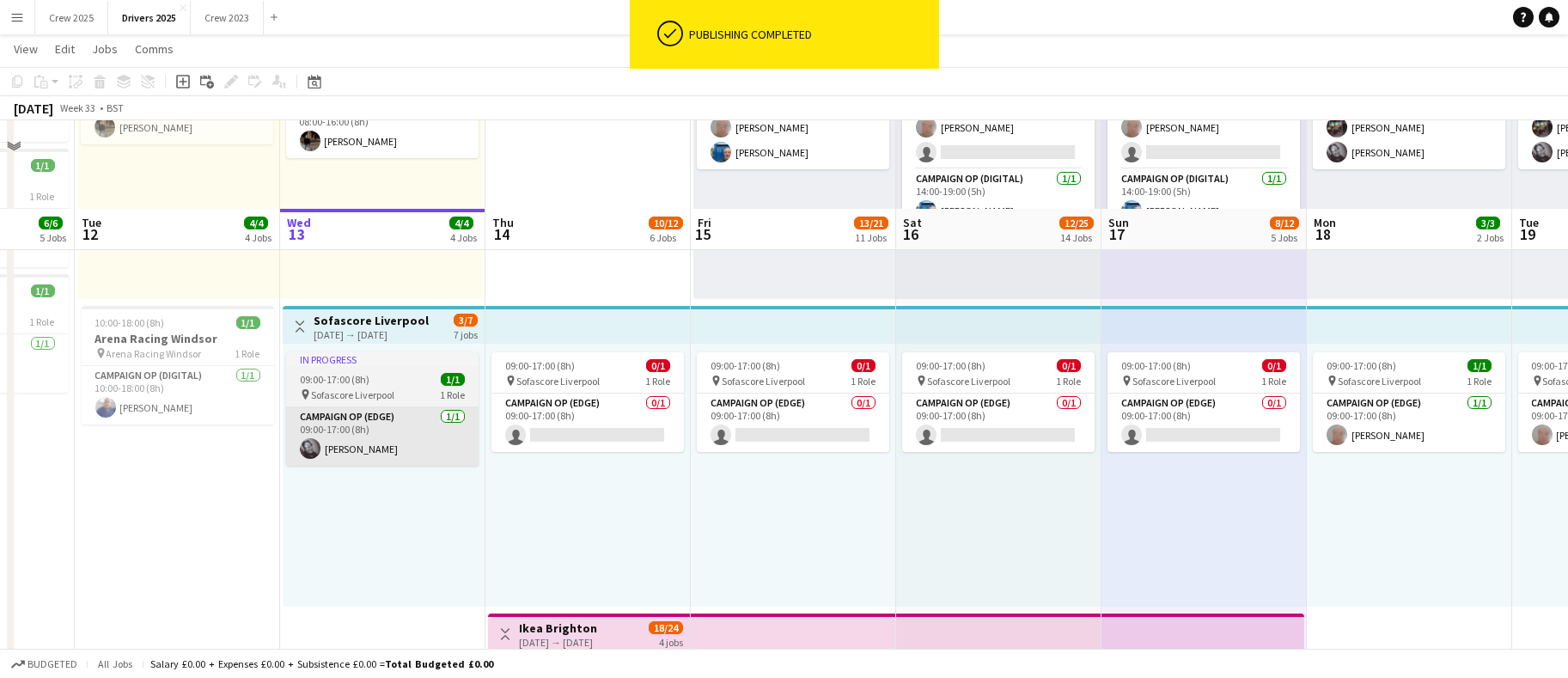
scroll to position [774, 0]
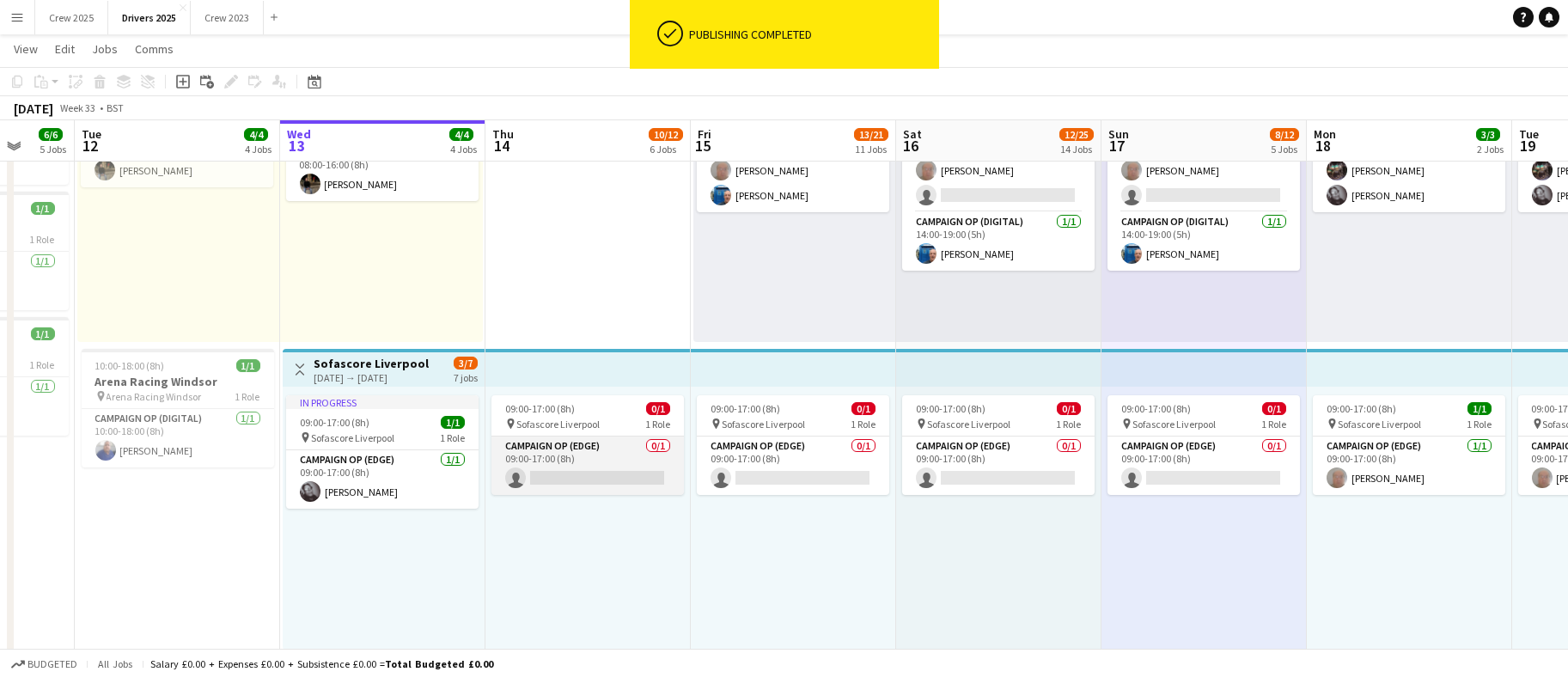
click at [559, 476] on app-card-role "Campaign Op (Edge) 0/1 09:00-17:00 (8h) single-neutral-actions" at bounding box center [588, 466] width 192 height 59
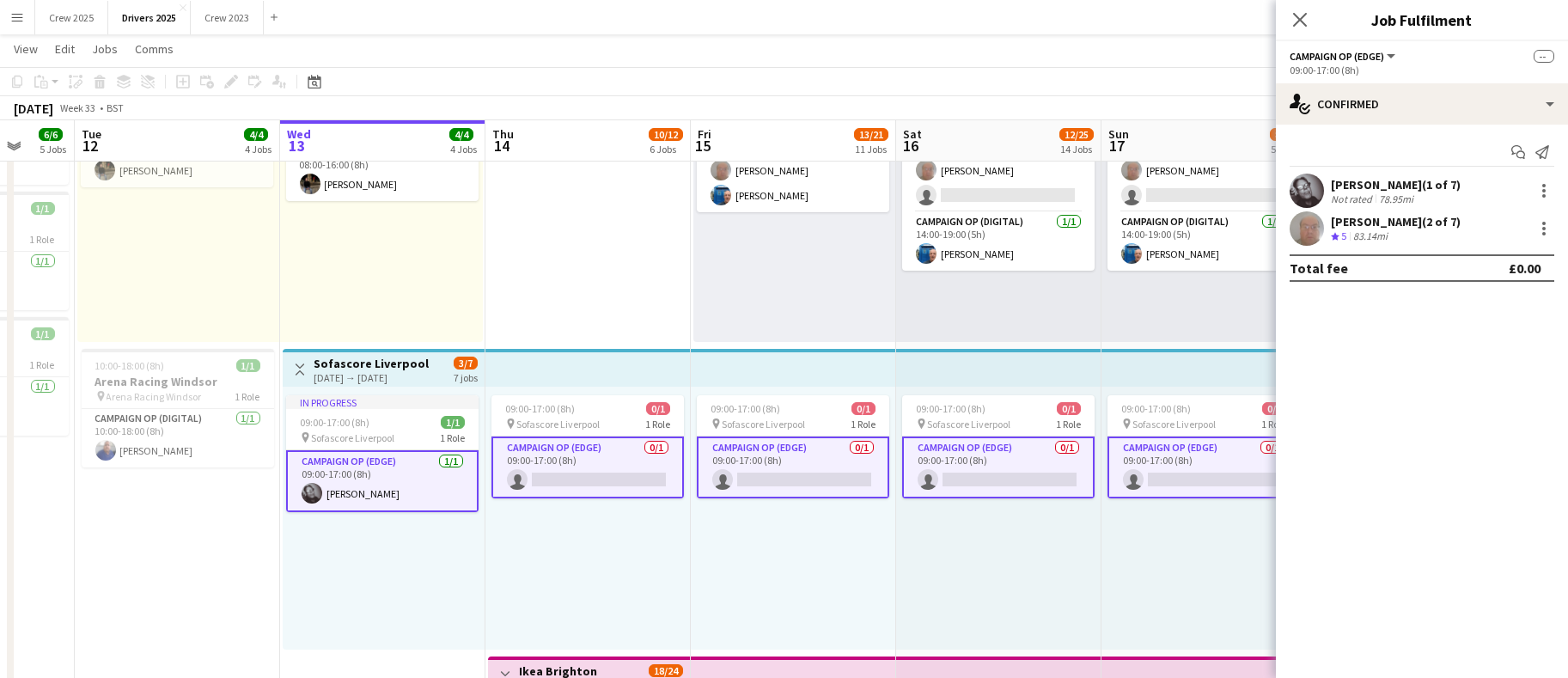
click at [609, 481] on app-card-role "Campaign Op (Edge) 0/1 09:00-17:00 (8h) single-neutral-actions" at bounding box center [588, 468] width 192 height 62
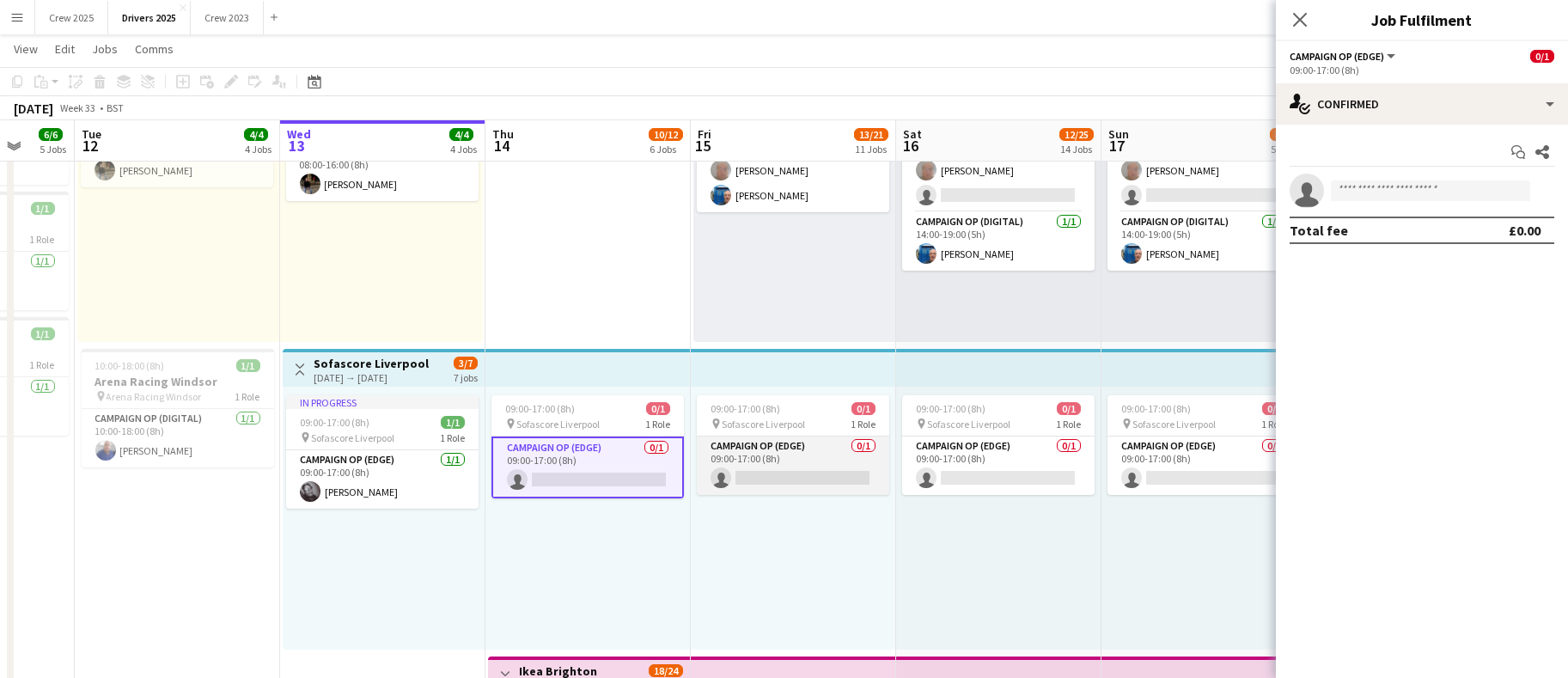
click at [776, 476] on app-card-role "Campaign Op (Edge) 0/1 09:00-17:00 (8h) single-neutral-actions" at bounding box center [793, 466] width 192 height 59
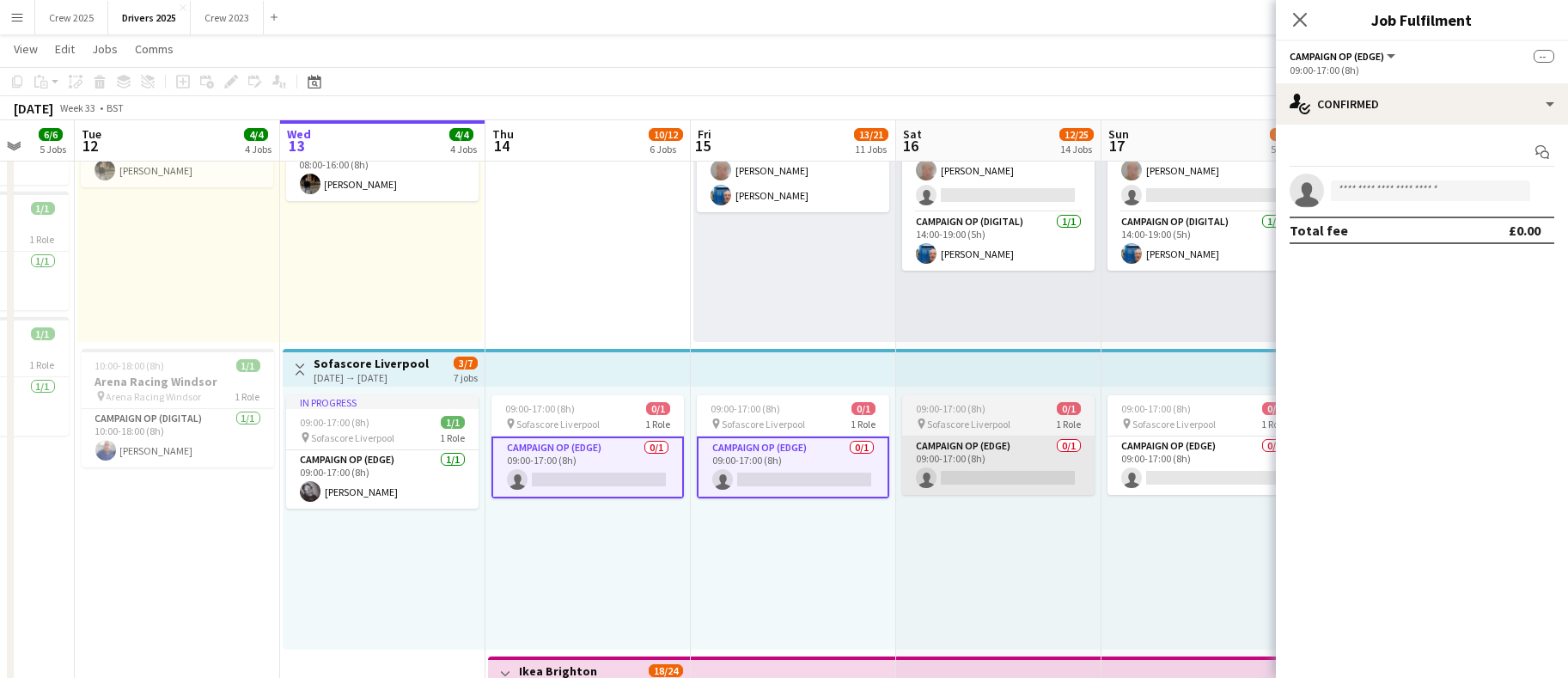
click at [946, 467] on app-card-role "Campaign Op (Edge) 0/1 09:00-17:00 (8h) single-neutral-actions" at bounding box center [998, 466] width 192 height 59
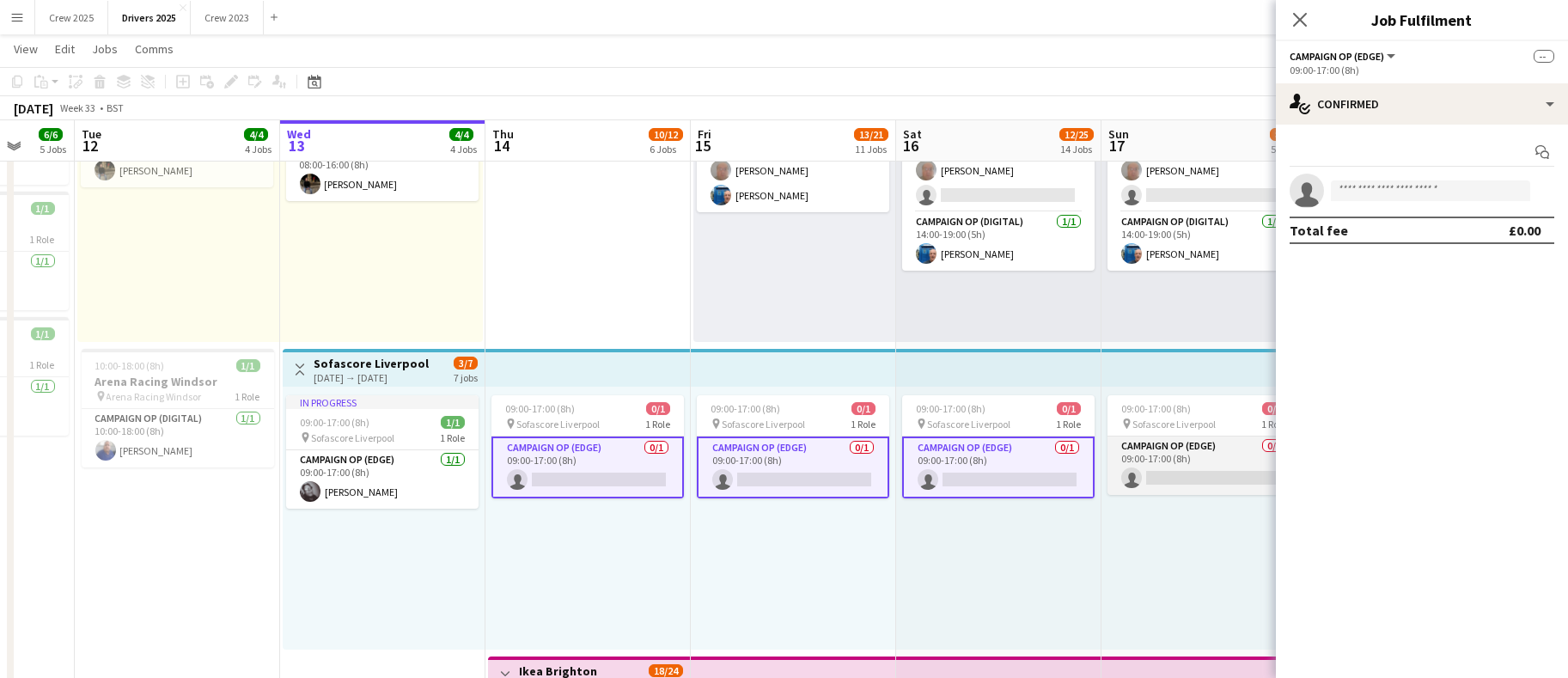
click at [1167, 465] on app-card-role "Campaign Op (Edge) 0/1 09:00-17:00 (8h) single-neutral-actions" at bounding box center [1204, 466] width 192 height 59
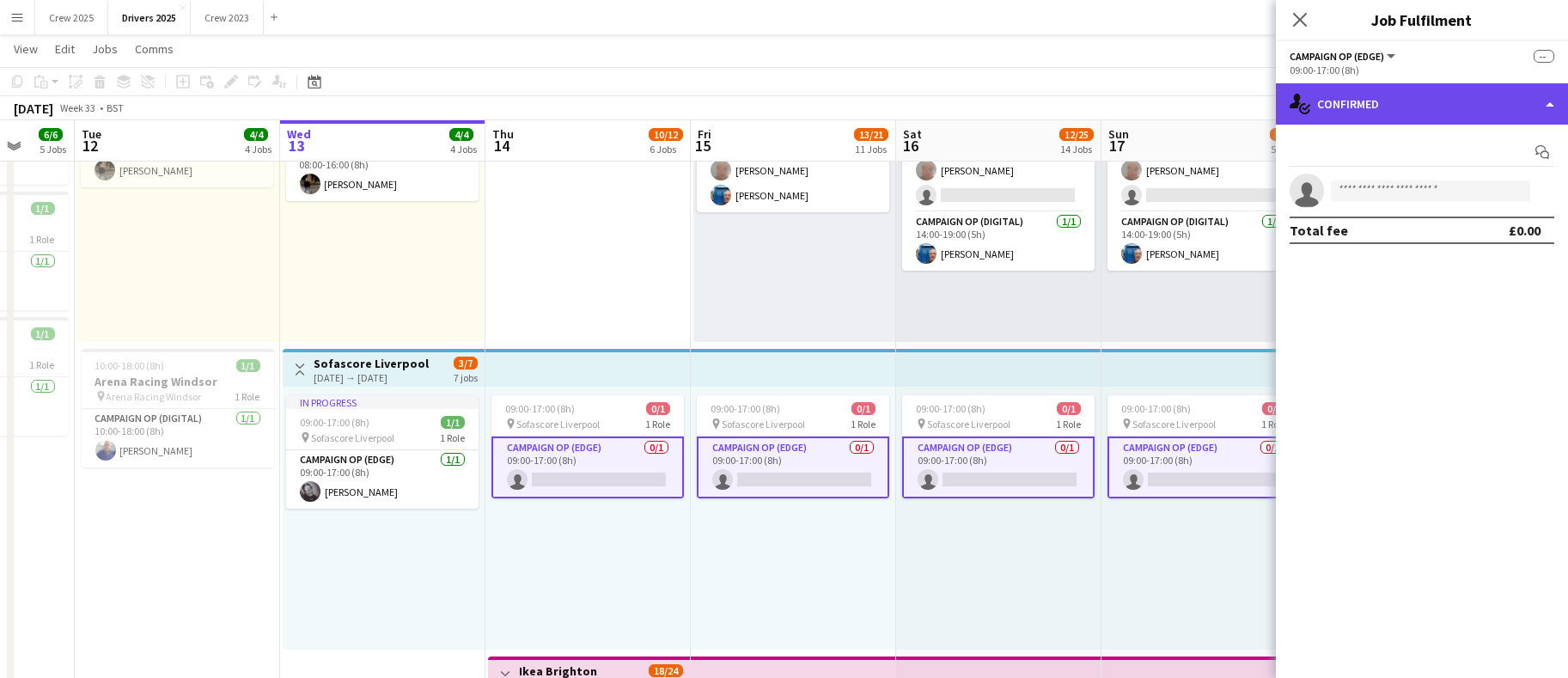
click at [1442, 103] on div "single-neutral-actions-check-2 Confirmed" at bounding box center [1422, 104] width 292 height 41
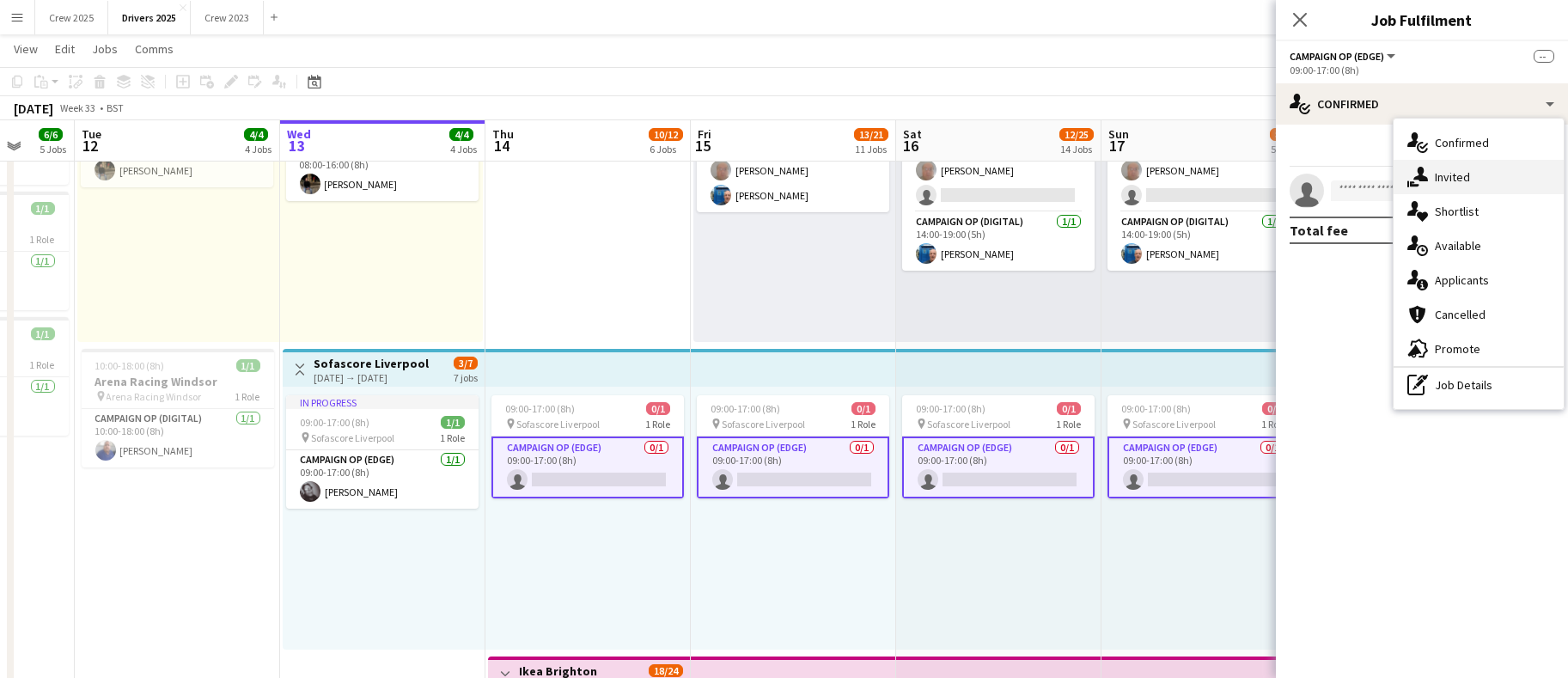
click at [1459, 177] on div "single-neutral-actions-share-1 Invited" at bounding box center [1479, 177] width 171 height 34
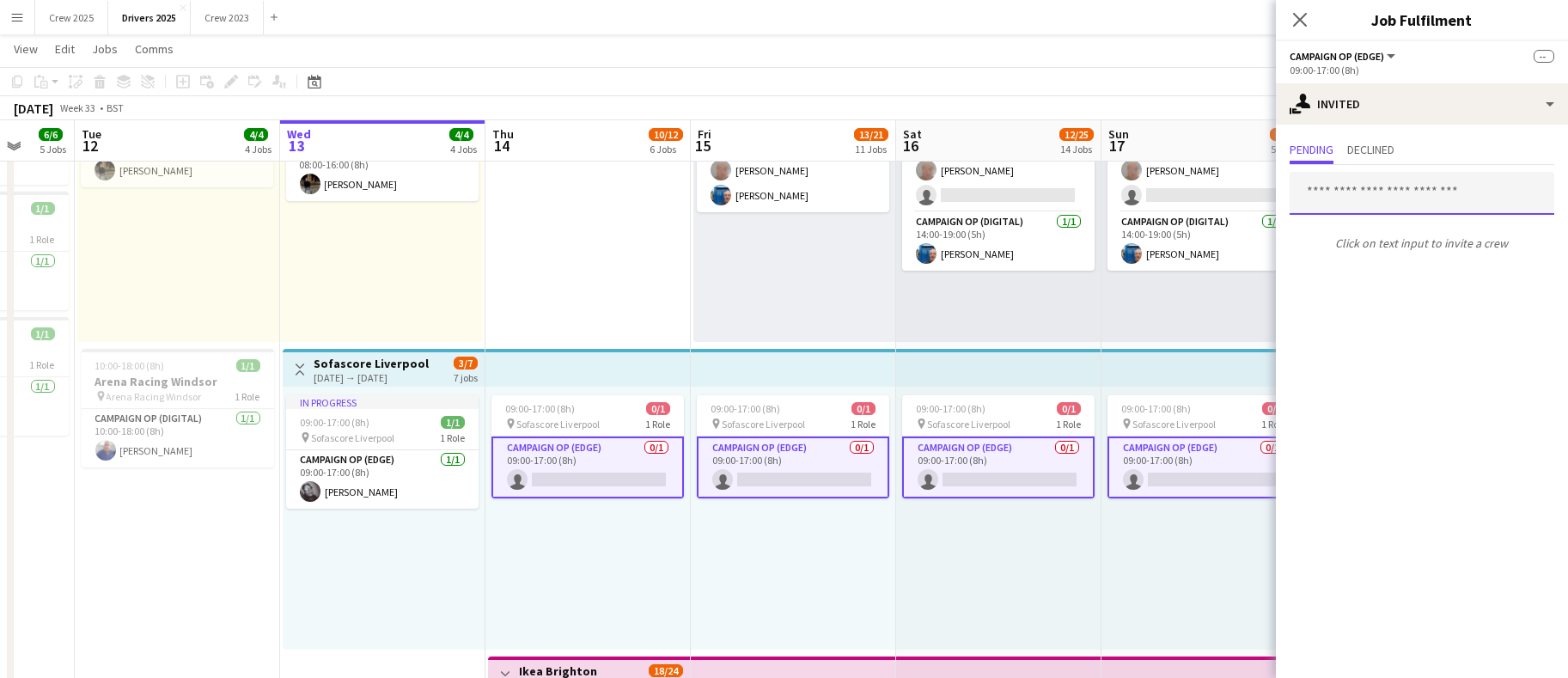
click at [1403, 198] on input "text" at bounding box center [1422, 194] width 264 height 43
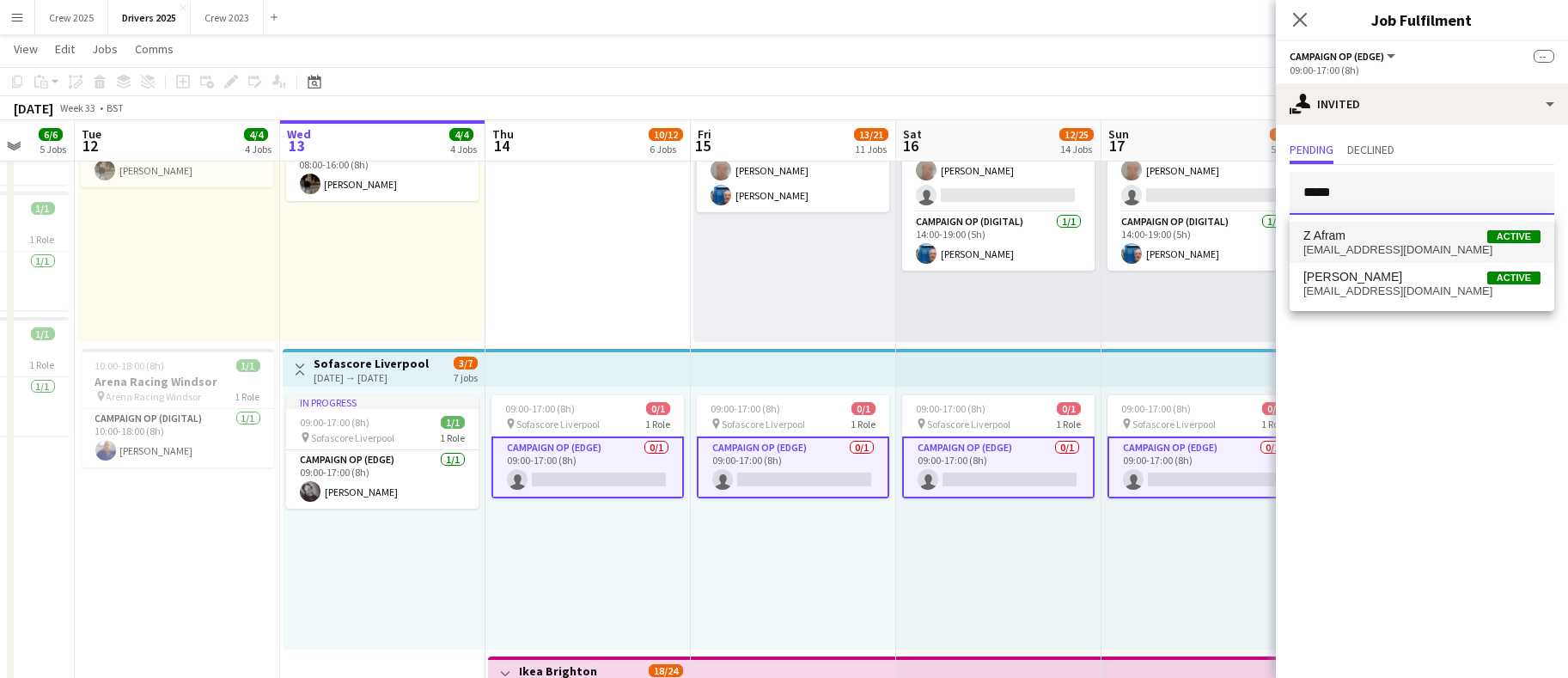
type input "*****"
click at [1382, 228] on span "Z Afram Active" at bounding box center [1422, 235] width 237 height 15
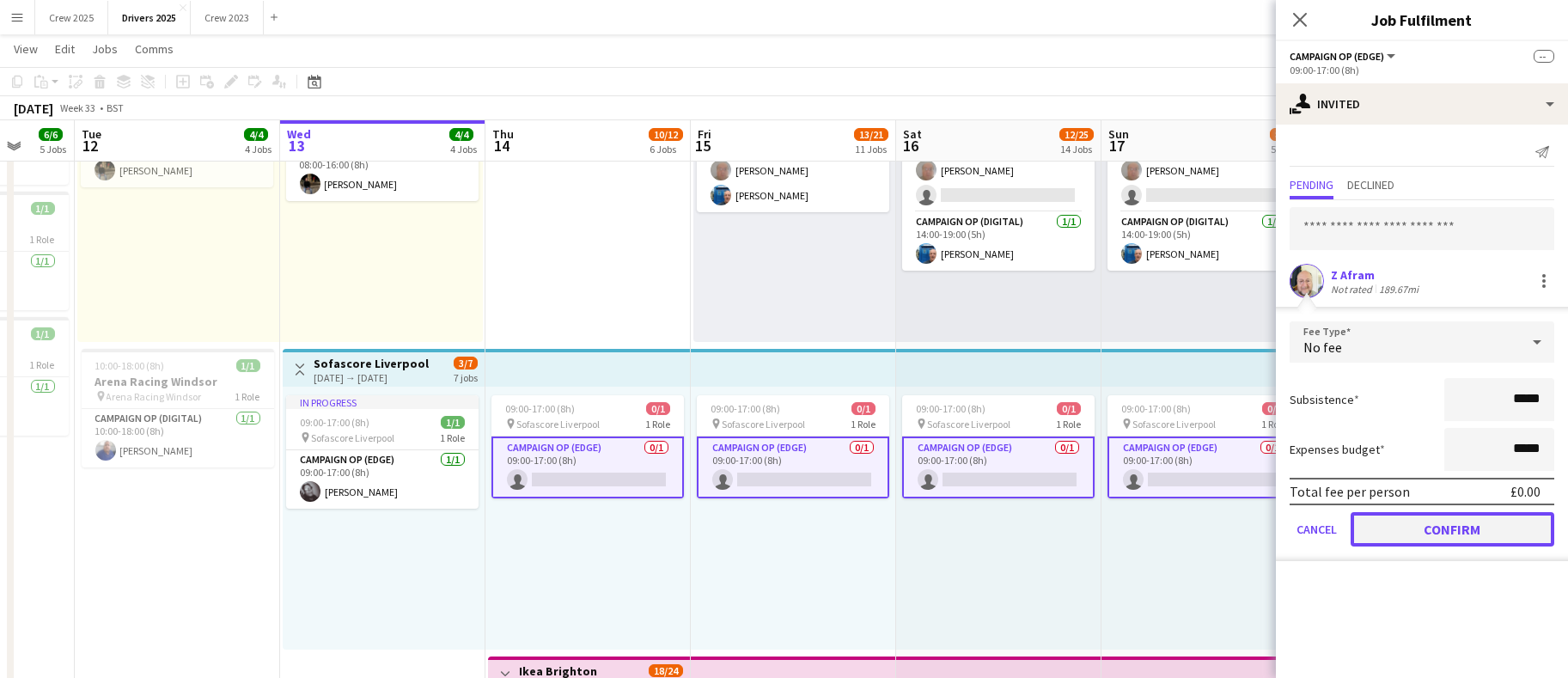
click at [1441, 536] on button "Confirm" at bounding box center [1453, 530] width 203 height 34
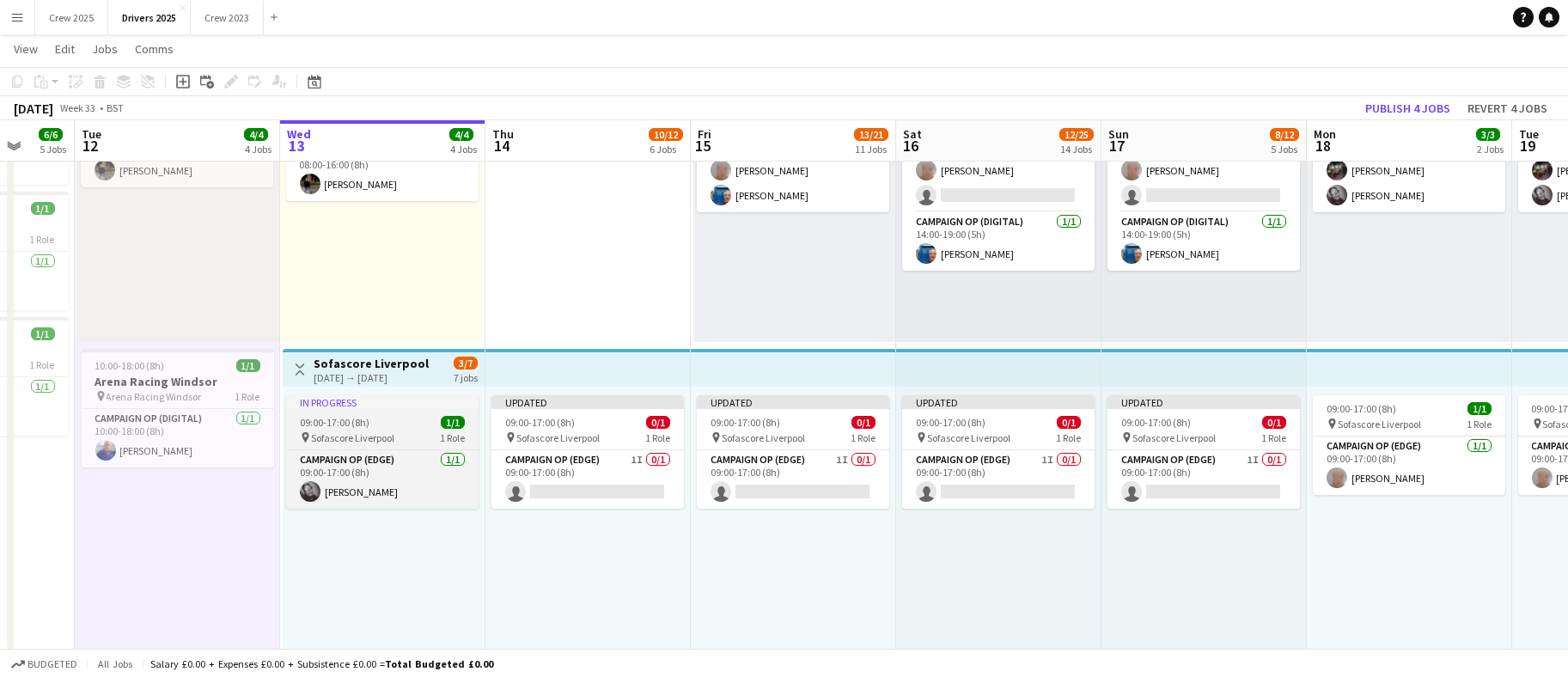
click at [344, 408] on div "In progress" at bounding box center [382, 402] width 192 height 14
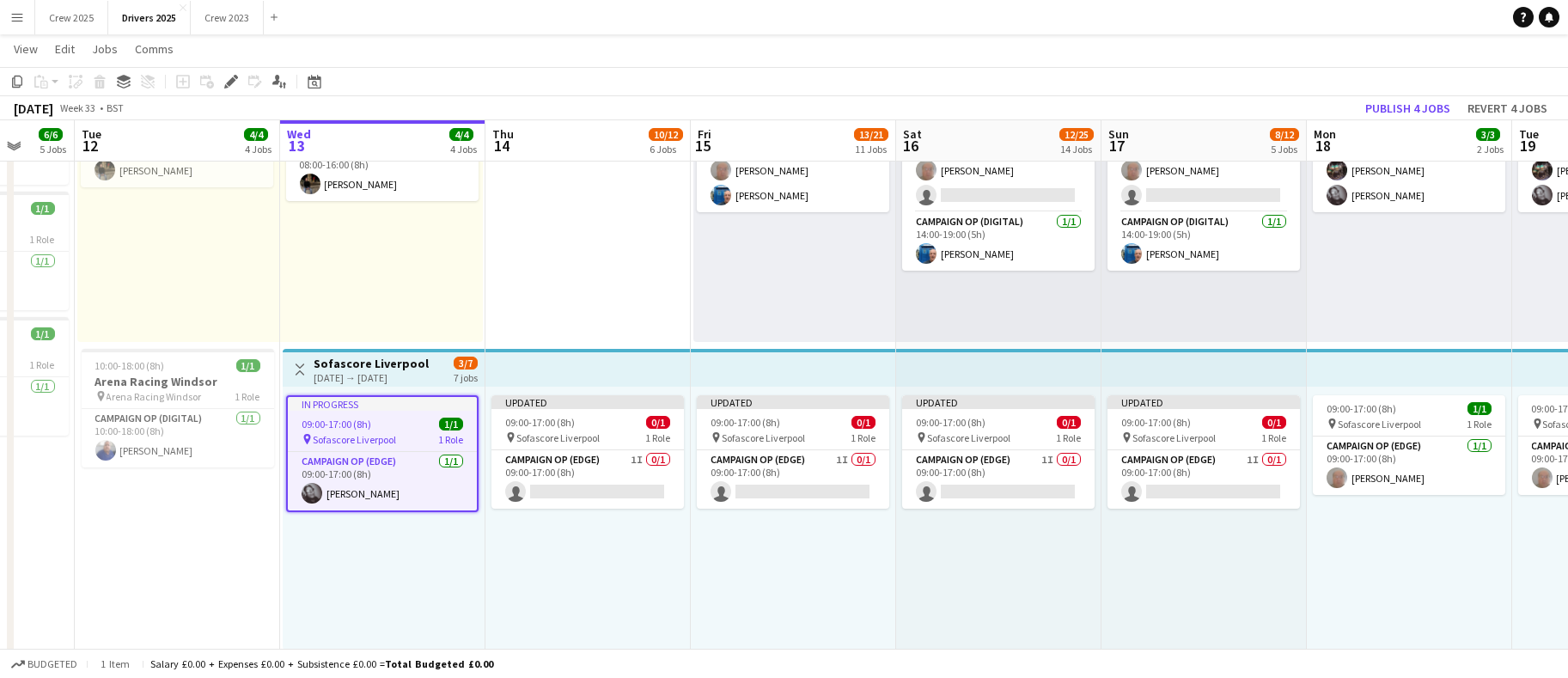
click at [229, 70] on app-toolbar "Copy Paste Paste Ctrl+V Paste with crew Ctrl+Shift+V Paste linked Job [GEOGRAPH…" at bounding box center [784, 82] width 1568 height 29
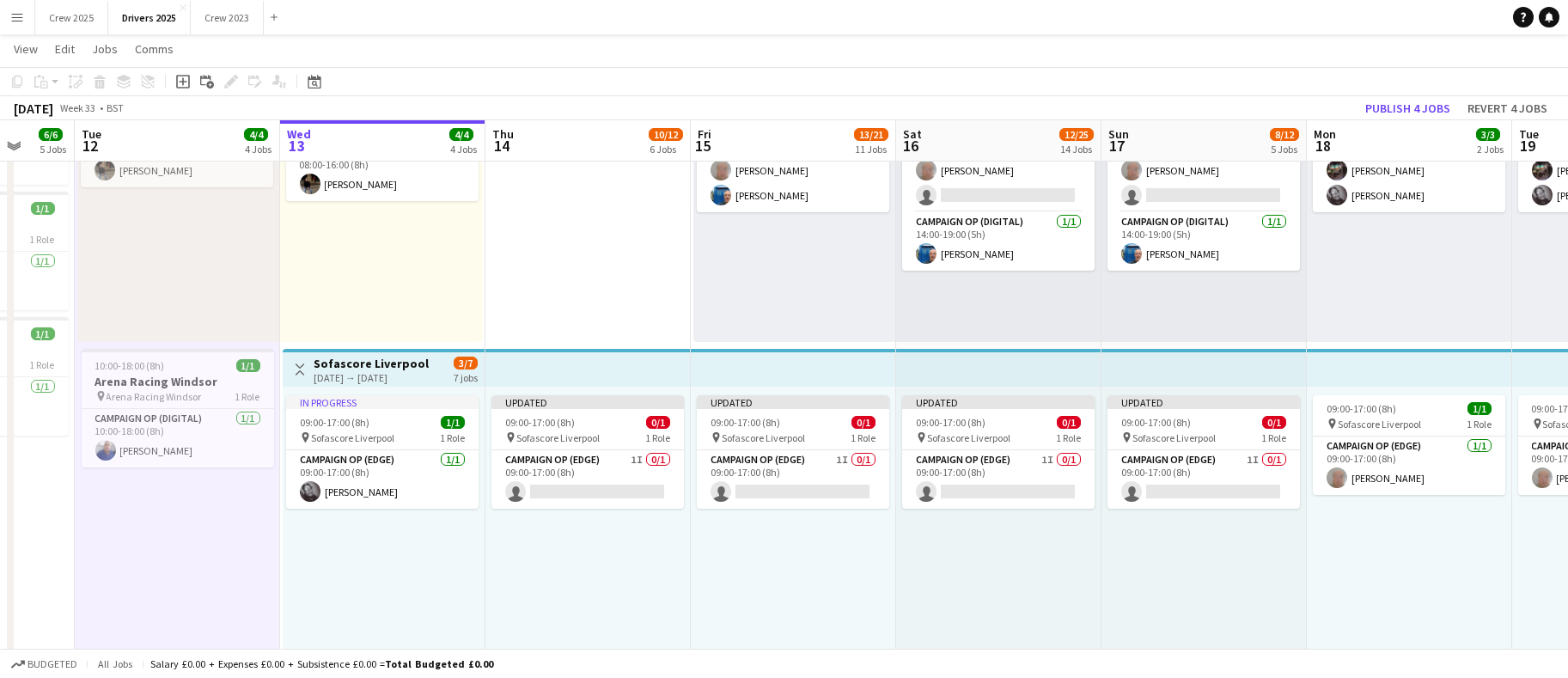
click at [345, 364] on h3 "Sofascore Liverpool" at bounding box center [371, 364] width 115 height 16
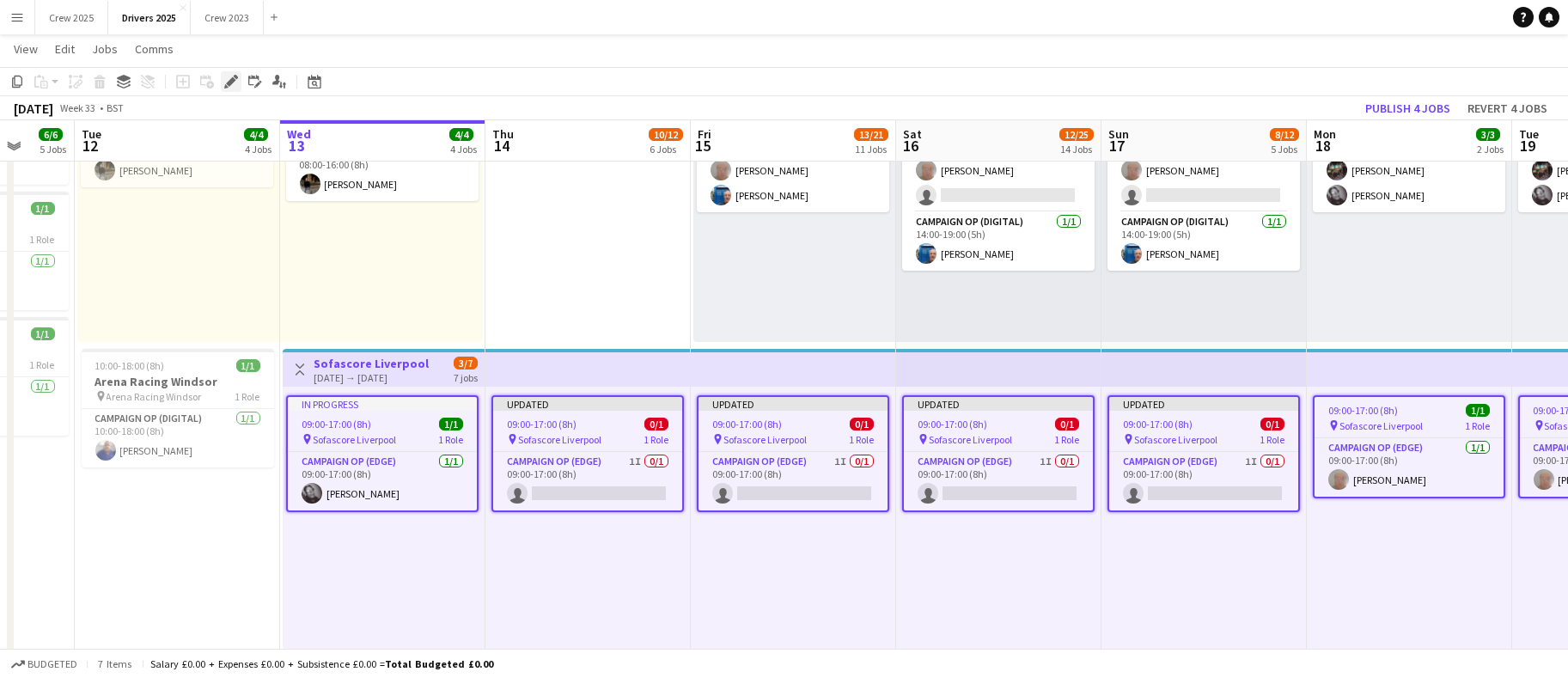
click at [239, 84] on div "Edit" at bounding box center [231, 82] width 21 height 21
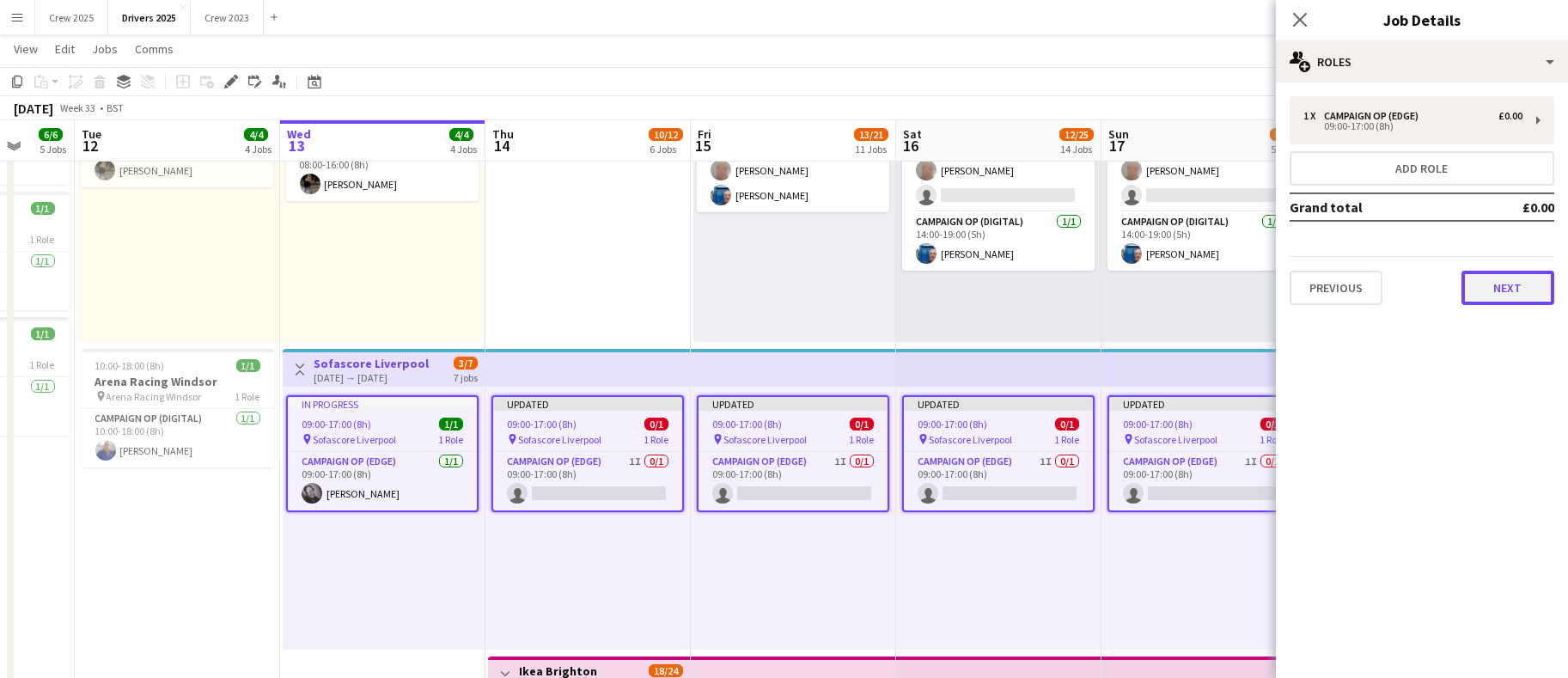
click at [1472, 291] on button "Next" at bounding box center [1509, 288] width 93 height 34
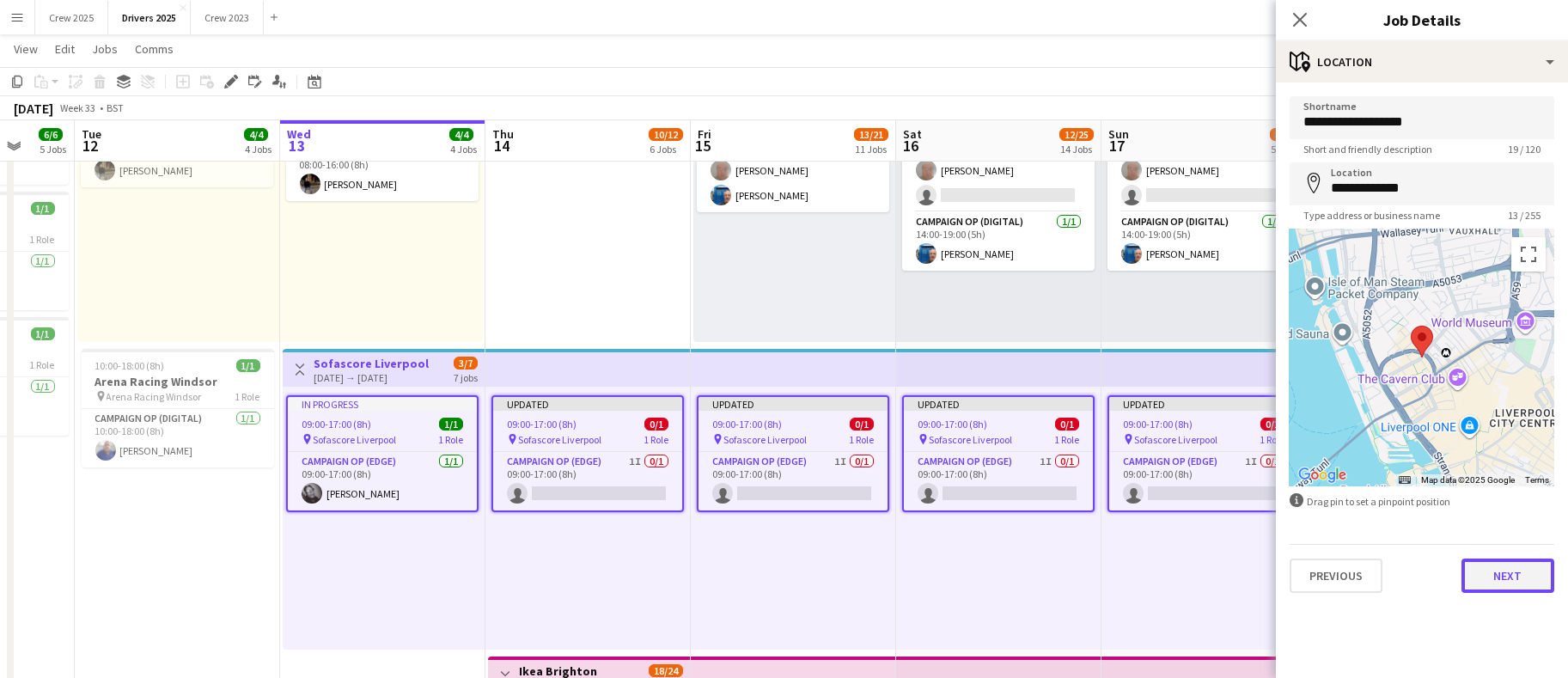
click at [1490, 591] on button "Next" at bounding box center [1509, 575] width 93 height 34
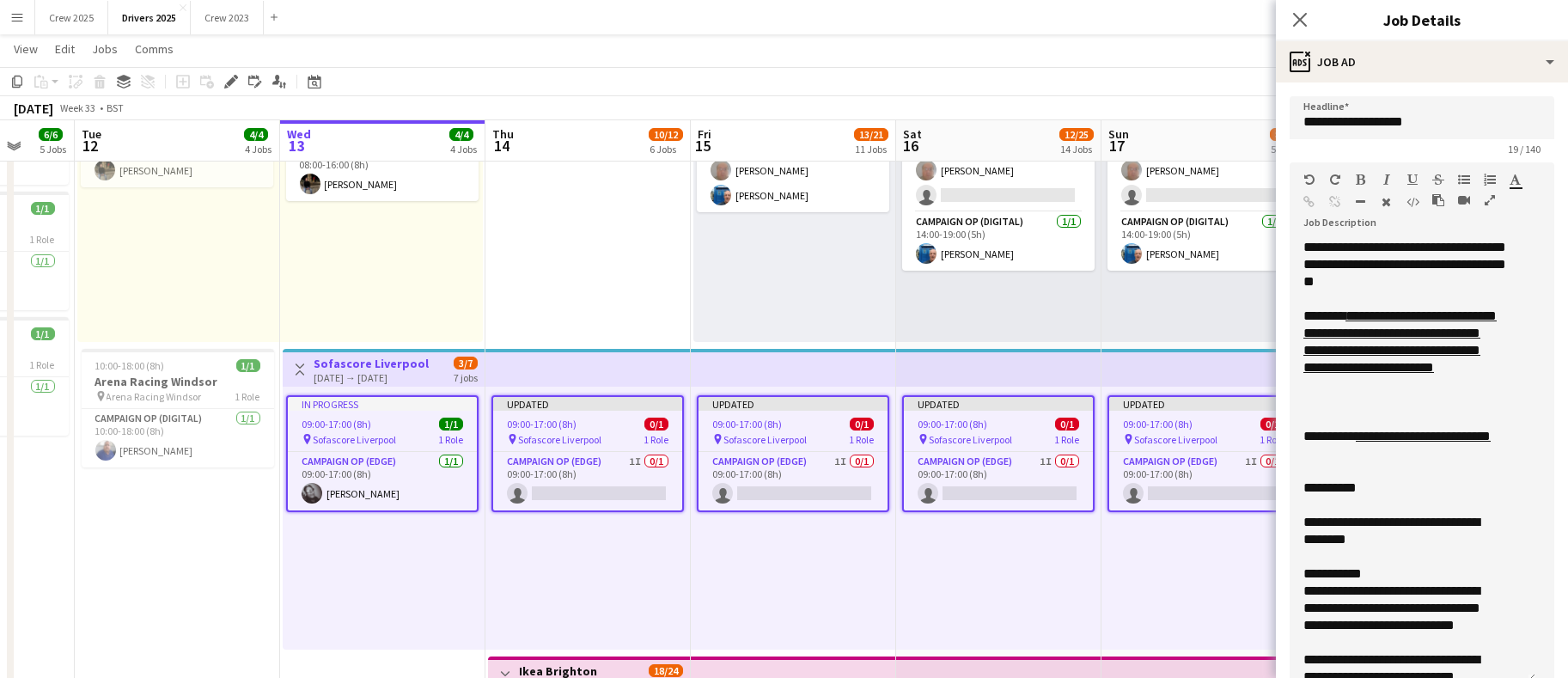
drag, startPoint x: 1522, startPoint y: 335, endPoint x: 1543, endPoint y: 686, distance: 351.6
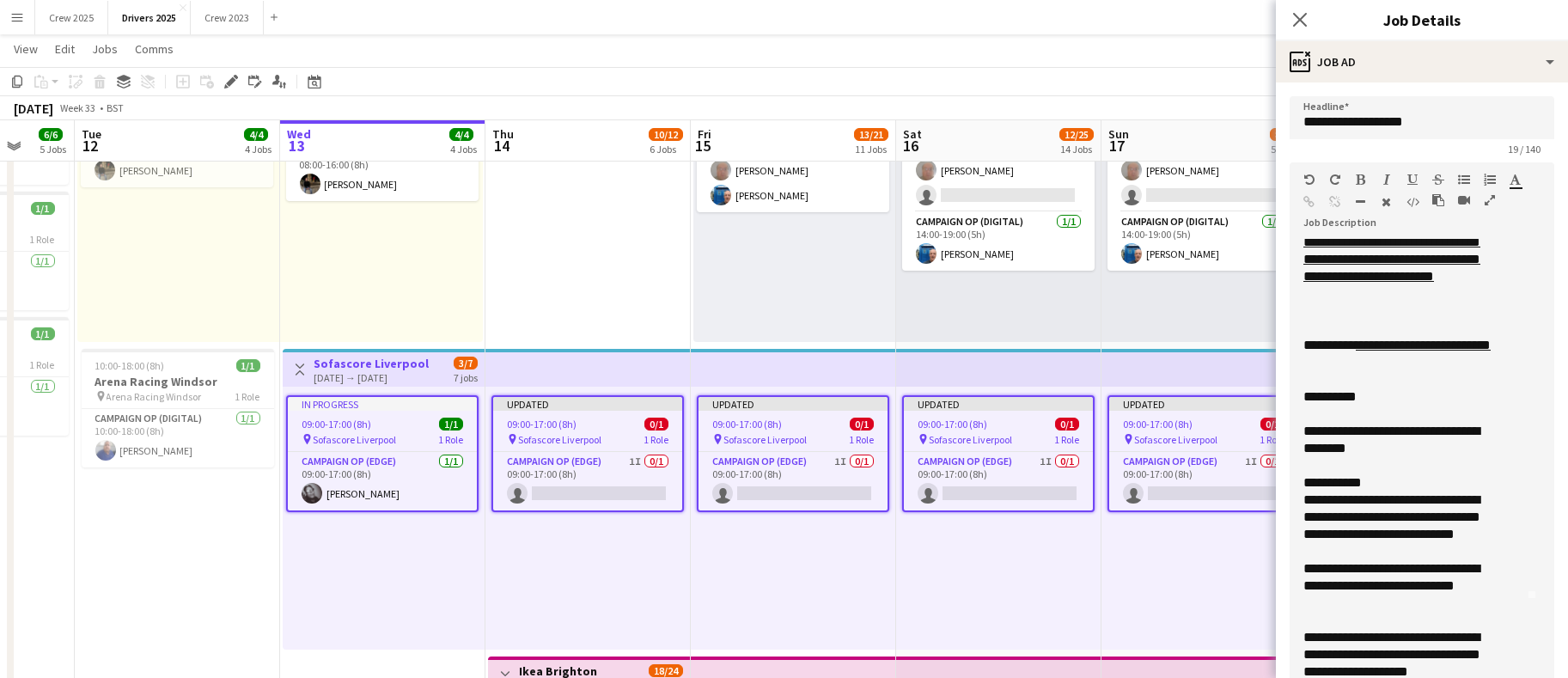
scroll to position [129, 0]
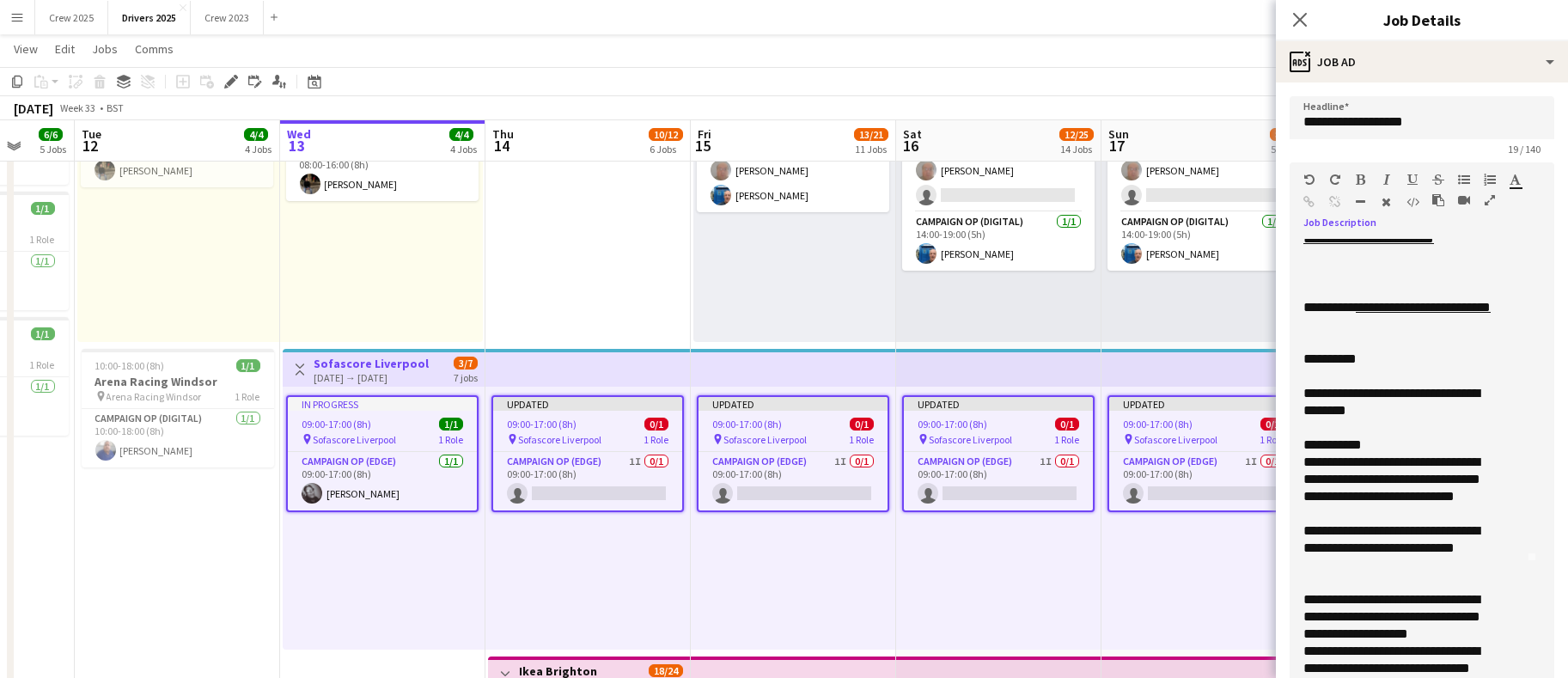
click at [1396, 362] on div "**********" at bounding box center [1403, 359] width 199 height 17
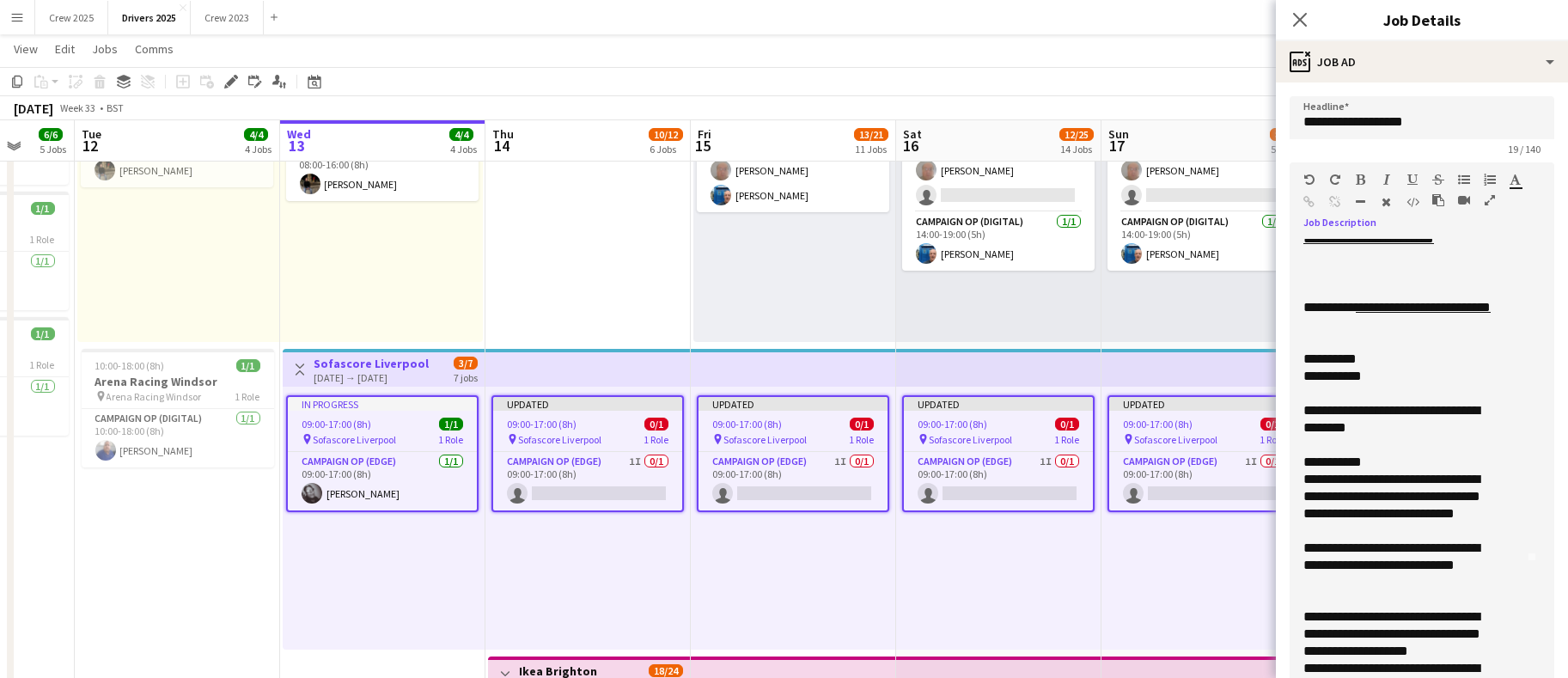
scroll to position [386, 0]
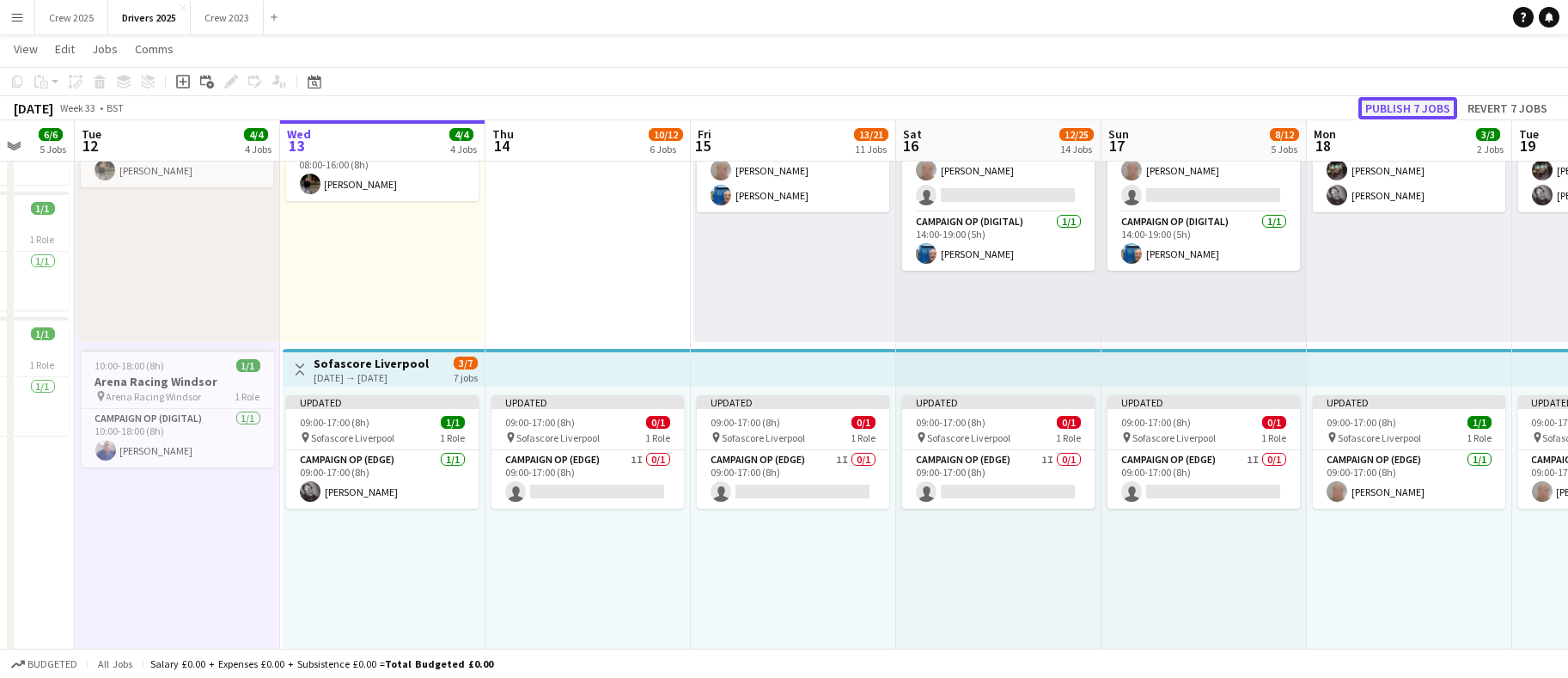
click at [1391, 107] on button "Publish 7 jobs" at bounding box center [1408, 109] width 99 height 22
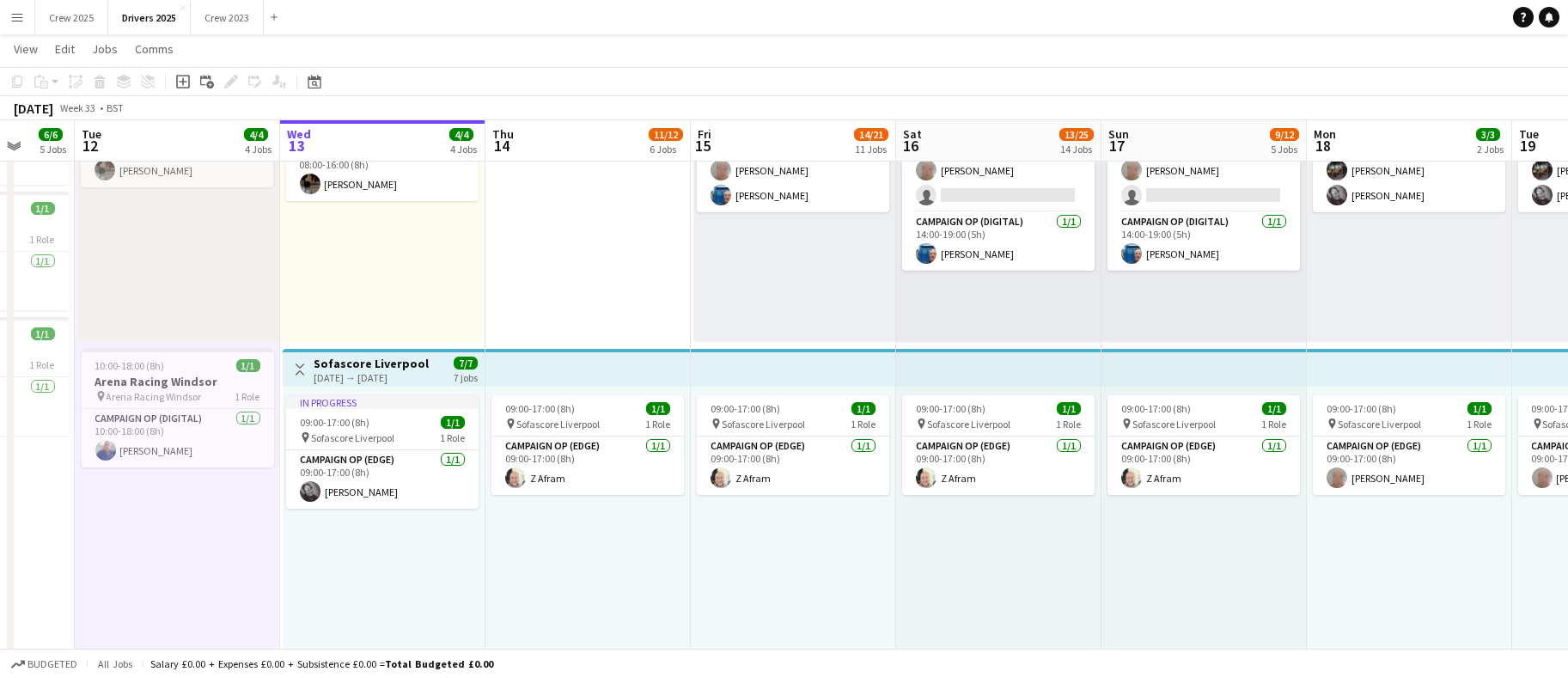
click at [336, 371] on div "[DATE] → [DATE]" at bounding box center [371, 377] width 115 height 13
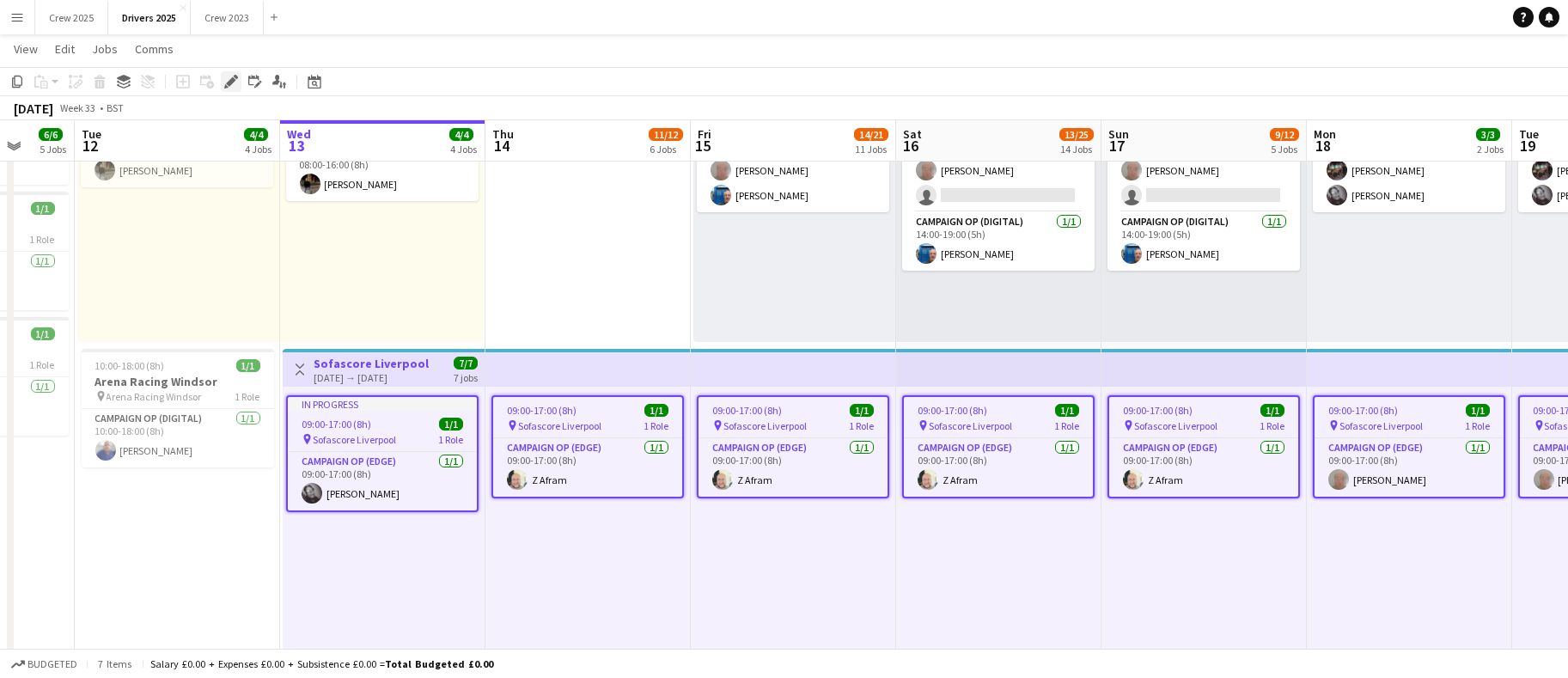
click at [227, 83] on icon at bounding box center [230, 82] width 9 height 9
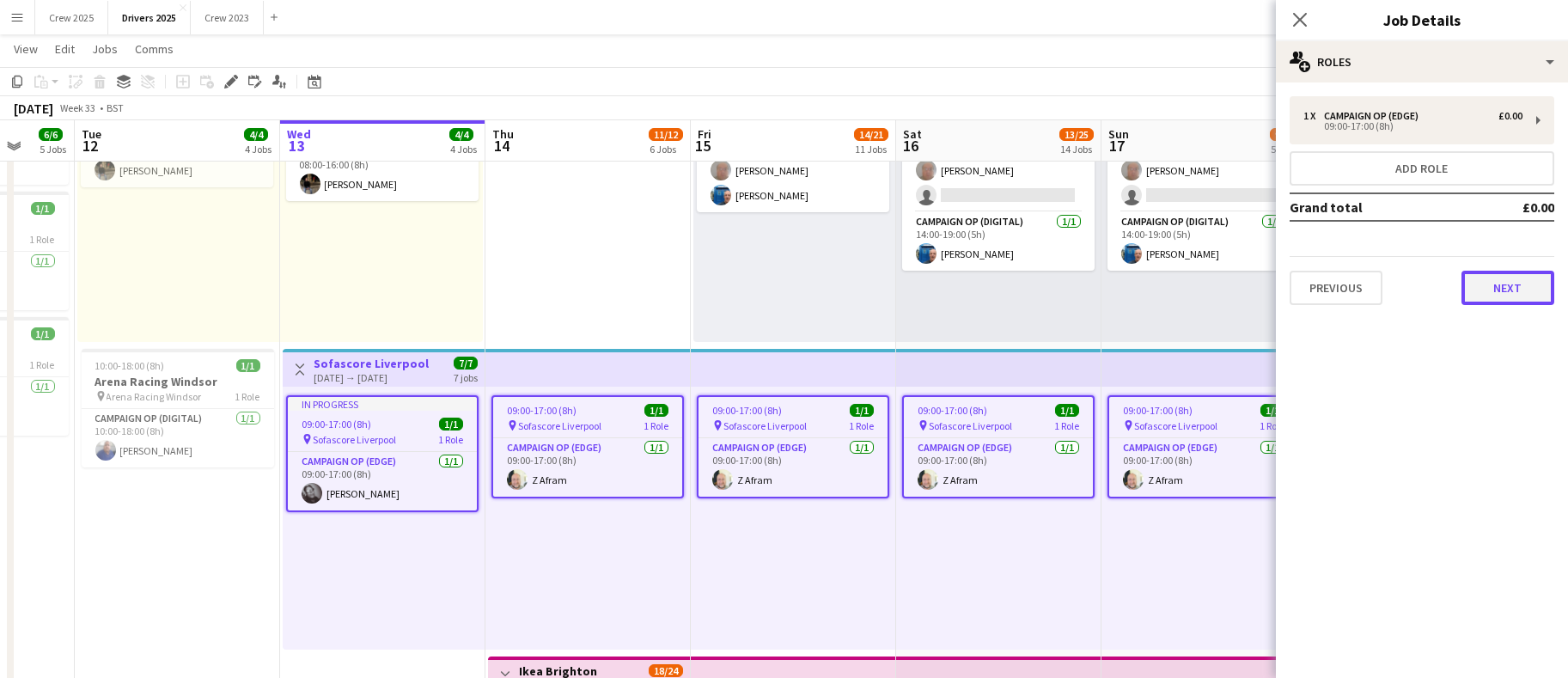
click at [1517, 289] on button "Next" at bounding box center [1509, 288] width 93 height 34
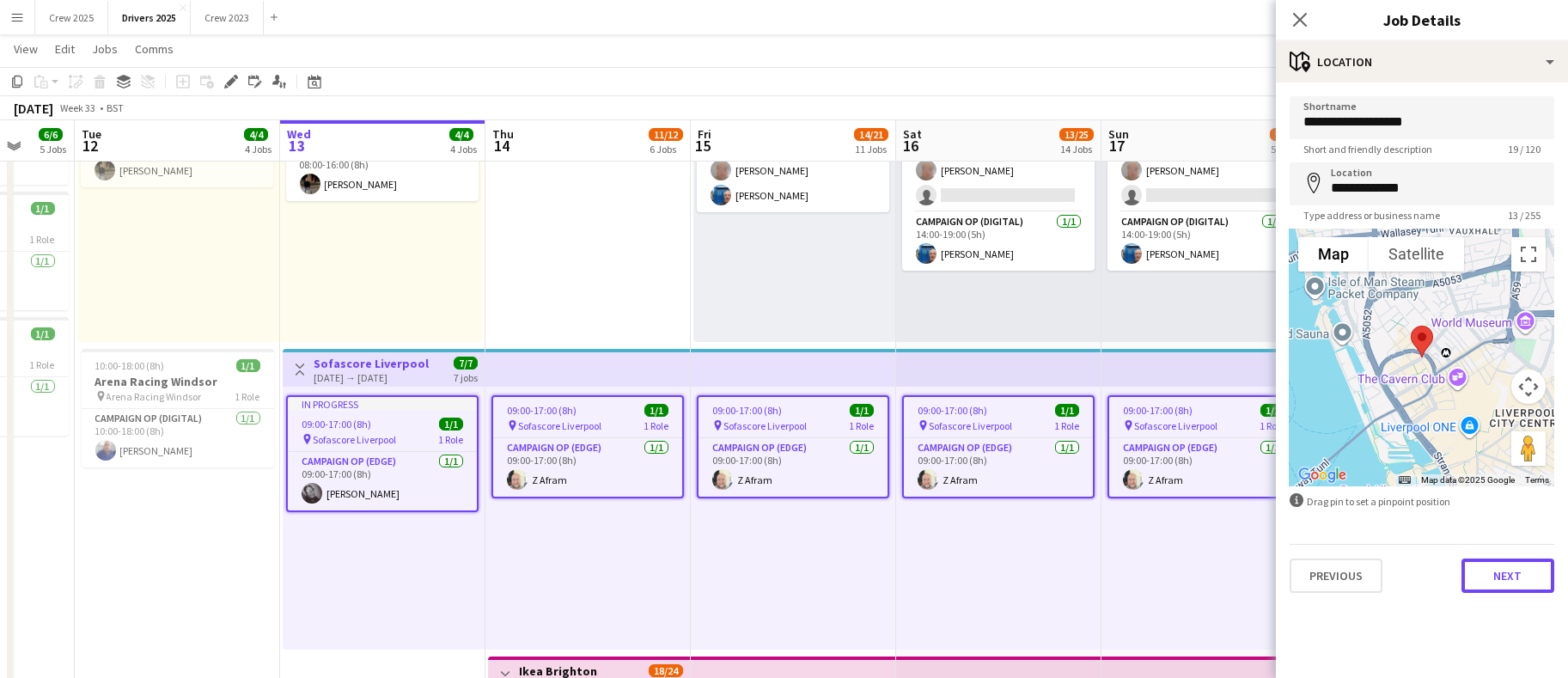
click at [1515, 578] on button "Next" at bounding box center [1509, 575] width 93 height 34
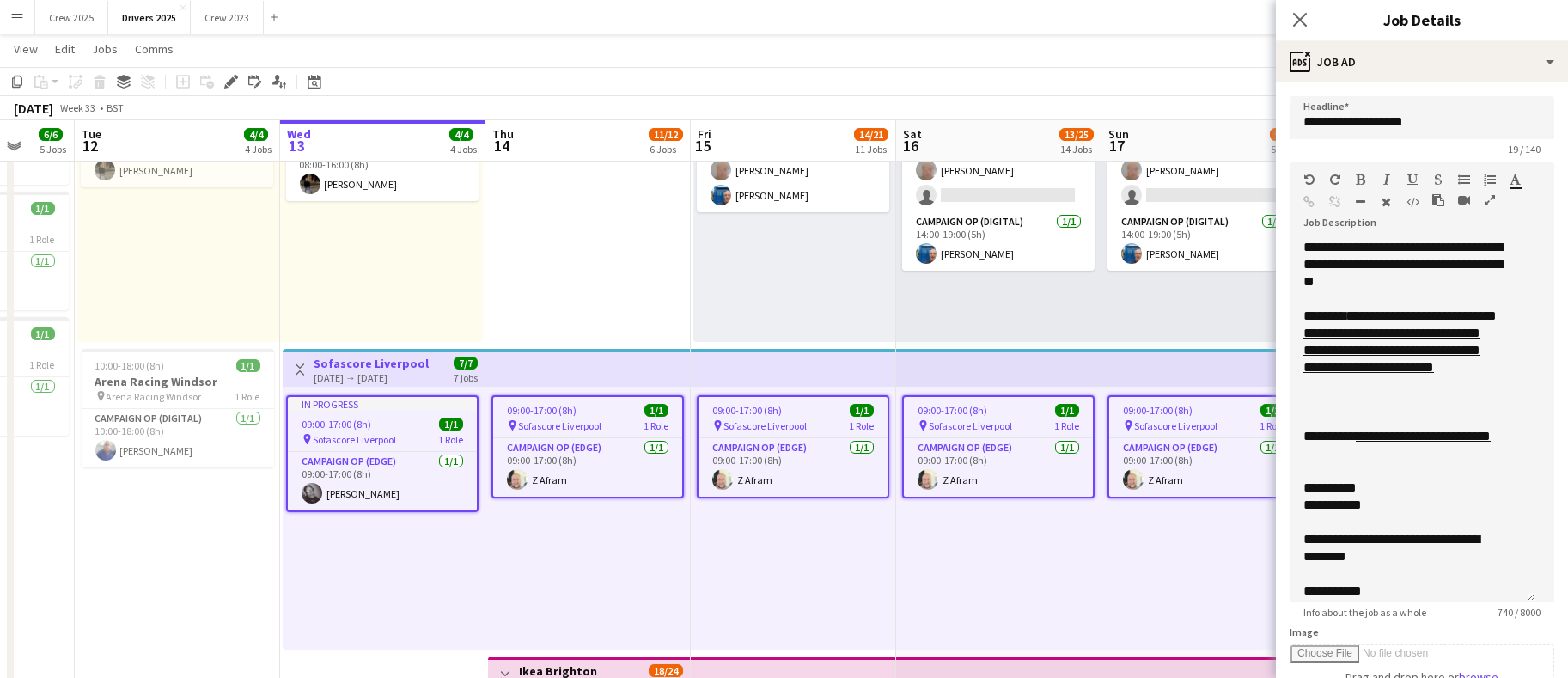
drag, startPoint x: 1529, startPoint y: 327, endPoint x: 1568, endPoint y: 642, distance: 317.4
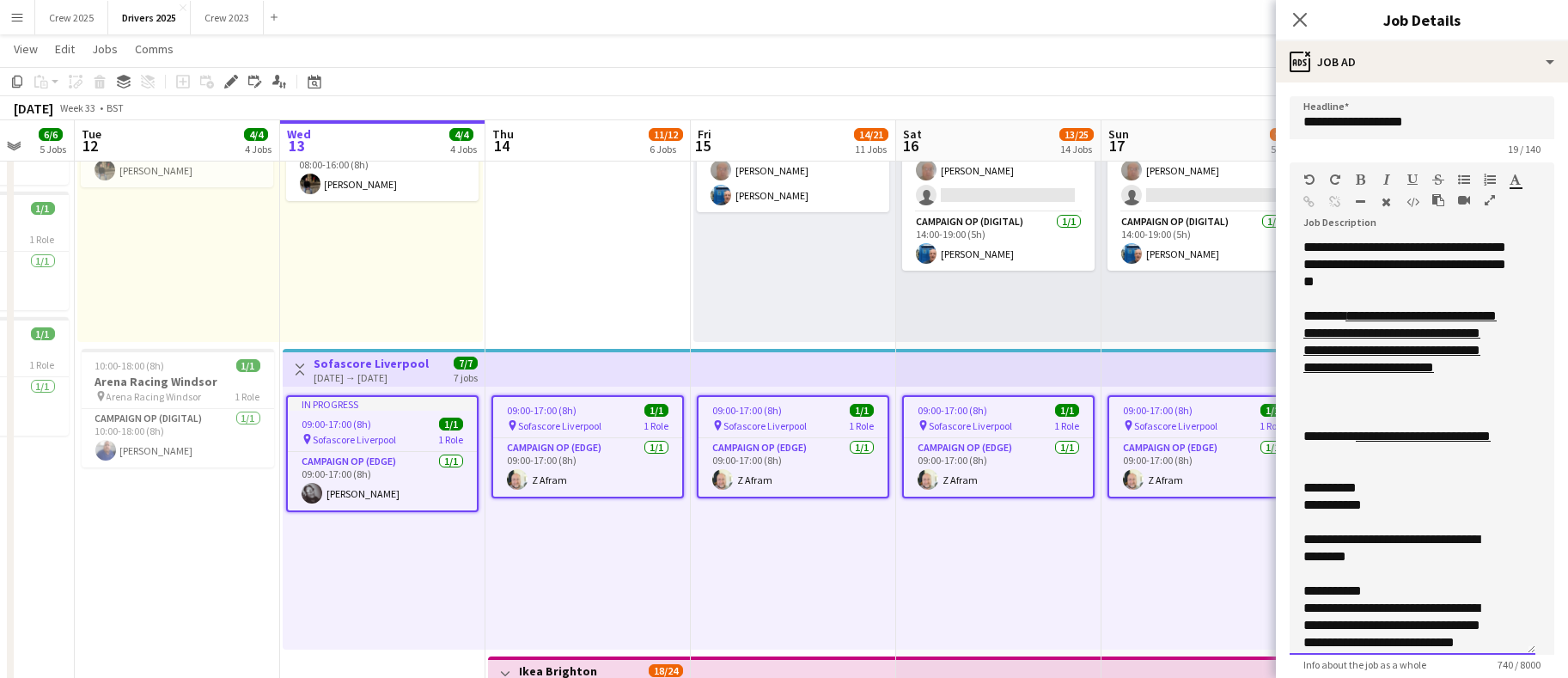
click at [1392, 502] on div "**********" at bounding box center [1403, 506] width 199 height 17
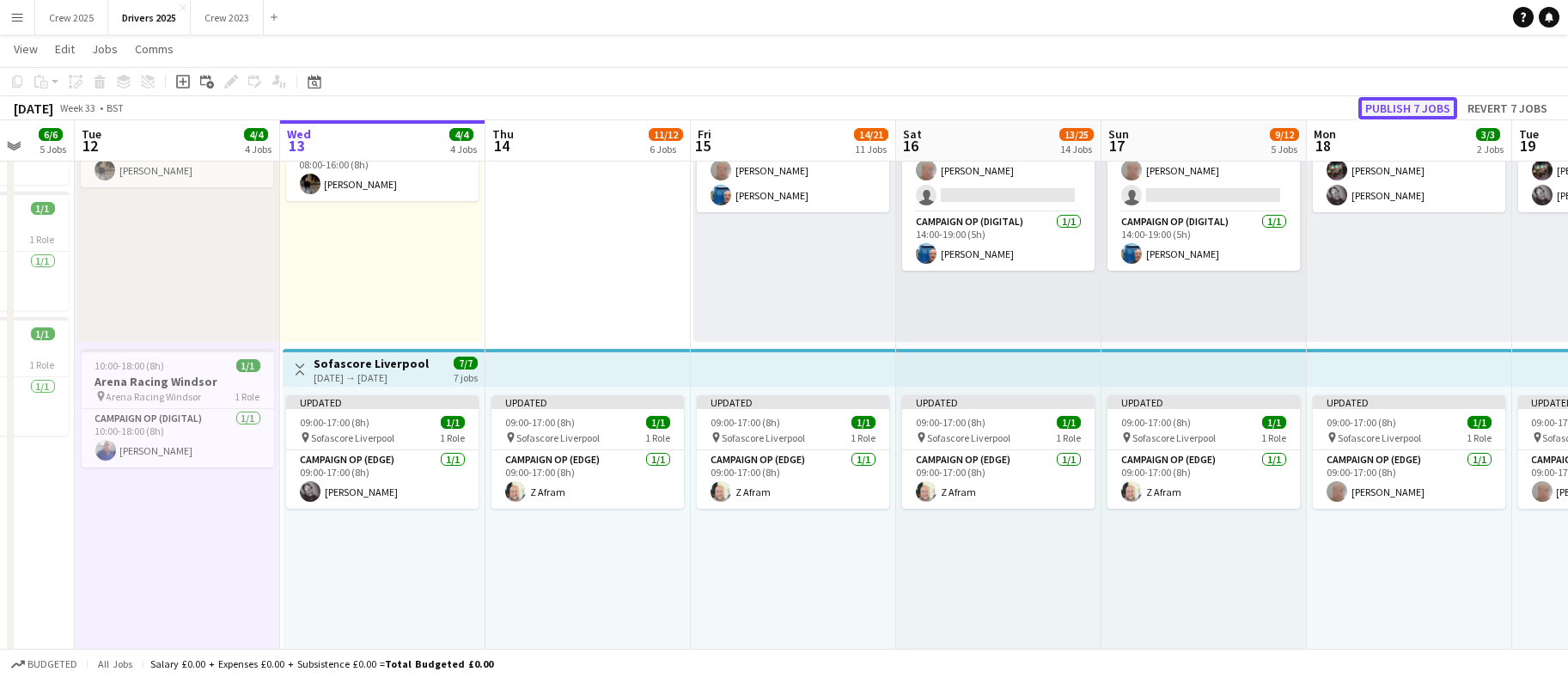
click at [1422, 112] on button "Publish 7 jobs" at bounding box center [1408, 109] width 99 height 22
